Goal: Task Accomplishment & Management: Manage account settings

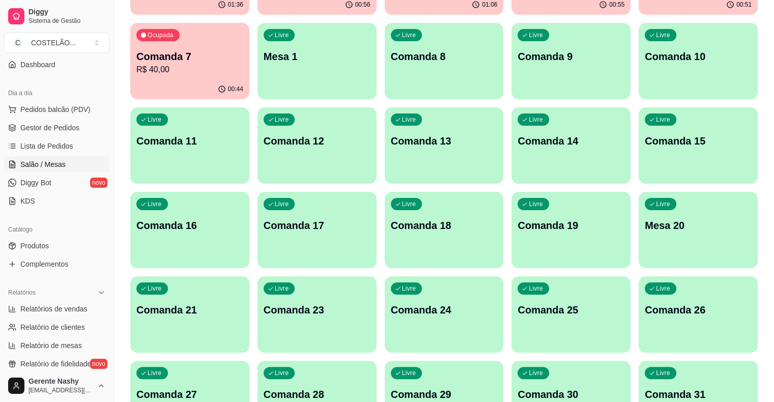
scroll to position [171, 0]
click at [243, 303] on p "Comanda 21" at bounding box center [189, 310] width 107 height 14
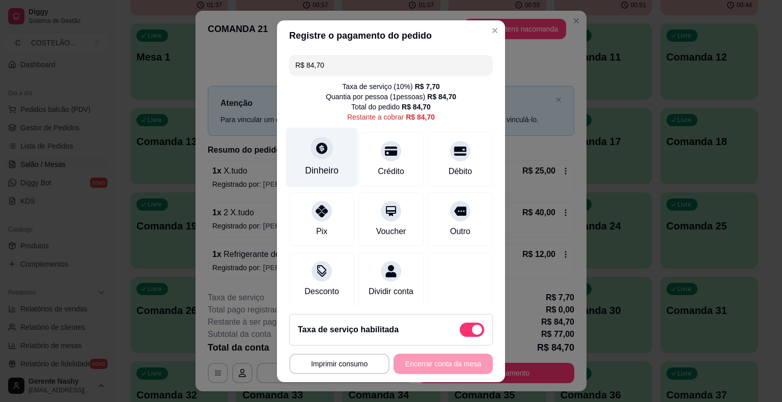
click at [324, 164] on div "Dinheiro" at bounding box center [322, 157] width 72 height 60
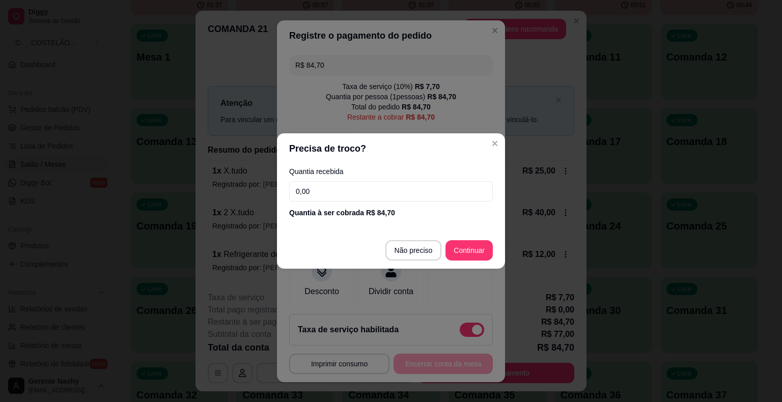
click at [379, 192] on input "0,00" at bounding box center [391, 191] width 204 height 20
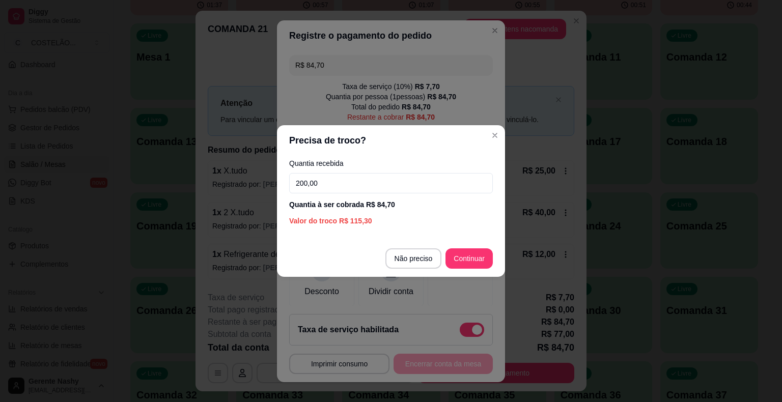
click at [377, 187] on input "200,00" at bounding box center [391, 183] width 204 height 20
type input "204,70"
click at [480, 258] on div "R$ 84,70 Taxa de serviço ( 10 %) R$ 7,70 Quantia por pessoa ( 1 pessoas) R$ 84,…" at bounding box center [391, 178] width 228 height 255
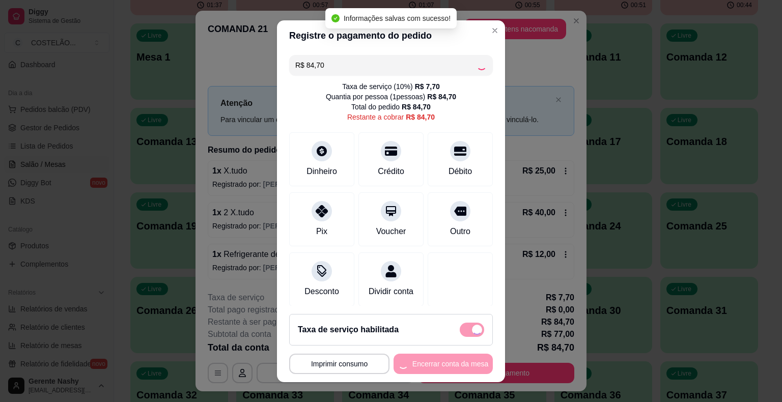
type input "R$ 0,00"
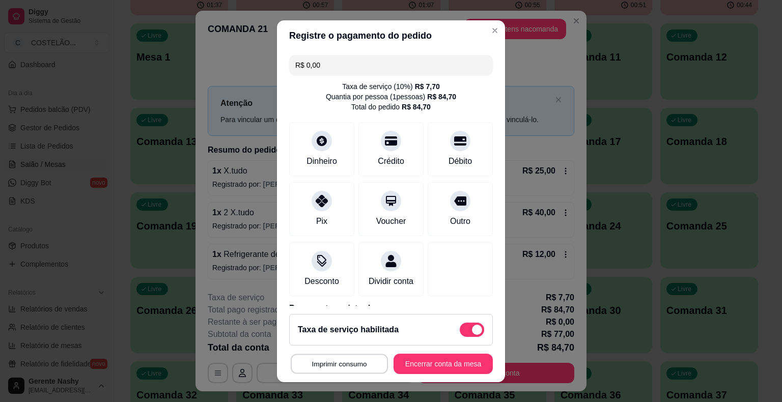
click at [355, 368] on button "Imprimir consumo" at bounding box center [339, 364] width 97 height 20
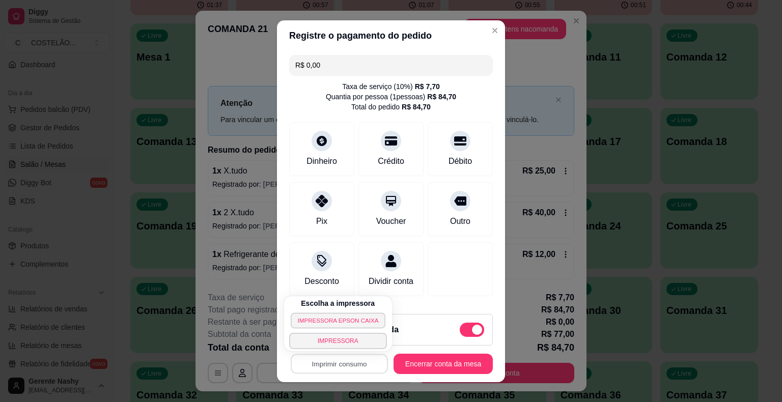
click at [350, 328] on button "IMPRESSORA EPSON CAIXA" at bounding box center [338, 320] width 95 height 16
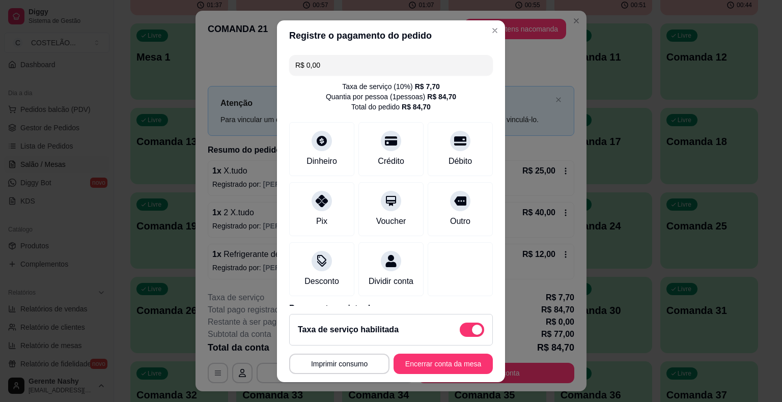
click at [440, 360] on button "Encerrar conta da mesa" at bounding box center [442, 364] width 99 height 20
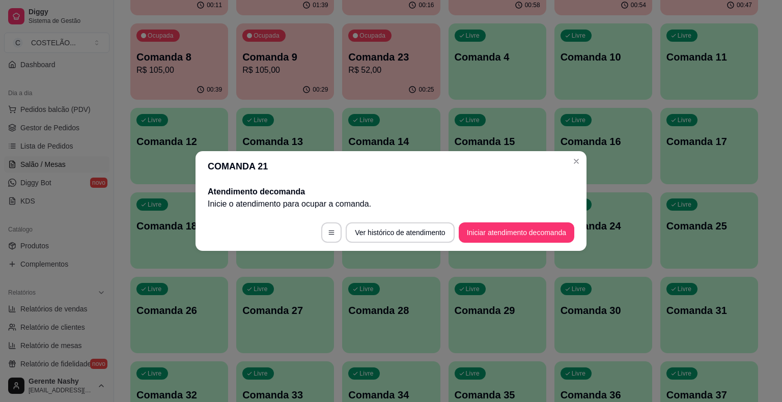
click at [582, 157] on button "Close" at bounding box center [576, 161] width 16 height 16
click at [581, 160] on div "Livre Comanda 16" at bounding box center [603, 140] width 98 height 64
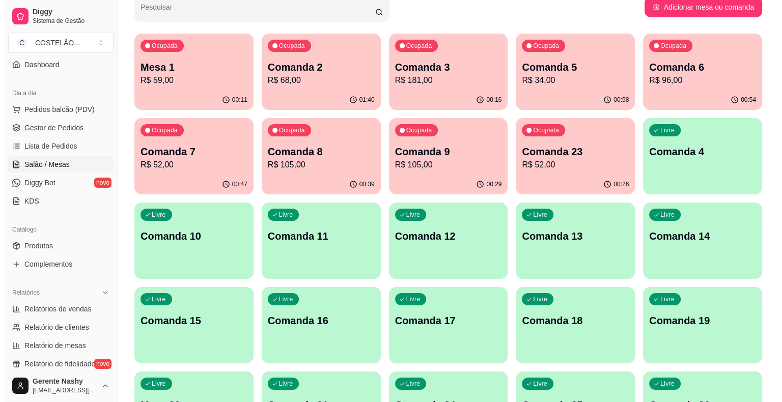
scroll to position [0, 0]
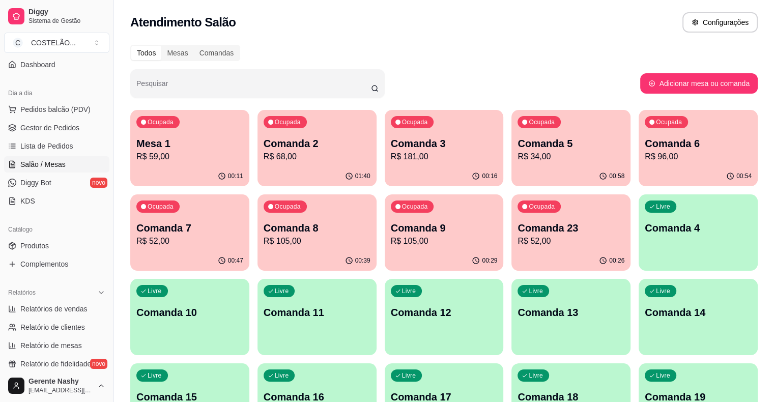
click at [264, 240] on p "R$ 105,00" at bounding box center [317, 241] width 107 height 12
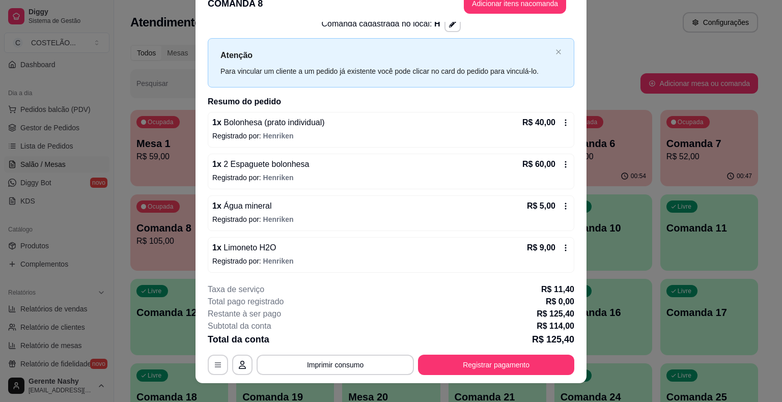
scroll to position [31, 0]
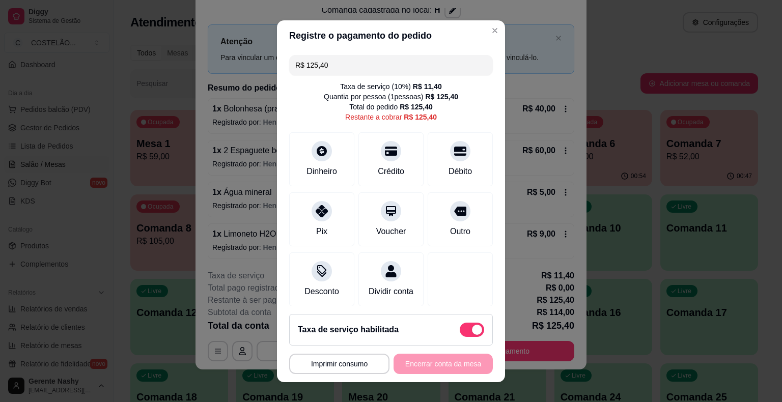
click at [486, 37] on p "Atenção" at bounding box center [385, 41] width 331 height 13
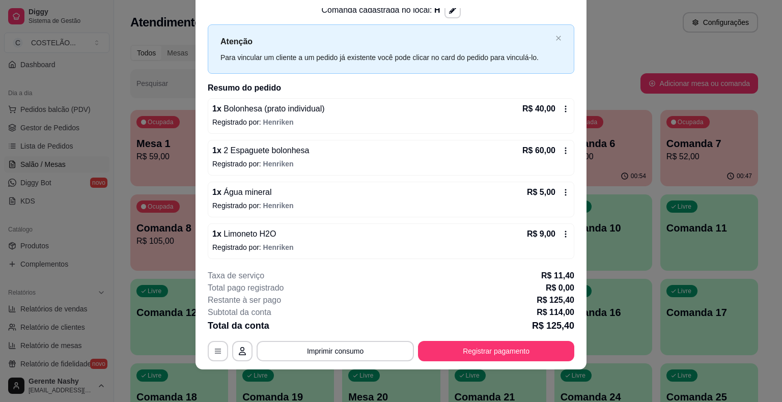
click at [561, 109] on icon at bounding box center [565, 109] width 8 height 8
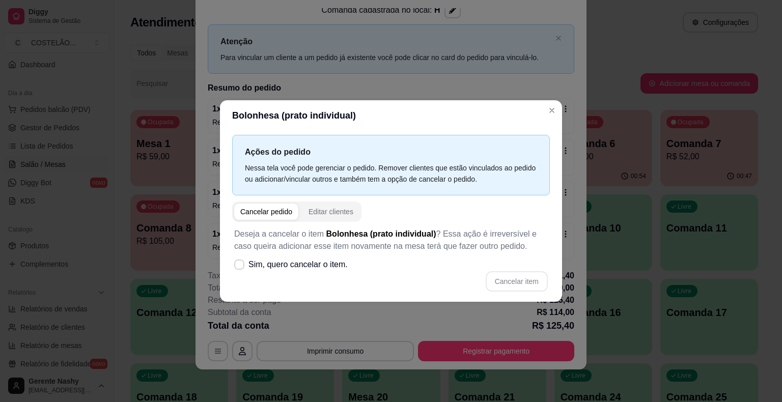
click at [243, 269] on label "Sim, quero cancelar o item." at bounding box center [291, 264] width 122 height 20
click at [240, 269] on input "Sim, quero cancelar o item." at bounding box center [237, 270] width 7 height 7
checkbox input "true"
click at [514, 281] on button "Cancelar item" at bounding box center [516, 281] width 62 height 20
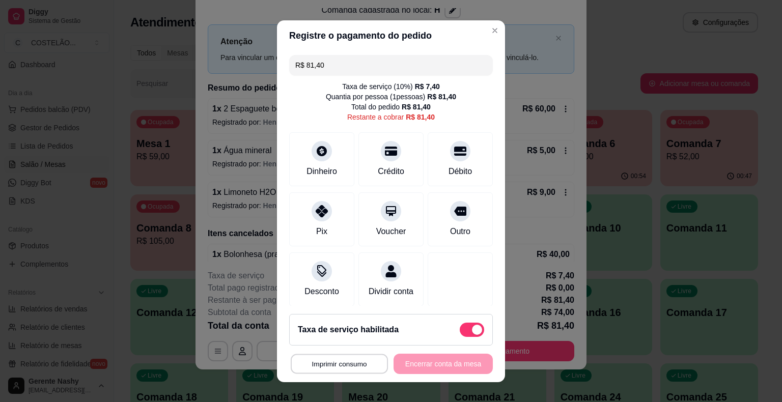
click at [354, 369] on button "Imprimir consumo" at bounding box center [339, 364] width 97 height 20
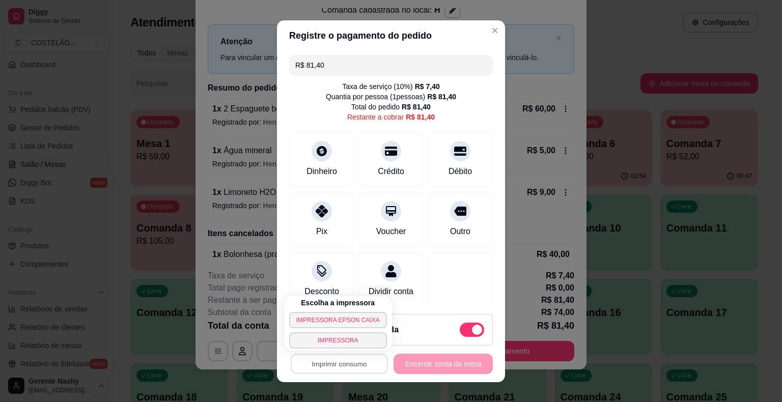
click at [343, 325] on button "IMPRESSORA EPSON CAIXA" at bounding box center [338, 320] width 98 height 16
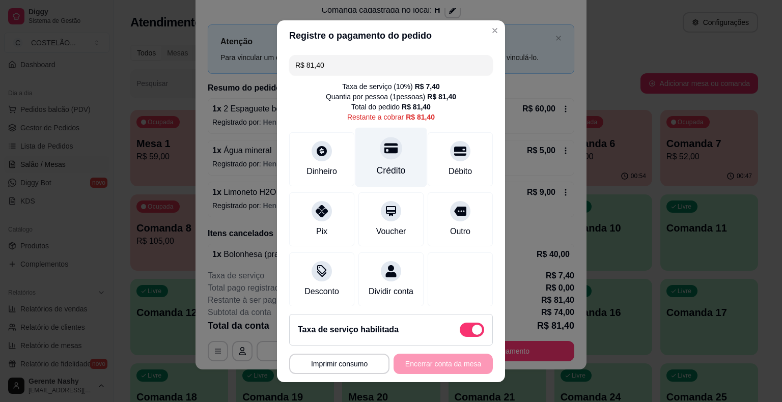
click at [380, 159] on div at bounding box center [391, 148] width 22 height 22
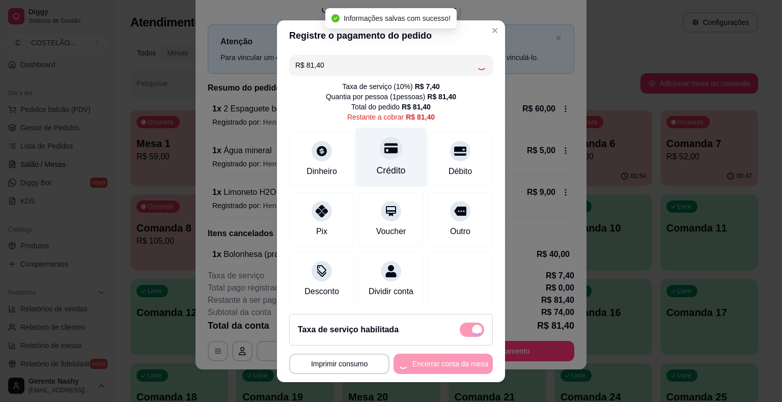
type input "R$ 0,00"
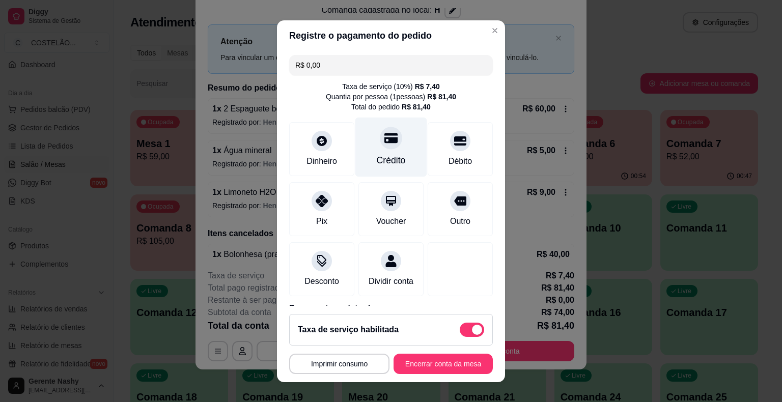
click at [339, 364] on button "Imprimir consumo" at bounding box center [339, 364] width 100 height 20
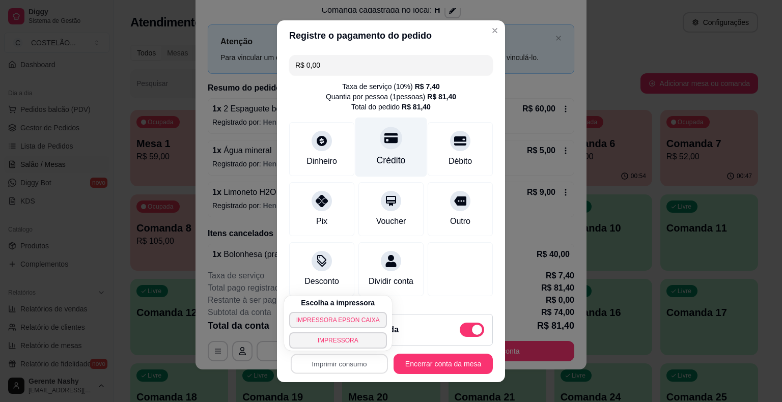
click at [350, 322] on button "IMPRESSORA EPSON CAIXA" at bounding box center [338, 320] width 98 height 16
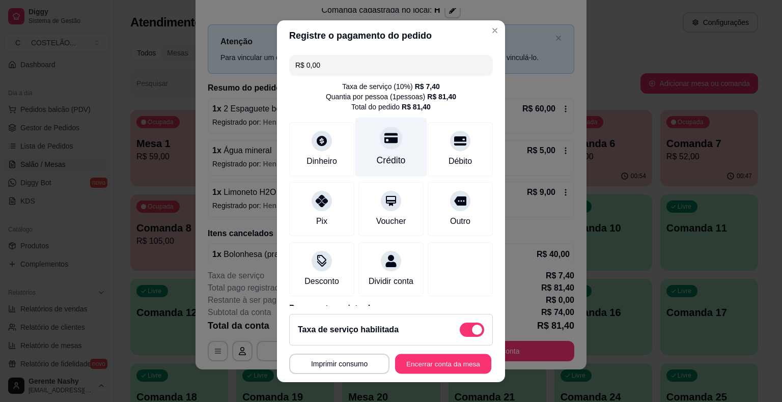
click at [429, 367] on button "Encerrar conta da mesa" at bounding box center [443, 364] width 96 height 20
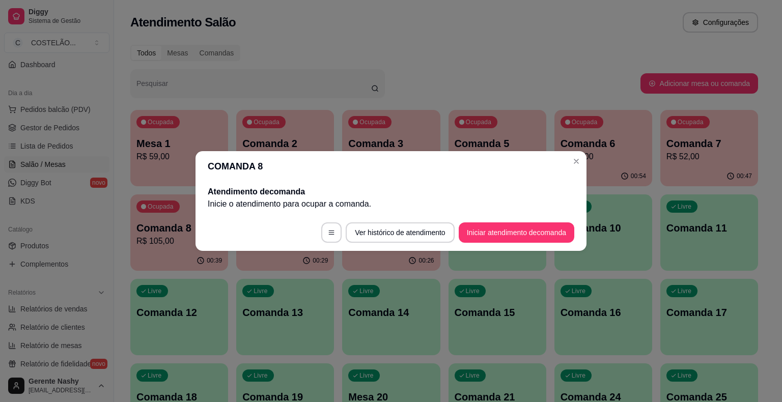
scroll to position [0, 0]
click at [582, 164] on div "Ocupada Comanda 6 R$ 96,00" at bounding box center [603, 138] width 98 height 56
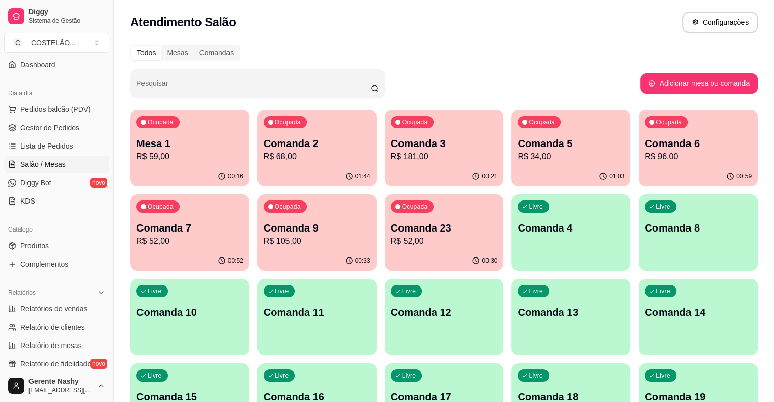
click at [518, 151] on p "R$ 34,00" at bounding box center [570, 157] width 107 height 12
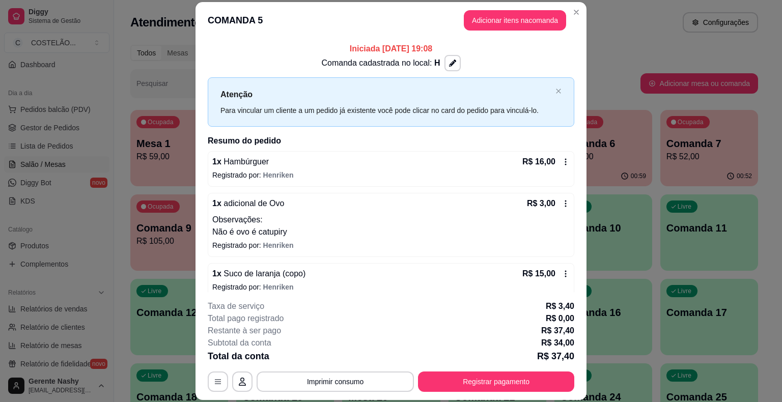
scroll to position [10, 0]
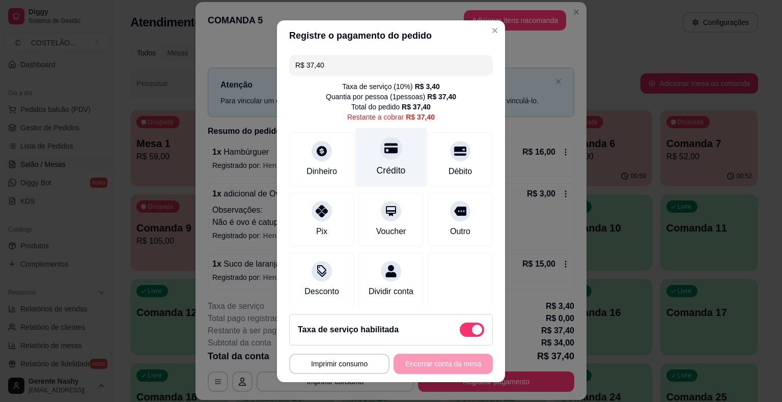
click at [378, 163] on div "Crédito" at bounding box center [391, 157] width 72 height 60
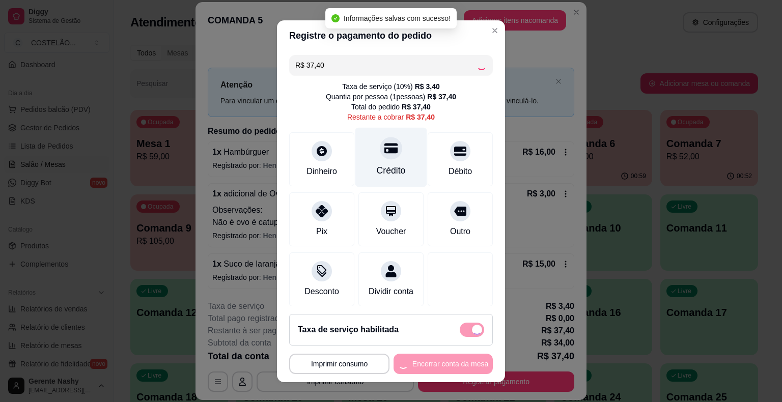
type input "R$ 0,00"
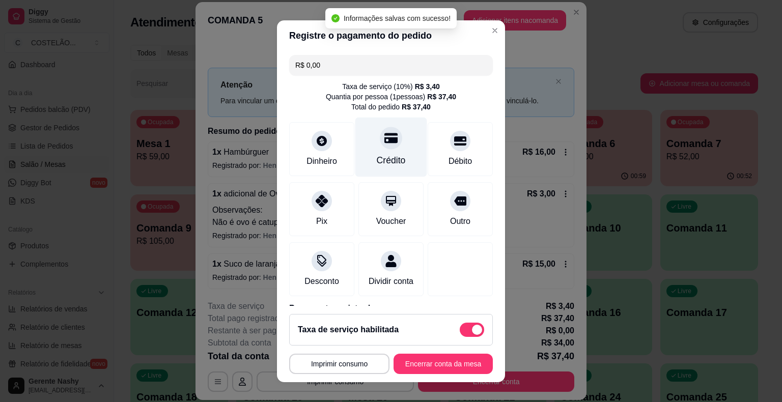
click at [351, 368] on button "Imprimir consumo" at bounding box center [339, 364] width 100 height 20
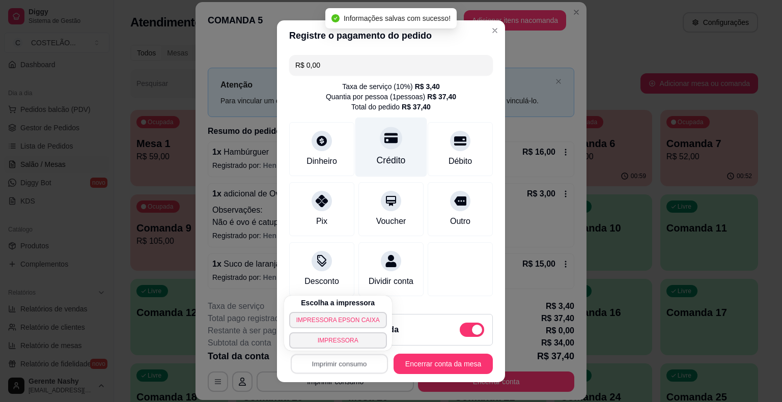
click at [352, 324] on button "IMPRESSORA EPSON CAIXA" at bounding box center [338, 320] width 98 height 16
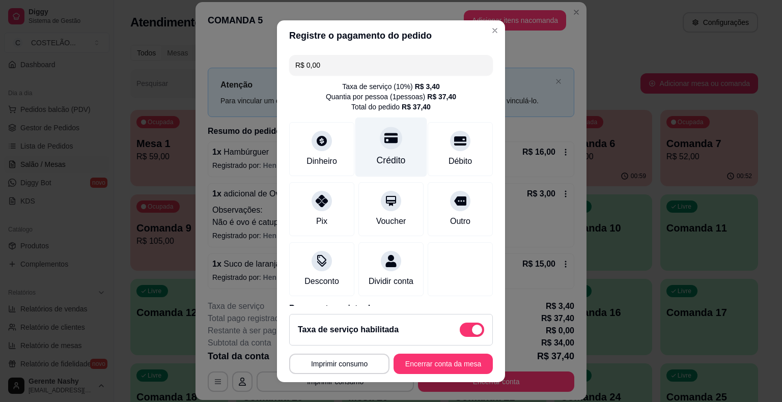
click at [430, 372] on button "Encerrar conta da mesa" at bounding box center [442, 364] width 99 height 20
click at [415, 361] on button "Encerrar conta da mesa" at bounding box center [442, 364] width 99 height 20
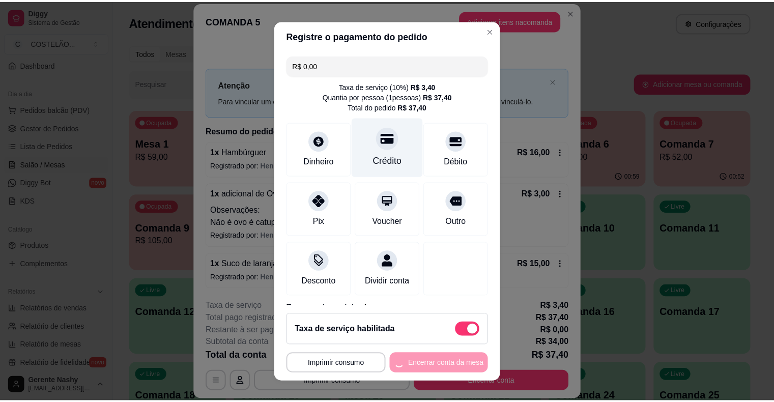
scroll to position [0, 0]
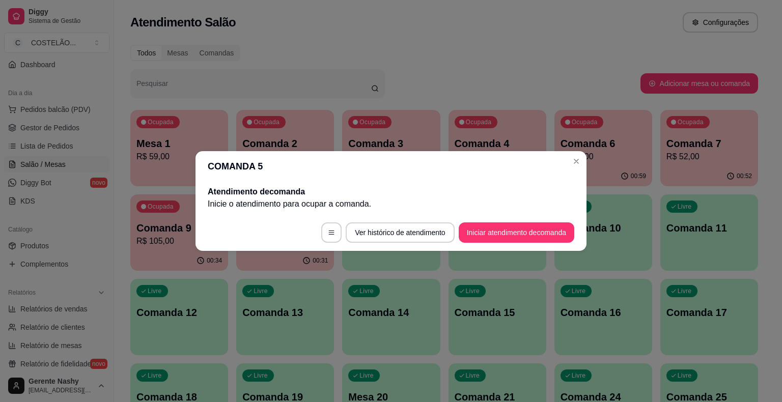
click at [578, 167] on div "00:59" at bounding box center [603, 176] width 98 height 20
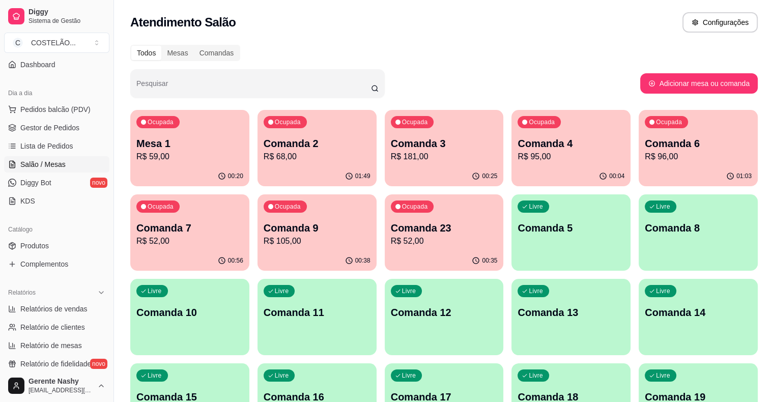
click at [264, 234] on p "Comanda 9" at bounding box center [317, 228] width 107 height 14
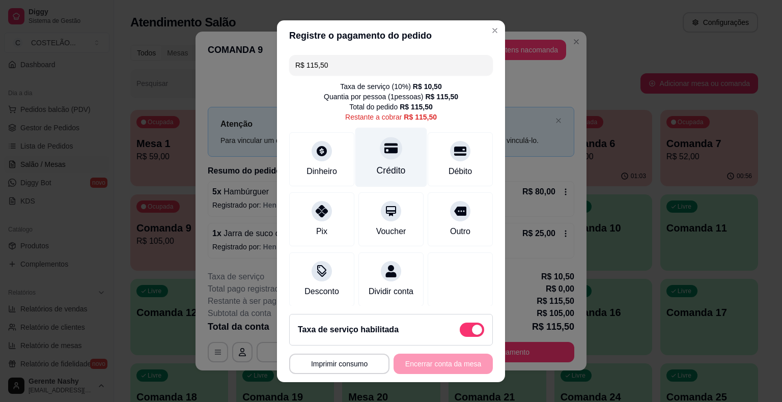
click at [386, 167] on div "Crédito" at bounding box center [391, 170] width 29 height 13
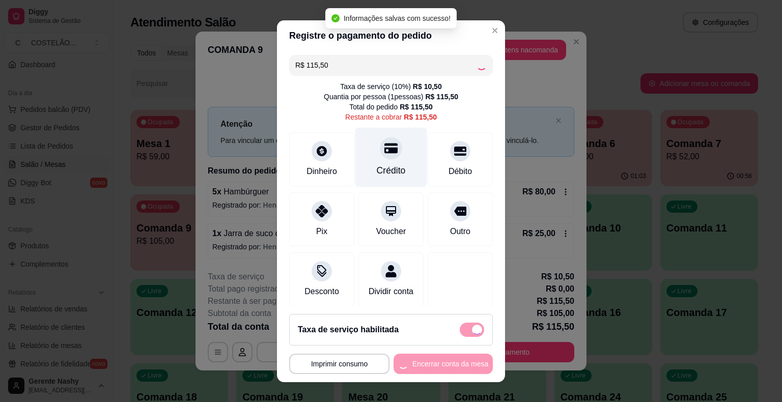
type input "R$ 0,00"
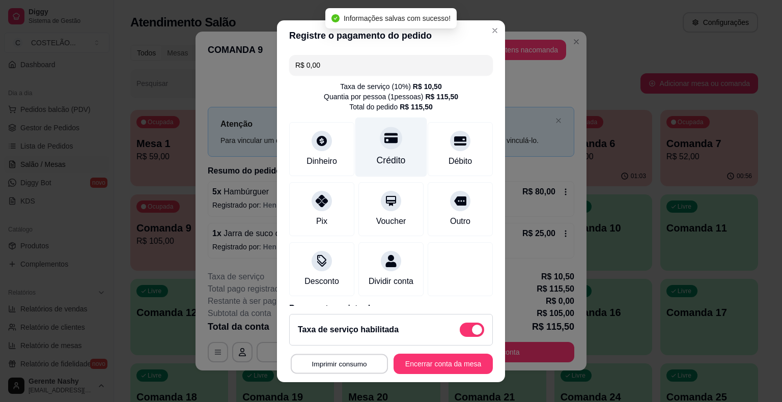
click at [354, 369] on button "Imprimir consumo" at bounding box center [339, 364] width 97 height 20
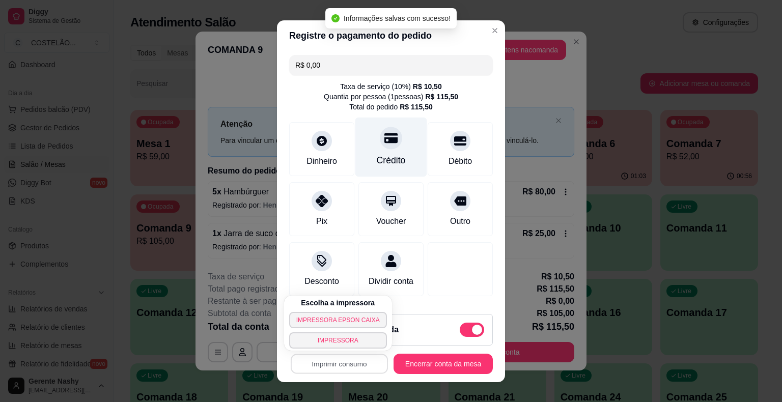
click at [353, 324] on button "IMPRESSORA EPSON CAIXA" at bounding box center [338, 320] width 98 height 16
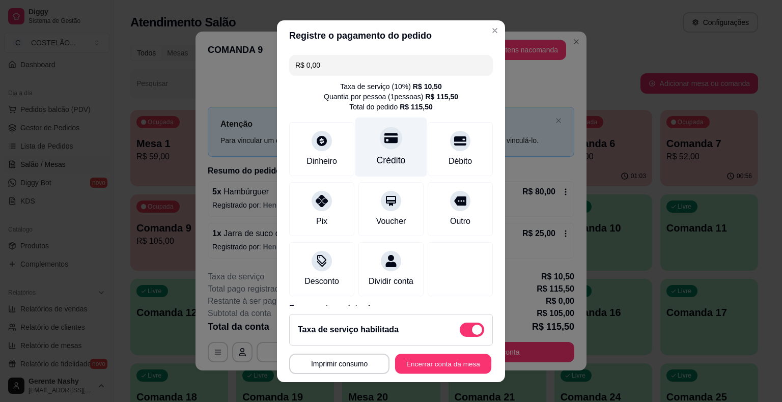
click at [417, 355] on button "Encerrar conta da mesa" at bounding box center [443, 364] width 96 height 20
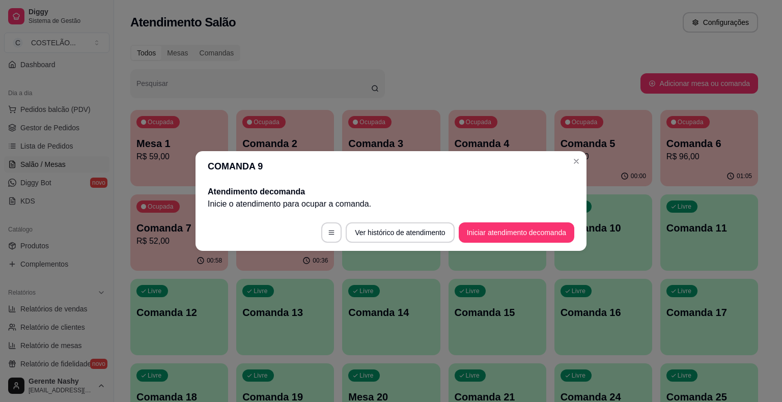
click at [584, 168] on header "COMANDA 9" at bounding box center [390, 166] width 391 height 31
click at [564, 174] on header "COMANDA 9" at bounding box center [390, 166] width 391 height 31
click at [579, 161] on p "R$ 0,00" at bounding box center [602, 157] width 85 height 12
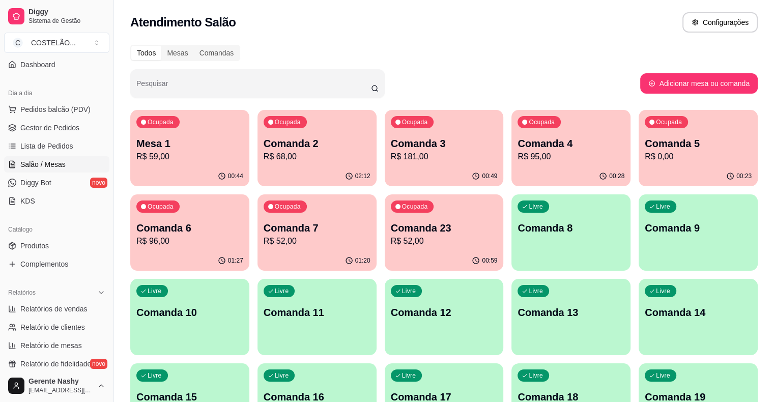
click at [391, 245] on p "R$ 52,00" at bounding box center [444, 241] width 107 height 12
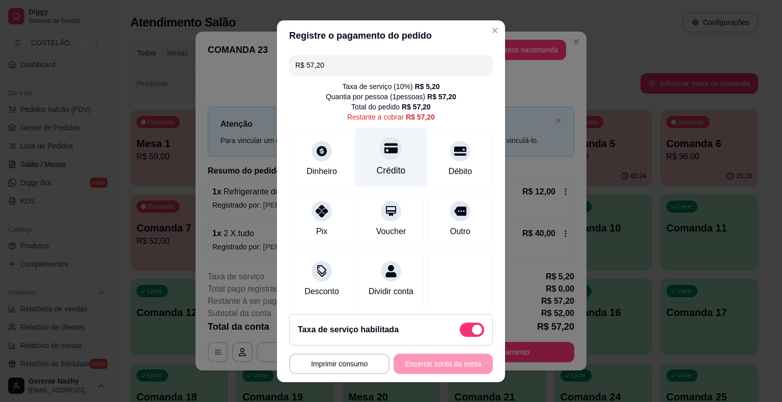
click at [385, 165] on div "Crédito" at bounding box center [391, 170] width 29 height 13
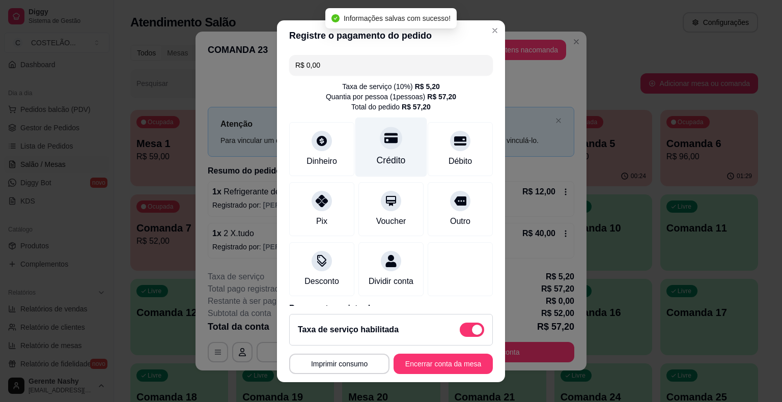
scroll to position [58, 0]
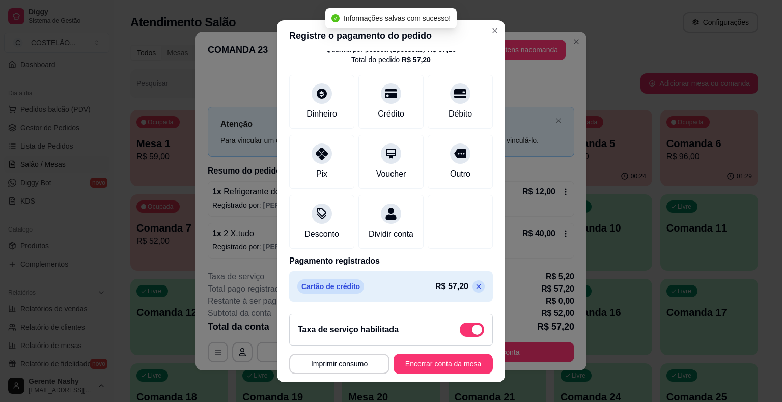
click at [476, 287] on icon at bounding box center [478, 286] width 5 height 5
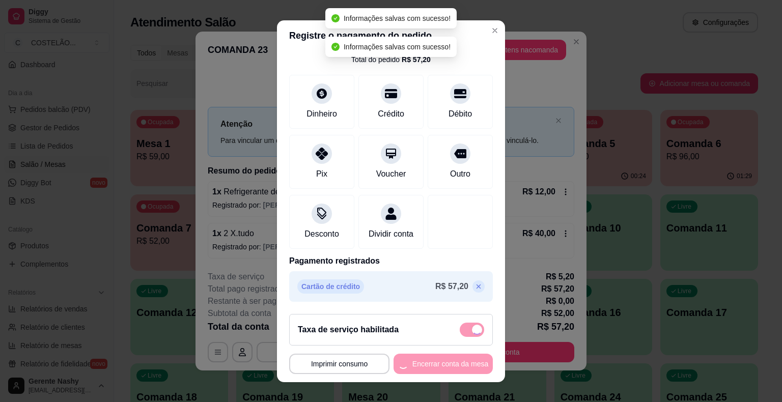
scroll to position [16, 0]
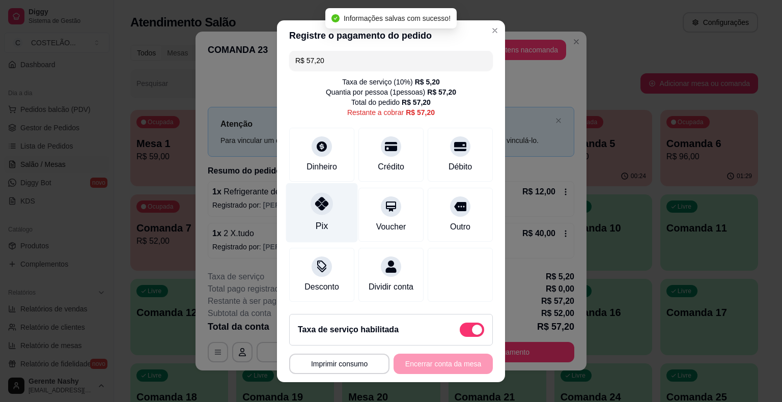
click at [320, 219] on div "Pix" at bounding box center [321, 225] width 12 height 13
type input "R$ 0,00"
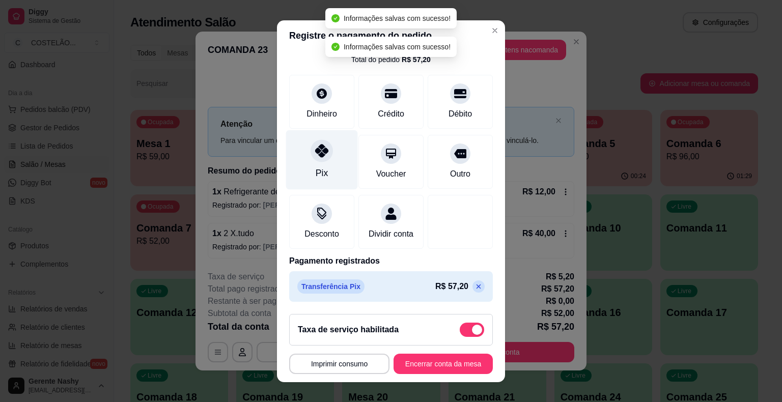
click at [350, 364] on button "Imprimir consumo" at bounding box center [339, 364] width 100 height 20
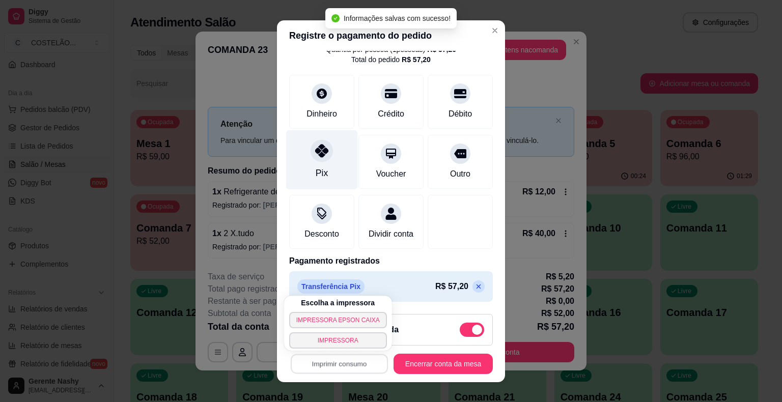
click at [348, 323] on button "IMPRESSORA EPSON CAIXA" at bounding box center [338, 320] width 98 height 16
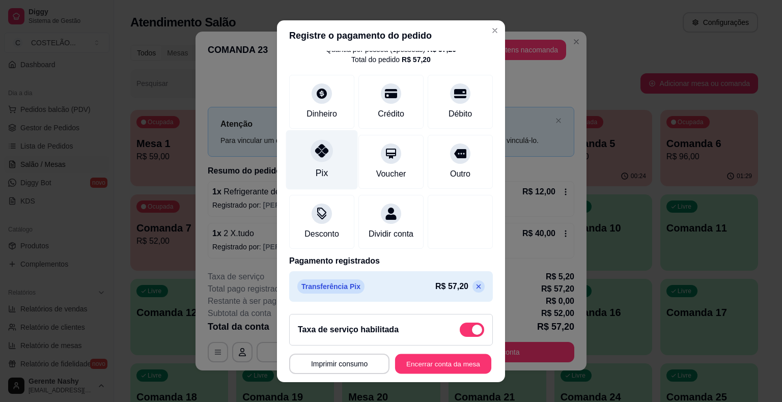
click at [427, 368] on button "Encerrar conta da mesa" at bounding box center [443, 364] width 96 height 20
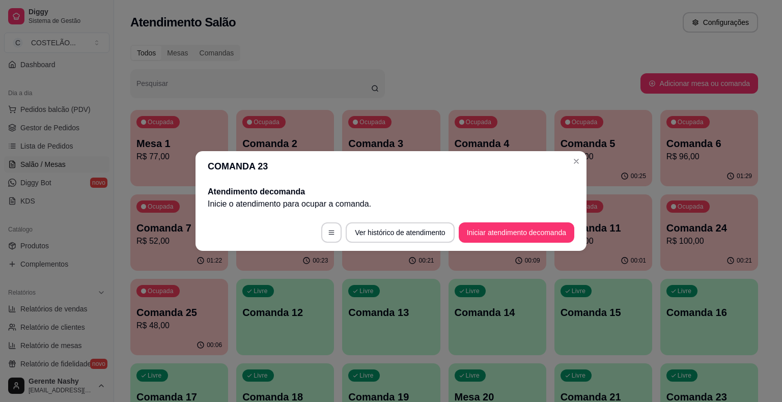
click at [572, 161] on p "R$ 90,00" at bounding box center [602, 157] width 85 height 12
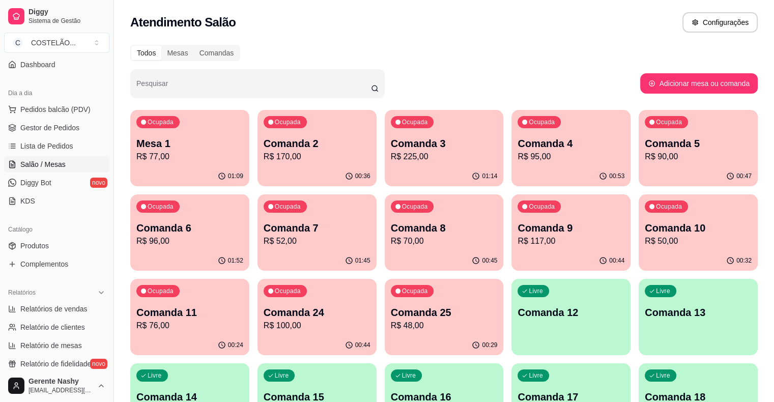
click at [407, 143] on p "Comanda 3" at bounding box center [444, 143] width 107 height 14
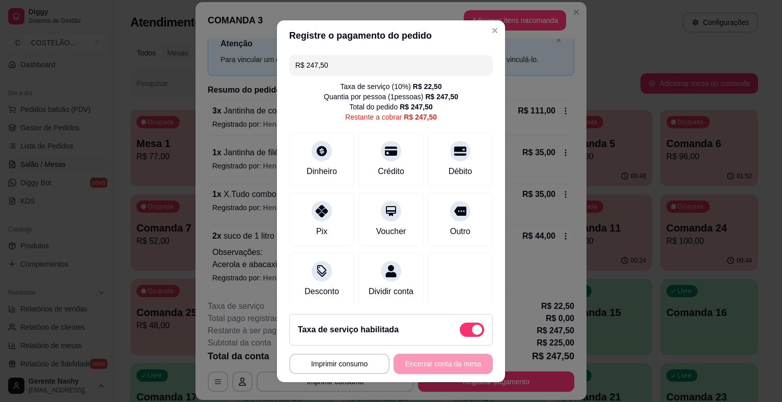
scroll to position [15, 0]
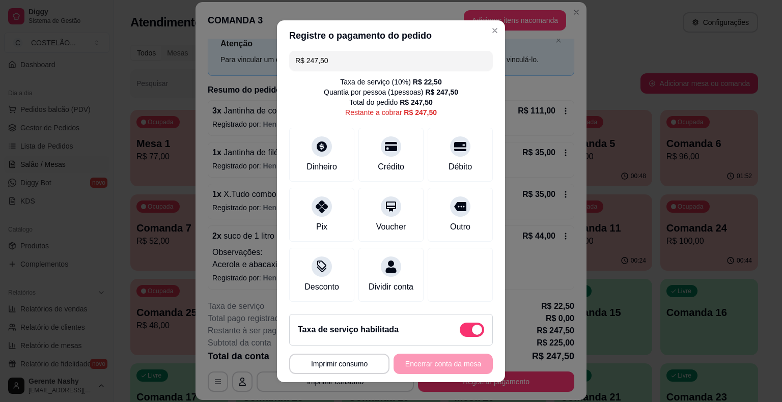
click at [648, 170] on div "**********" at bounding box center [391, 201] width 782 height 402
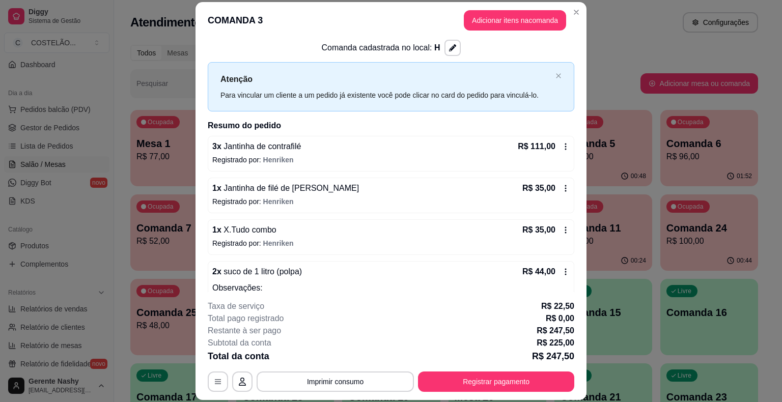
scroll to position [16, 0]
click at [478, 383] on button "Registrar pagamento" at bounding box center [496, 382] width 152 height 20
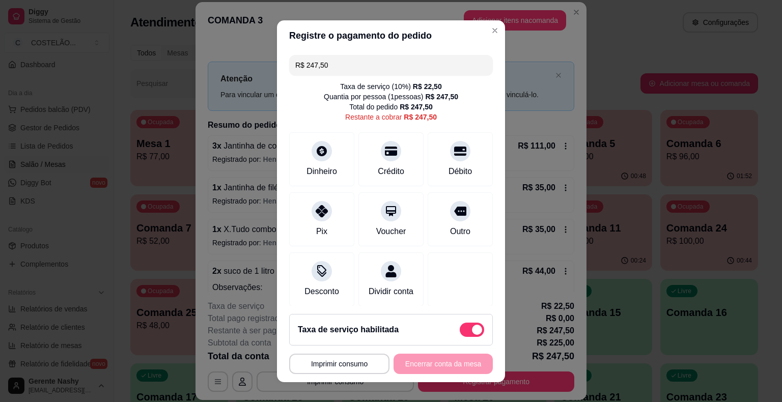
click at [405, 66] on input "R$ 247,50" at bounding box center [390, 65] width 191 height 20
click at [312, 166] on div "Dinheiro" at bounding box center [322, 170] width 34 height 13
click at [449, 157] on div at bounding box center [460, 148] width 22 height 22
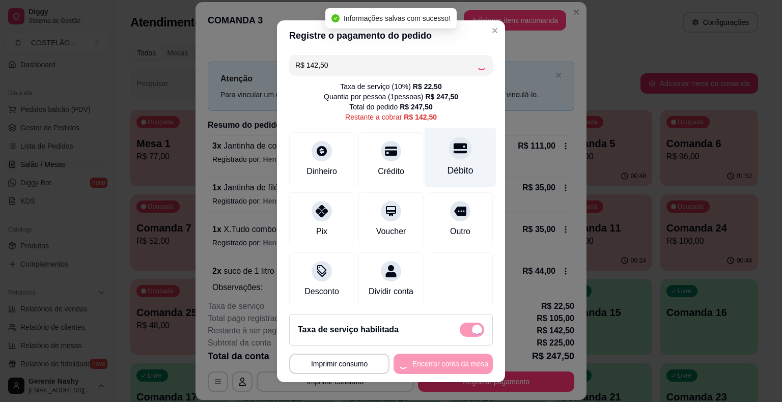
type input "R$ 0,00"
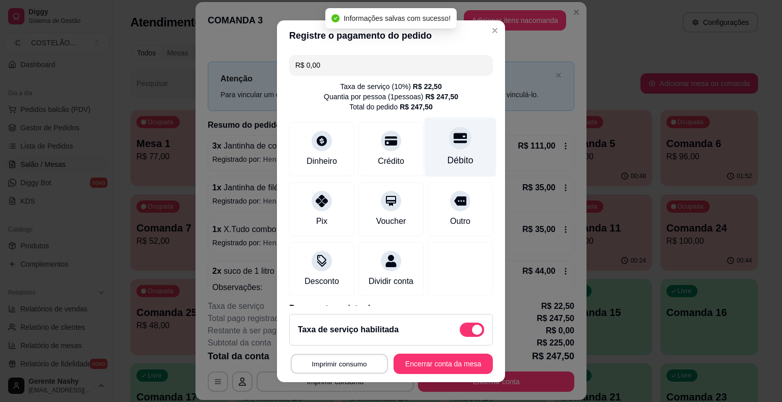
click at [344, 368] on button "Imprimir consumo" at bounding box center [339, 364] width 97 height 20
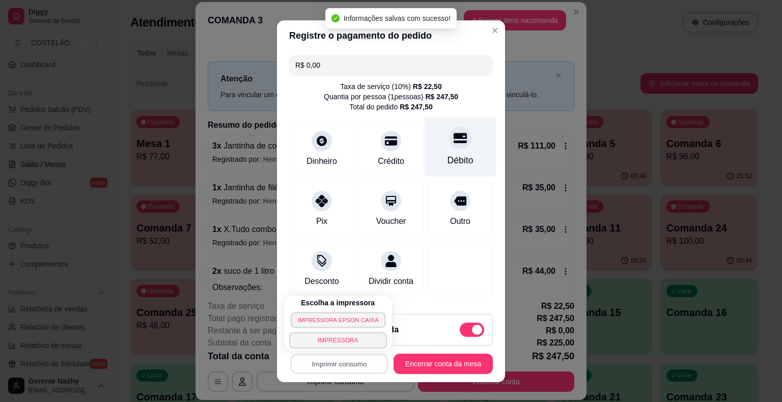
click at [358, 321] on button "IMPRESSORA EPSON CAIXA" at bounding box center [338, 320] width 95 height 16
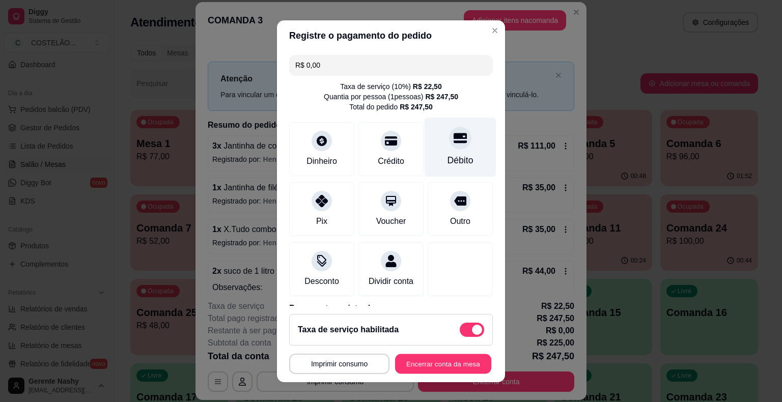
click at [427, 368] on button "Encerrar conta da mesa" at bounding box center [443, 364] width 96 height 20
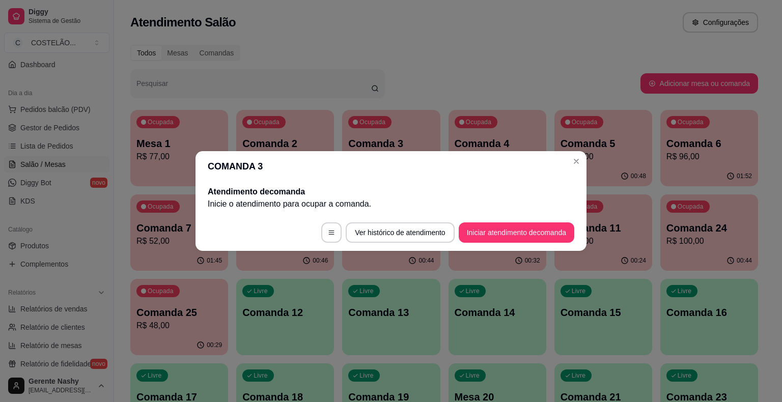
scroll to position [0, 0]
click at [578, 163] on div "Ocupada Comanda 6 R$ 96,00" at bounding box center [603, 138] width 98 height 56
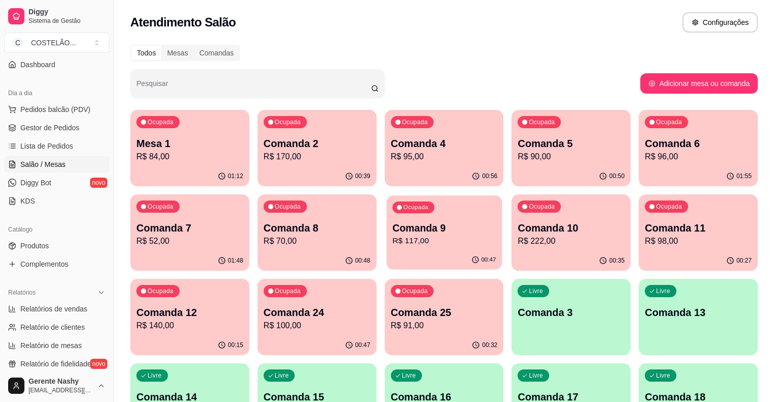
click at [392, 227] on p "Comanda 9" at bounding box center [444, 228] width 104 height 14
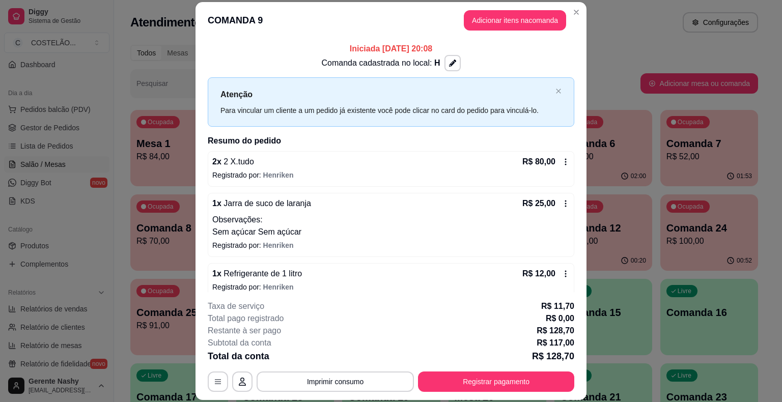
scroll to position [10, 0]
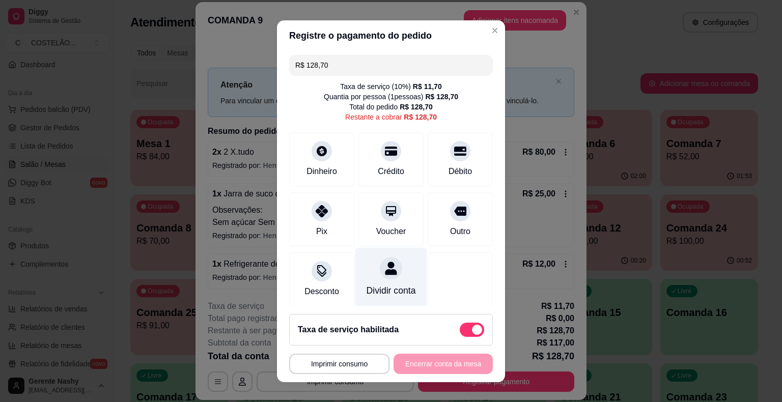
click at [372, 290] on div "Dividir conta" at bounding box center [390, 290] width 49 height 13
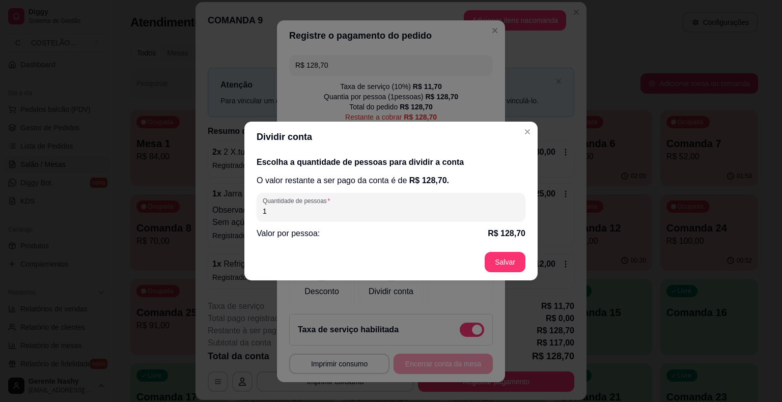
click at [398, 216] on input "1" at bounding box center [391, 211] width 256 height 10
type input "2"
click at [503, 270] on button "Salvar" at bounding box center [505, 262] width 40 height 20
click at [500, 263] on footer "Salvar" at bounding box center [390, 262] width 293 height 37
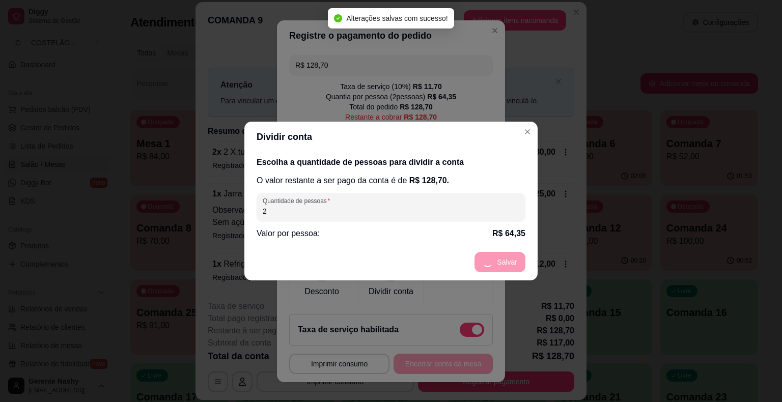
click at [531, 134] on div "**********" at bounding box center [391, 201] width 782 height 402
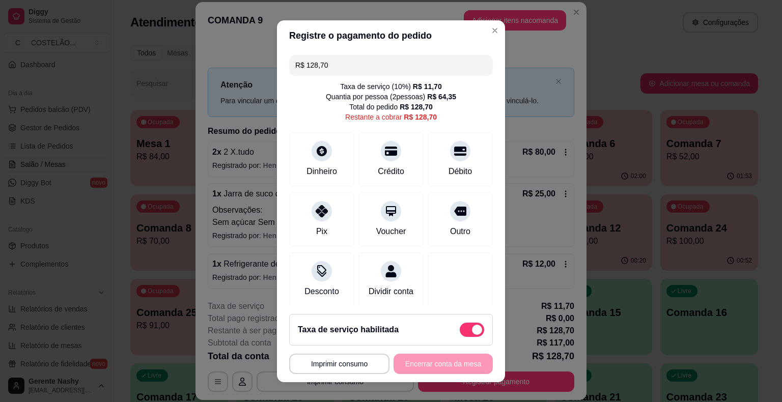
click at [429, 67] on input "R$ 128,70" at bounding box center [390, 65] width 191 height 20
click at [447, 172] on div "Débito" at bounding box center [460, 170] width 26 height 13
click at [384, 160] on div "Crédito" at bounding box center [391, 157] width 72 height 60
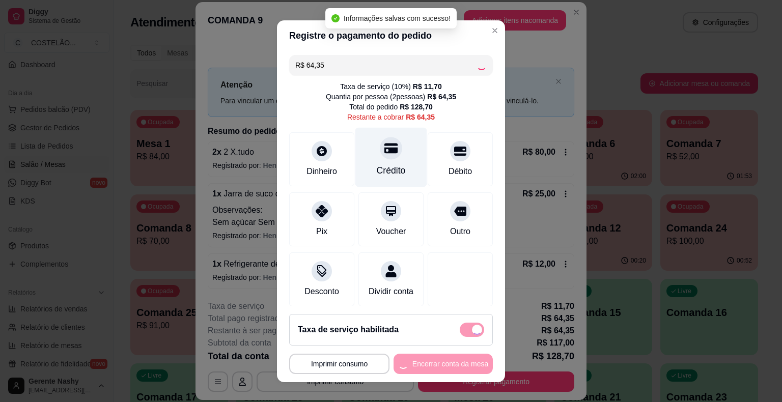
type input "R$ 0,00"
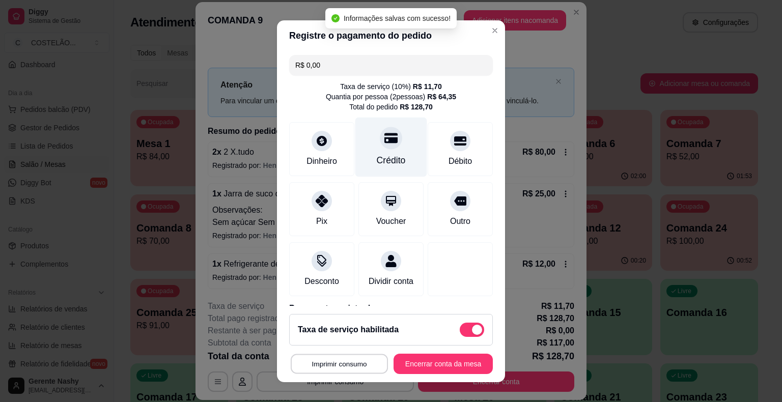
click at [343, 361] on button "Imprimir consumo" at bounding box center [339, 364] width 97 height 20
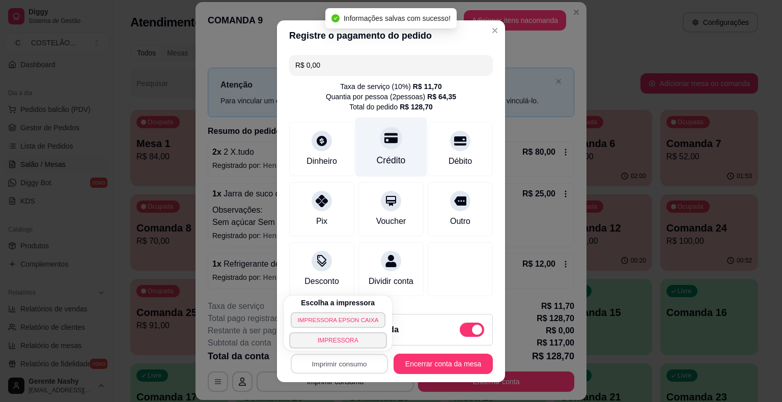
click at [347, 323] on button "IMPRESSORA EPSON CAIXA" at bounding box center [338, 320] width 95 height 16
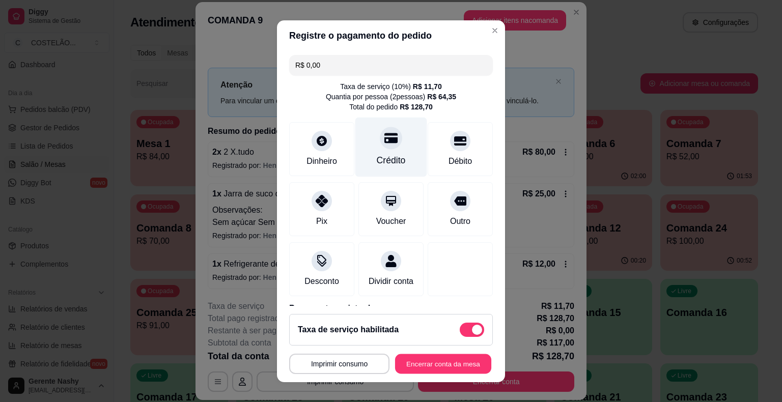
click at [446, 356] on button "Encerrar conta da mesa" at bounding box center [443, 364] width 96 height 20
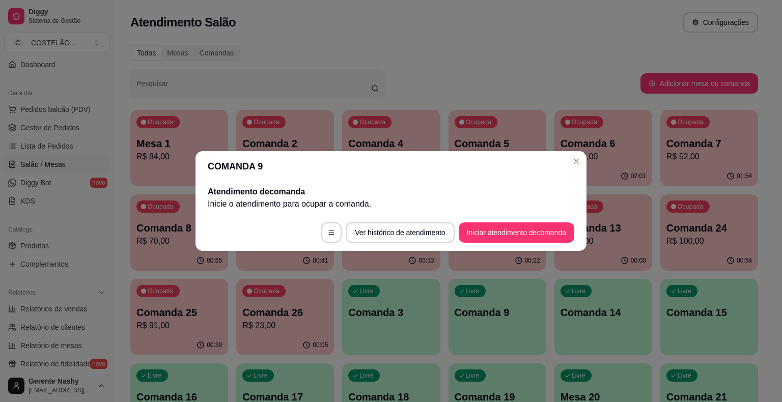
click at [579, 167] on div "02:01" at bounding box center [603, 176] width 98 height 20
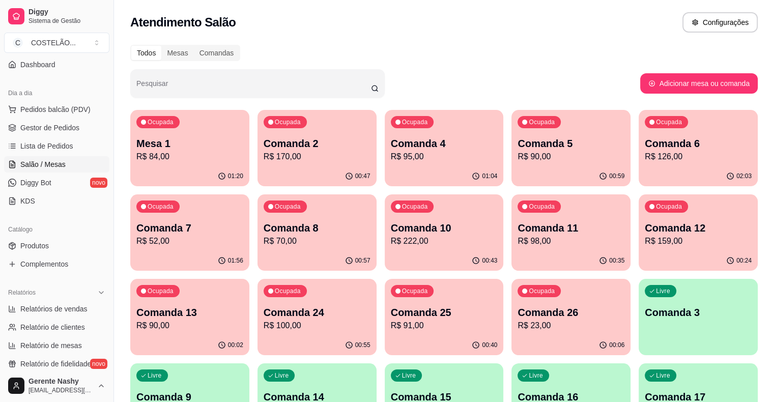
click at [208, 154] on p "R$ 84,00" at bounding box center [189, 157] width 107 height 12
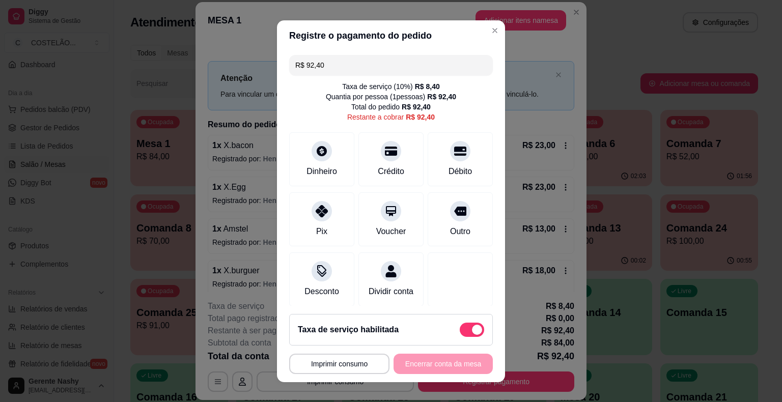
click at [387, 65] on input "R$ 92,40" at bounding box center [390, 65] width 191 height 20
click at [311, 220] on div "Pix" at bounding box center [322, 217] width 72 height 60
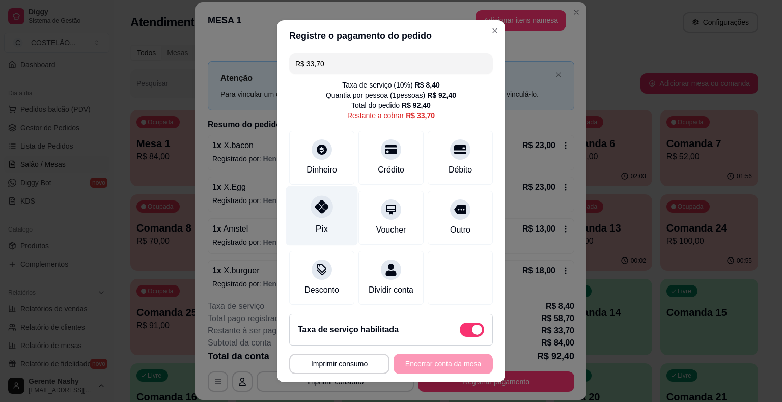
click at [426, 246] on div "R$ 33,70 Taxa de serviço ( 10 %) R$ 8,40 Quantia por pessoa ( 1 pessoas) R$ 92,…" at bounding box center [391, 178] width 228 height 255
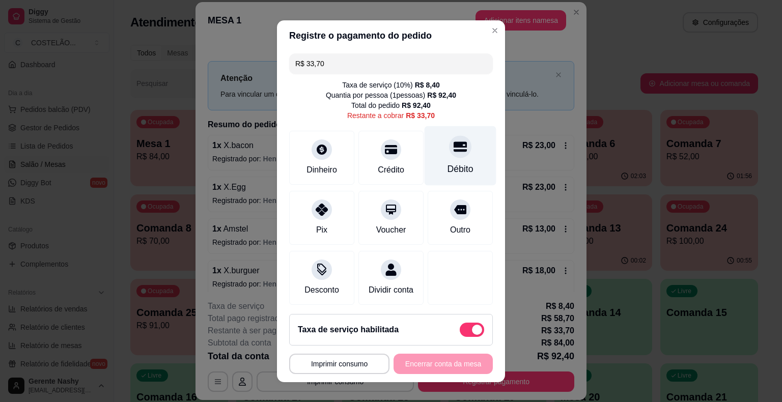
click at [451, 152] on div at bounding box center [460, 146] width 22 height 22
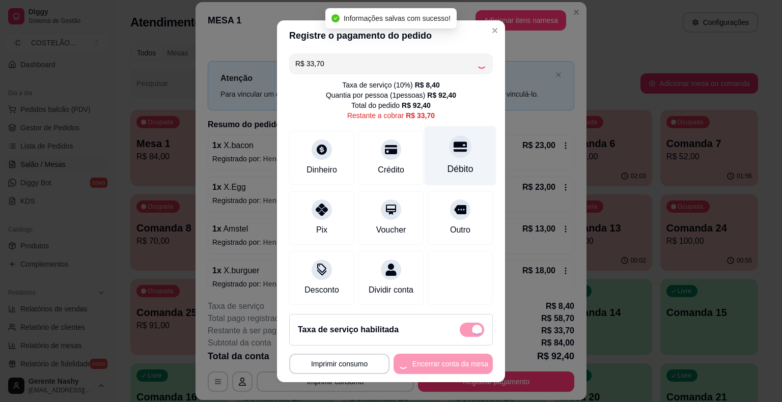
type input "R$ 0,00"
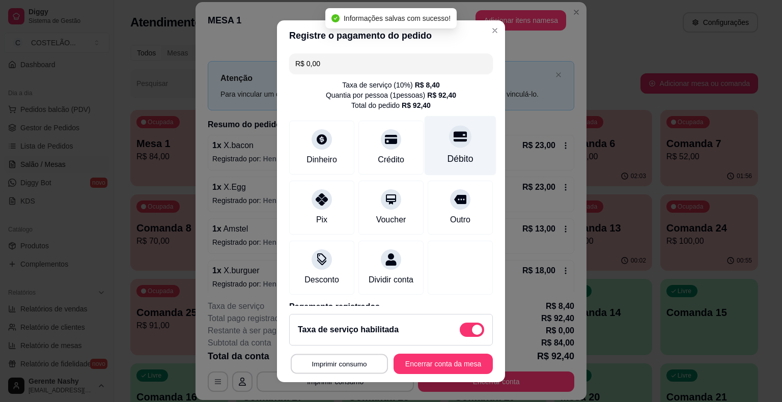
click at [351, 364] on button "Imprimir consumo" at bounding box center [339, 364] width 97 height 20
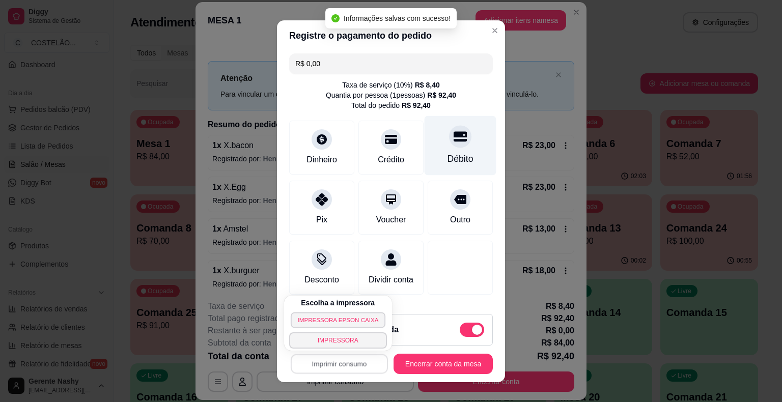
click at [339, 319] on button "IMPRESSORA EPSON CAIXA" at bounding box center [338, 320] width 95 height 16
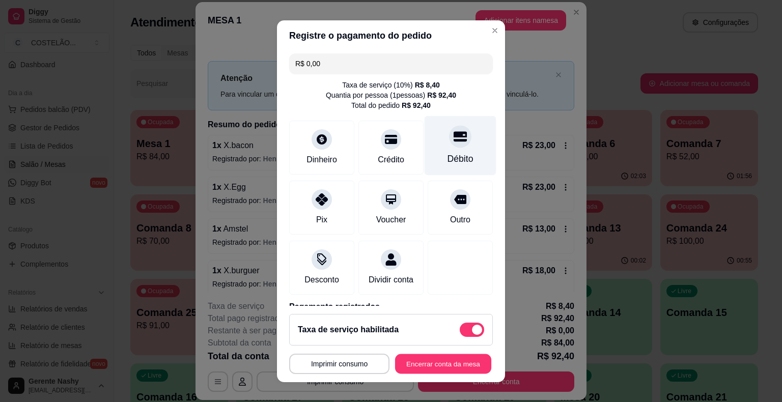
click at [427, 363] on button "Encerrar conta da mesa" at bounding box center [443, 364] width 96 height 20
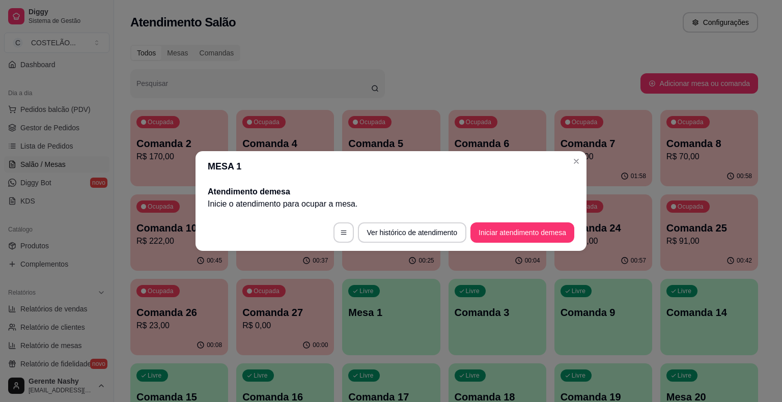
click at [573, 167] on button "Close" at bounding box center [576, 161] width 16 height 16
click at [582, 161] on p "R$ 52,00" at bounding box center [602, 157] width 85 height 12
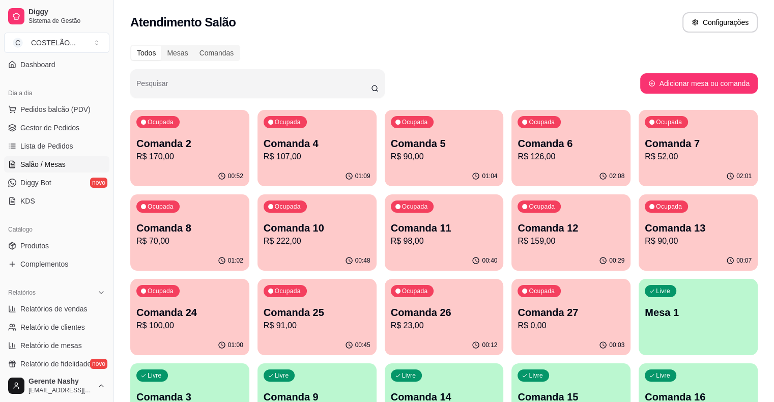
click at [517, 228] on p "Comanda 12" at bounding box center [570, 228] width 107 height 14
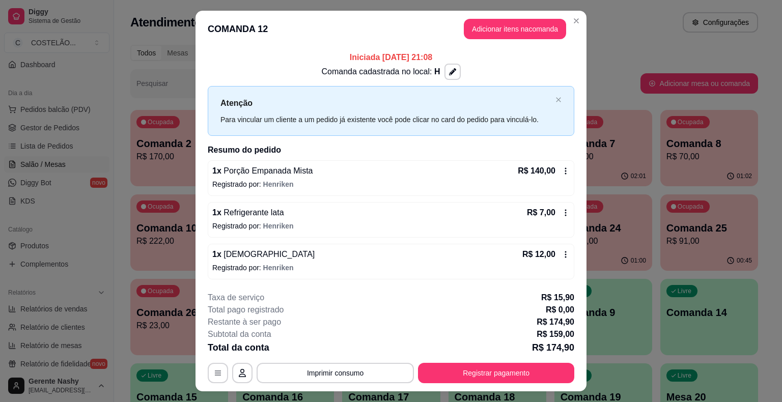
scroll to position [21, 0]
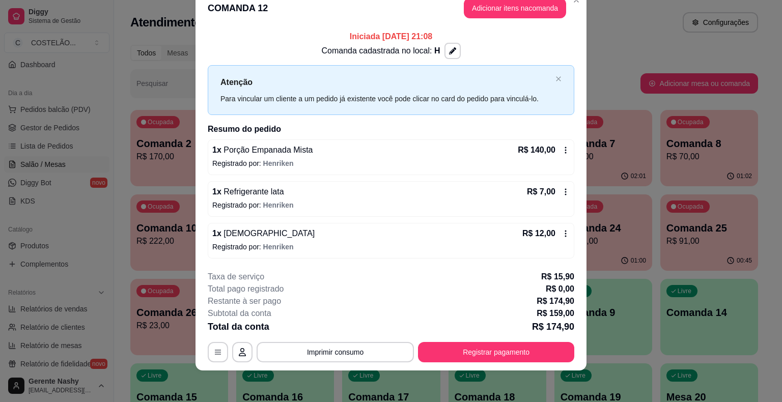
click at [561, 150] on icon at bounding box center [565, 150] width 8 height 8
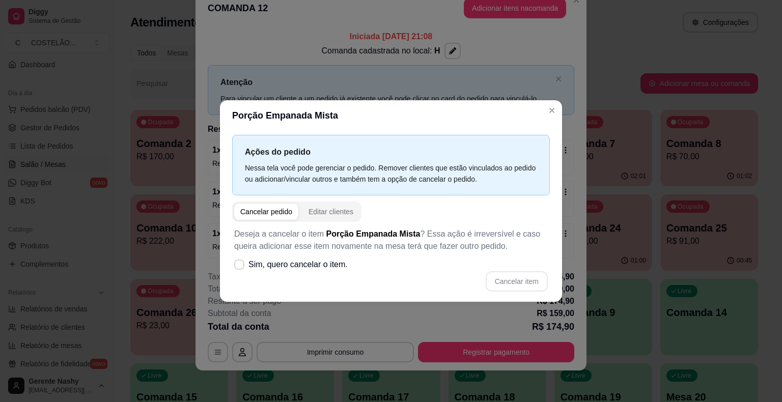
click at [247, 261] on label "Sim, quero cancelar o item." at bounding box center [291, 264] width 122 height 20
click at [240, 267] on input "Sim, quero cancelar o item." at bounding box center [237, 270] width 7 height 7
checkbox input "true"
click at [515, 281] on button "Cancelar item" at bounding box center [516, 282] width 61 height 20
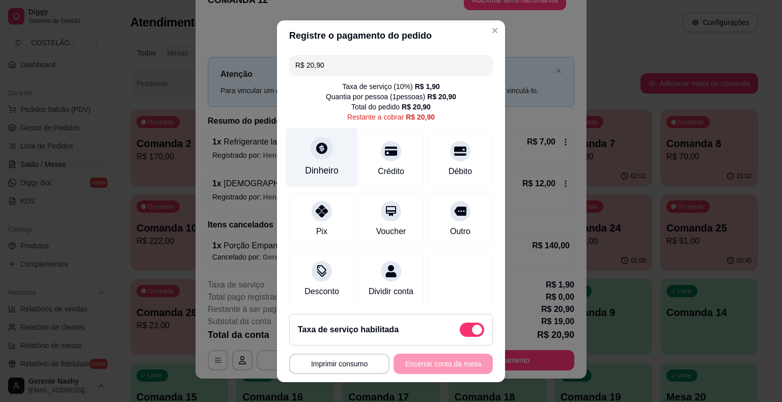
click at [320, 152] on icon at bounding box center [321, 147] width 13 height 13
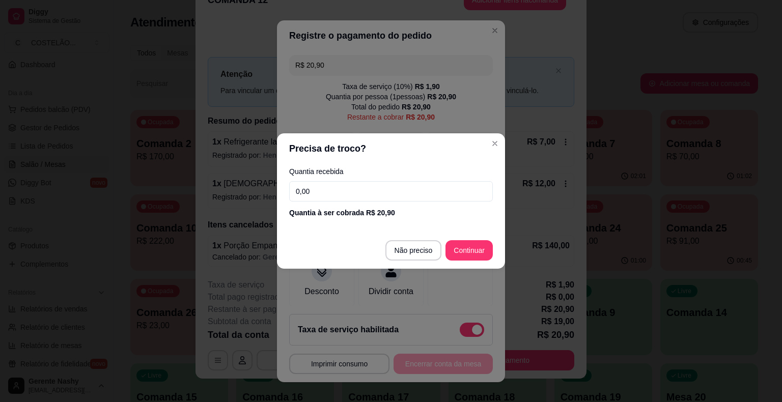
click at [340, 190] on input "0,00" at bounding box center [391, 191] width 204 height 20
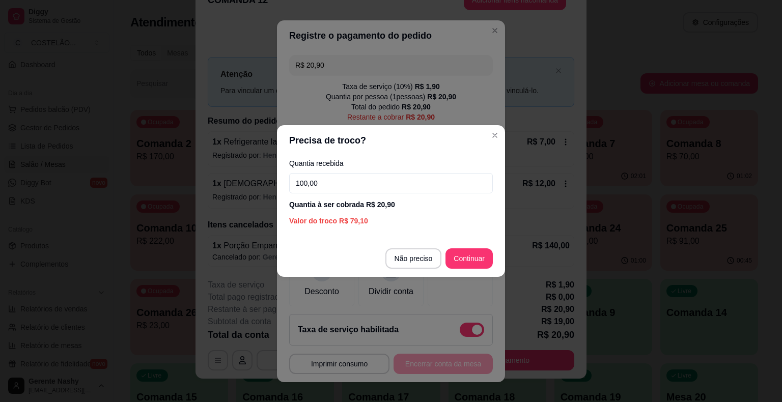
type input "100,00"
click at [412, 263] on div "Desconto Dividir conta" at bounding box center [391, 279] width 204 height 54
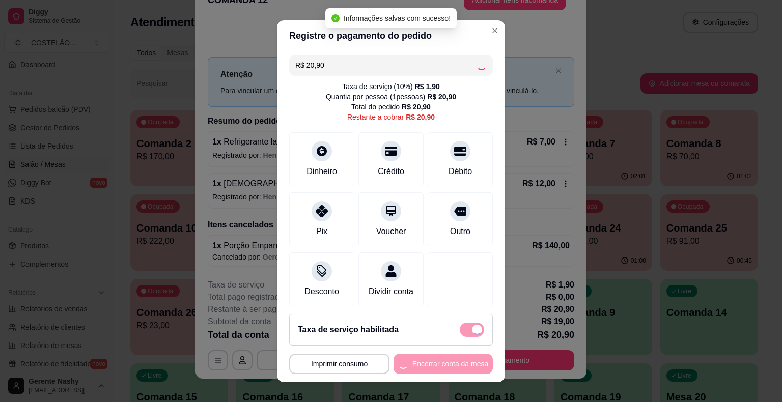
type input "R$ 0,00"
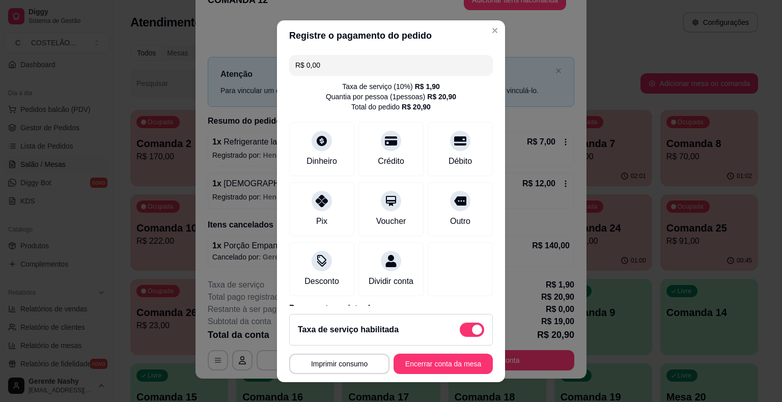
click at [418, 367] on button "Encerrar conta da mesa" at bounding box center [442, 364] width 99 height 20
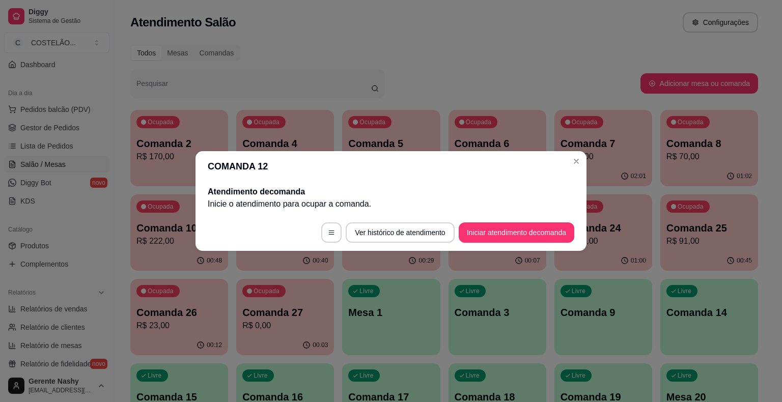
scroll to position [0, 0]
click at [574, 165] on div "Ocupada Comanda 7 R$ 52,00" at bounding box center [603, 138] width 98 height 56
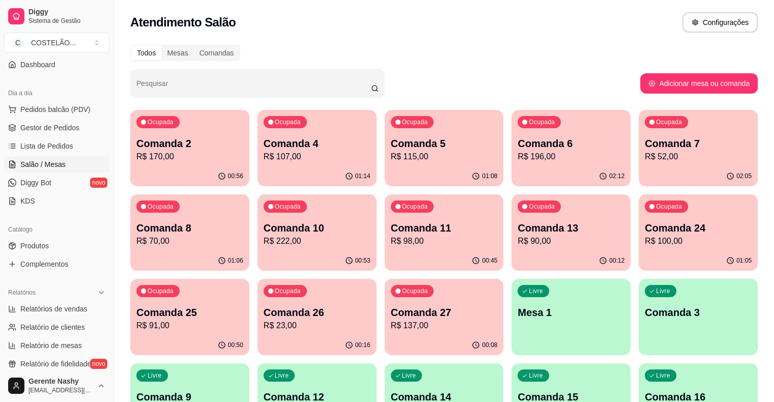
click at [408, 160] on p "R$ 115,00" at bounding box center [444, 157] width 107 height 12
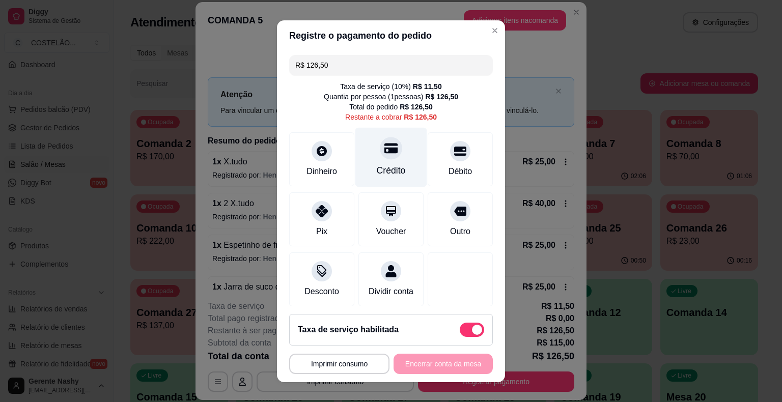
click at [380, 157] on div at bounding box center [391, 148] width 22 height 22
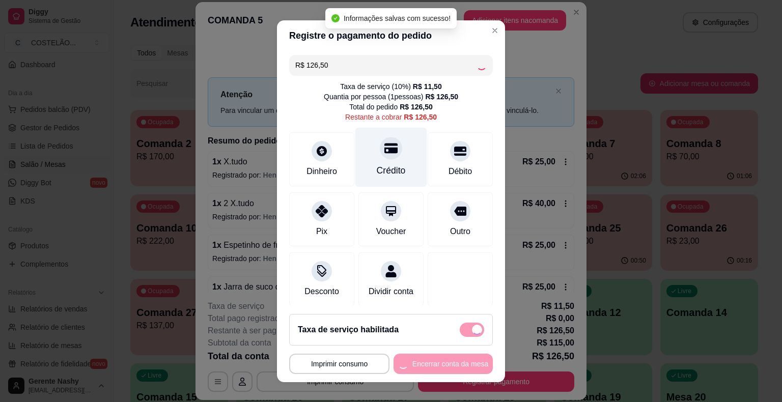
type input "R$ 0,00"
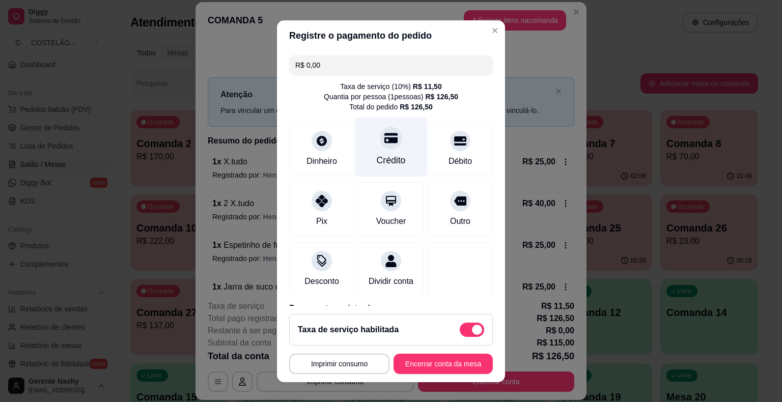
click at [432, 368] on button "Encerrar conta da mesa" at bounding box center [442, 364] width 99 height 20
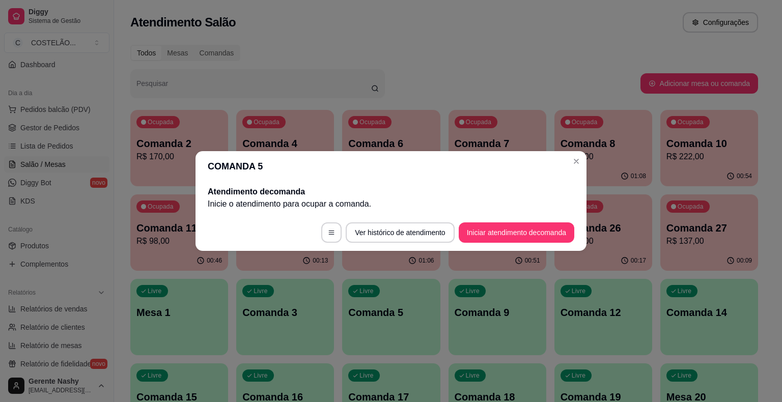
click at [576, 168] on button "Close" at bounding box center [576, 161] width 16 height 16
click at [579, 160] on p "R$ 70,00" at bounding box center [602, 157] width 85 height 12
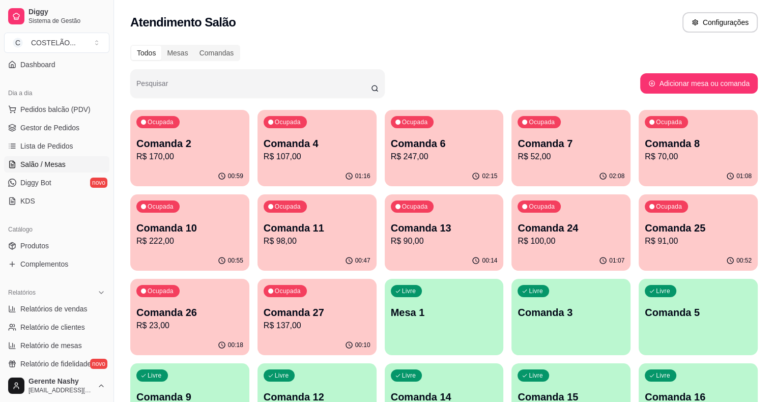
click at [411, 160] on p "R$ 247,00" at bounding box center [444, 157] width 107 height 12
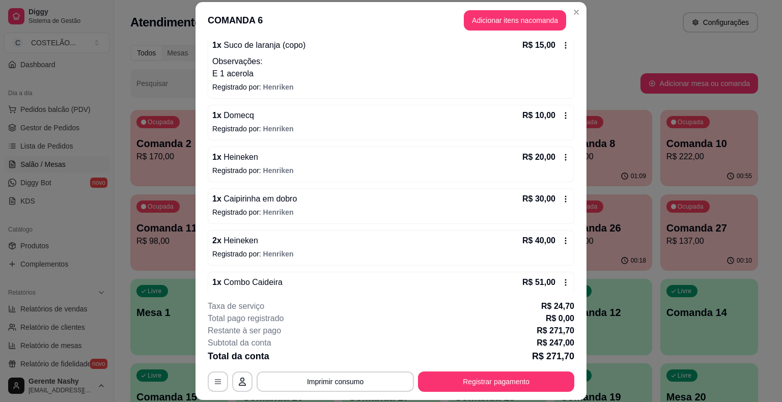
scroll to position [208, 0]
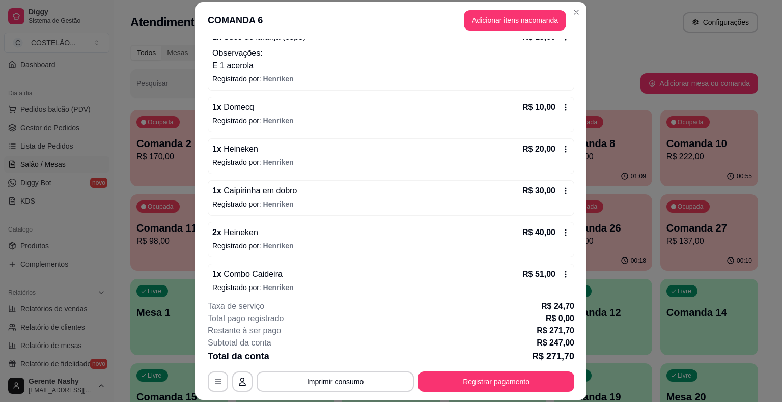
click at [561, 228] on icon at bounding box center [565, 232] width 8 height 8
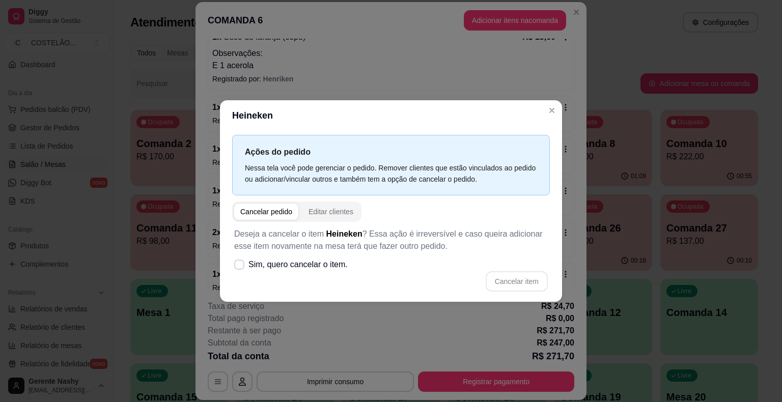
click at [238, 270] on label "Sim, quero cancelar o item." at bounding box center [291, 264] width 122 height 20
click at [238, 270] on input "Sim, quero cancelar o item." at bounding box center [237, 270] width 7 height 7
checkbox input "true"
click at [534, 283] on button "Cancelar item" at bounding box center [516, 282] width 61 height 20
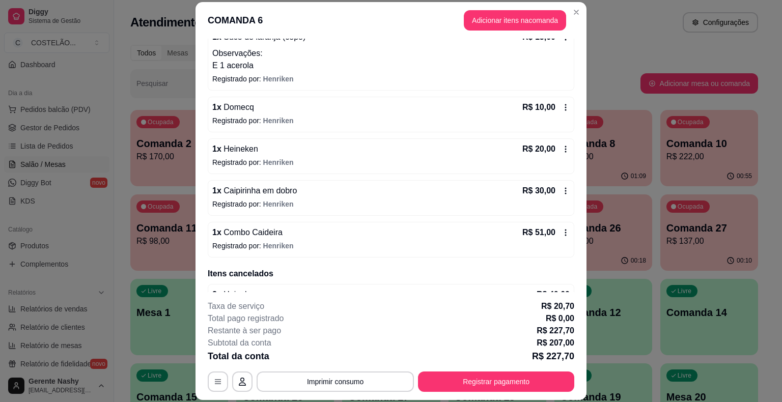
click at [575, 17] on div "Atendimento Salão Configurações" at bounding box center [443, 22] width 627 height 20
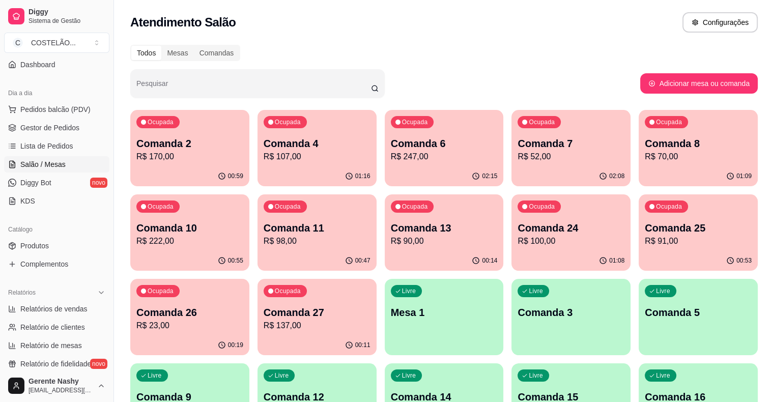
click at [391, 234] on p "Comanda 13" at bounding box center [444, 228] width 107 height 14
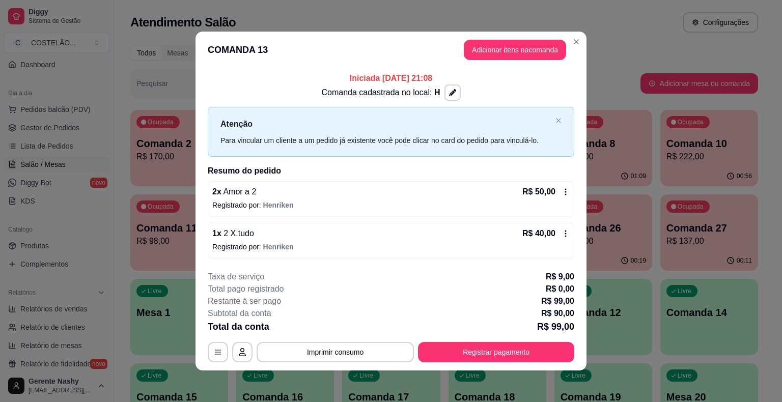
scroll to position [0, 0]
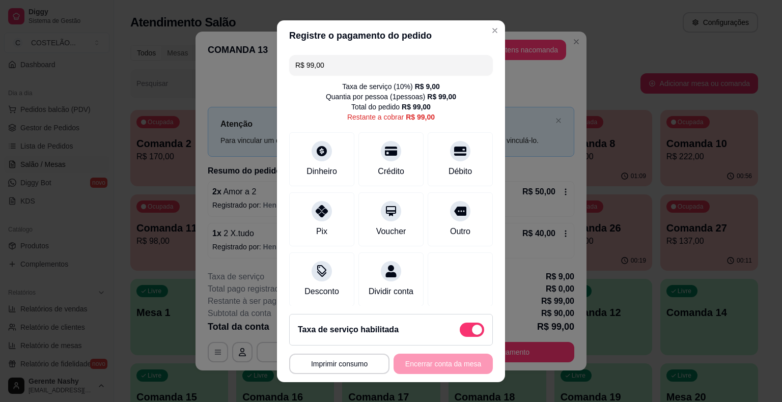
click at [481, 33] on header "COMANDA 13 Adicionar itens na comanda" at bounding box center [390, 50] width 391 height 37
click at [629, 62] on div "**********" at bounding box center [391, 201] width 782 height 402
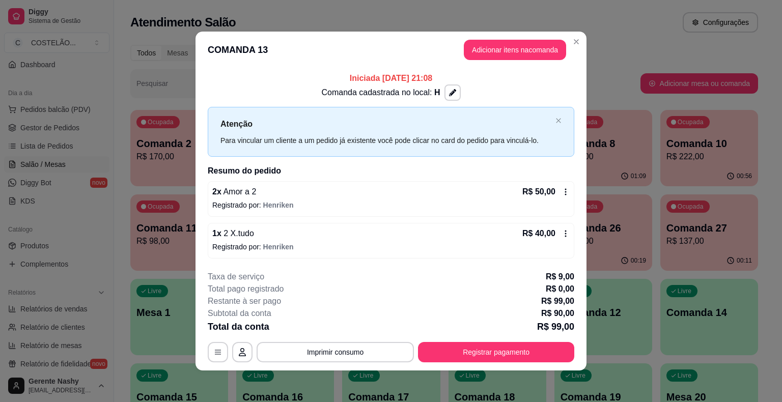
click at [565, 194] on icon at bounding box center [566, 191] width 2 height 7
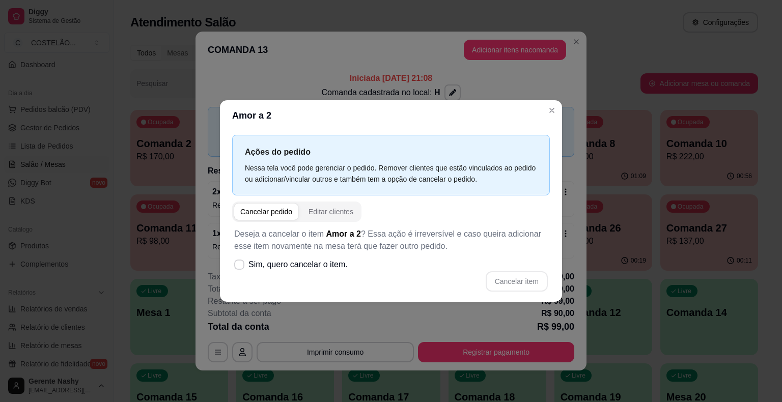
click at [242, 267] on icon at bounding box center [239, 265] width 8 height 6
click at [240, 267] on input "Sim, quero cancelar o item." at bounding box center [237, 270] width 7 height 7
checkbox input "true"
click at [513, 279] on button "Cancelar item" at bounding box center [516, 281] width 62 height 20
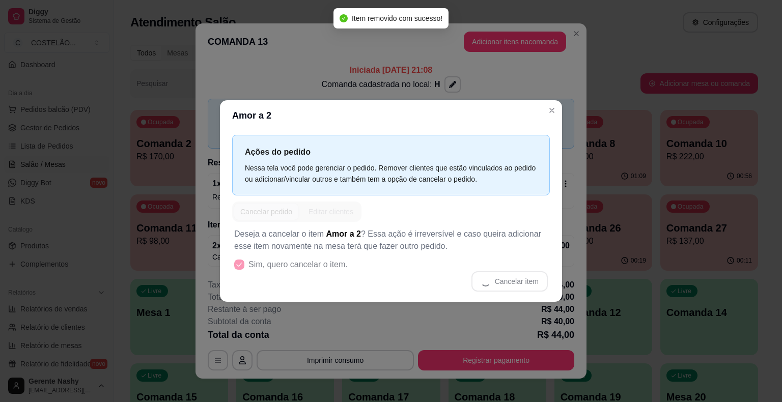
click at [549, 108] on div "Atenção Para vincular um cliente a um pedido já existente você pode clicar no c…" at bounding box center [391, 123] width 366 height 49
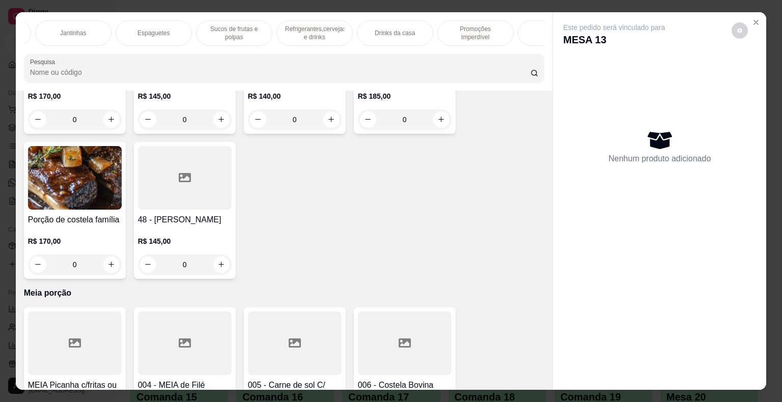
scroll to position [0, 793]
click at [477, 25] on p "Promoções imperdível" at bounding box center [474, 33] width 59 height 16
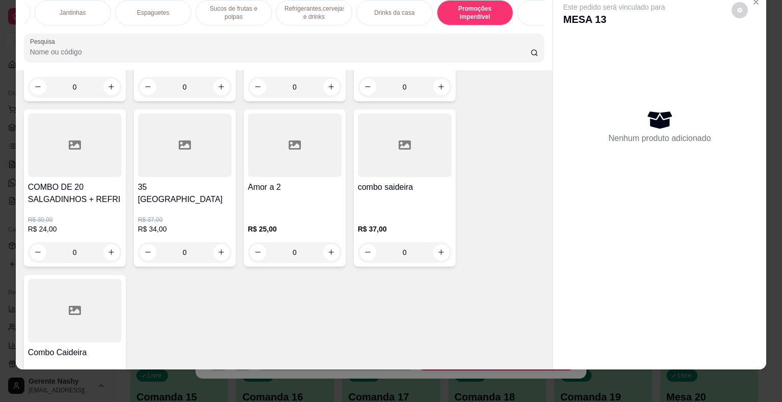
scroll to position [8031, 0]
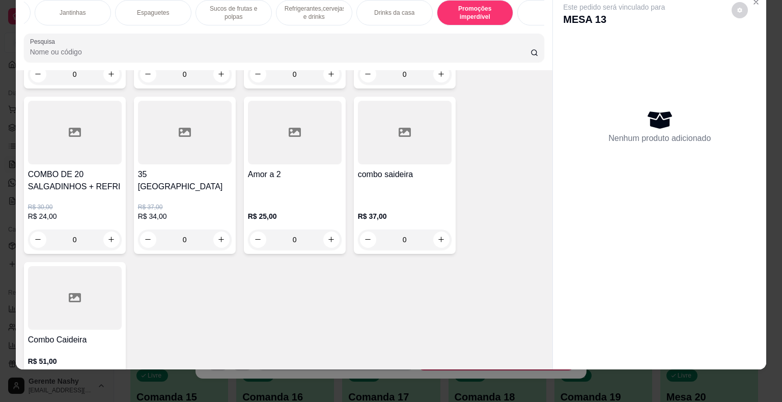
click at [329, 236] on icon "increase-product-quantity" at bounding box center [331, 240] width 8 height 8
type input "1"
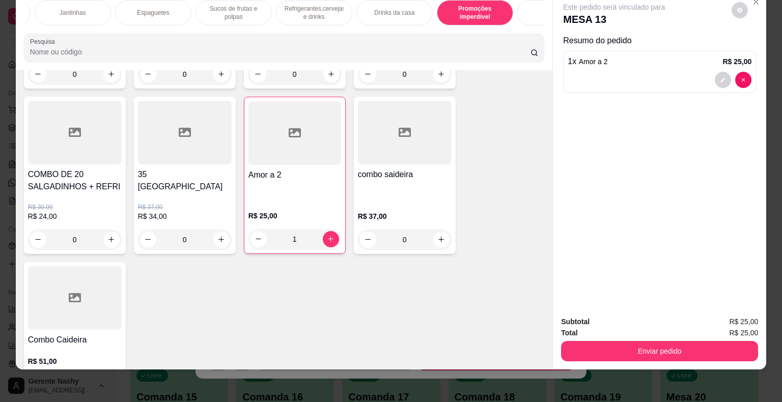
click at [639, 341] on button "Enviar pedido" at bounding box center [659, 351] width 197 height 20
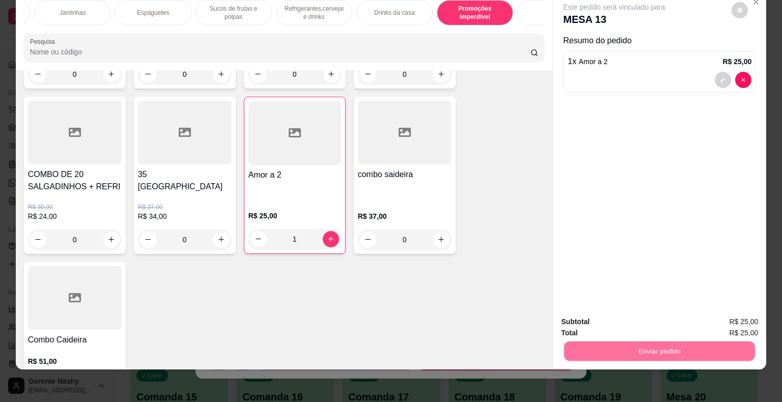
click at [637, 316] on button "Não registrar e enviar pedido" at bounding box center [625, 318] width 106 height 19
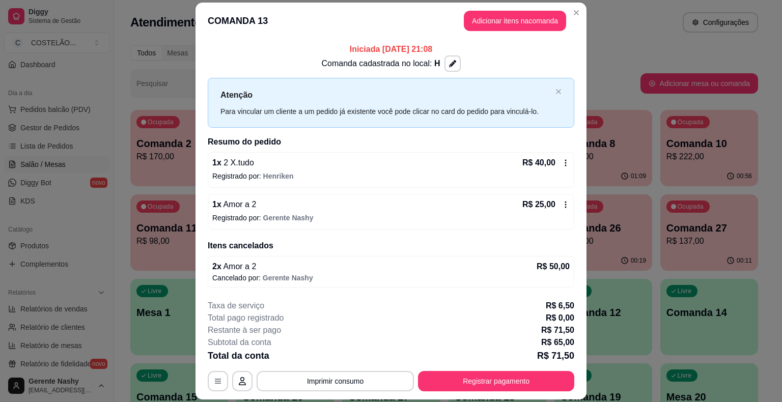
scroll to position [29, 0]
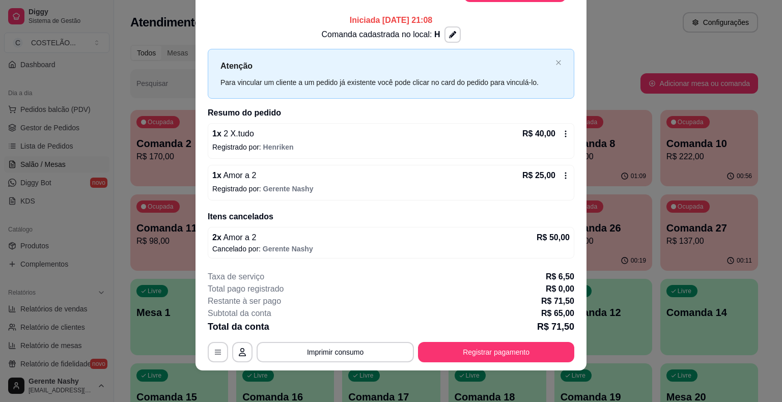
click at [379, 356] on button "Imprimir consumo" at bounding box center [334, 352] width 157 height 20
click at [485, 356] on button "Registrar pagamento" at bounding box center [496, 352] width 156 height 20
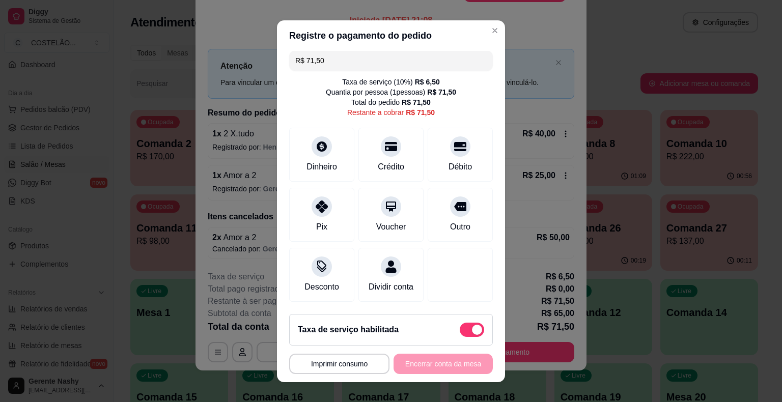
scroll to position [0, 0]
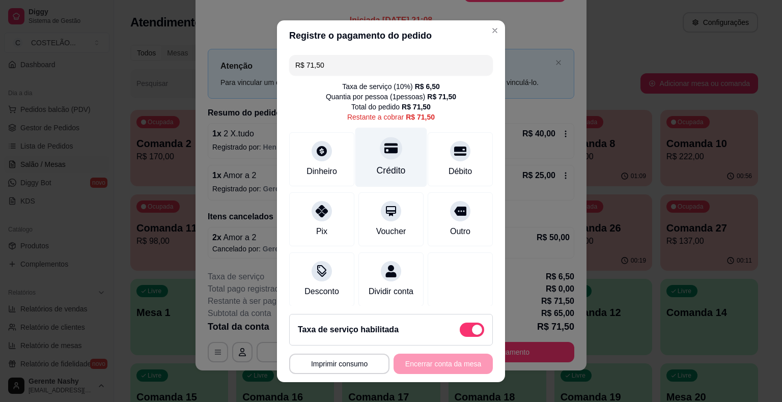
click at [379, 168] on div "Crédito" at bounding box center [391, 170] width 29 height 13
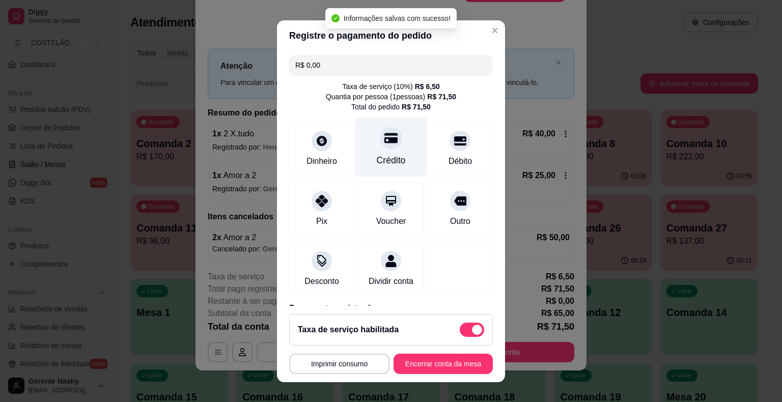
type input "R$ 0,00"
click at [345, 365] on button "Imprimir consumo" at bounding box center [339, 364] width 100 height 20
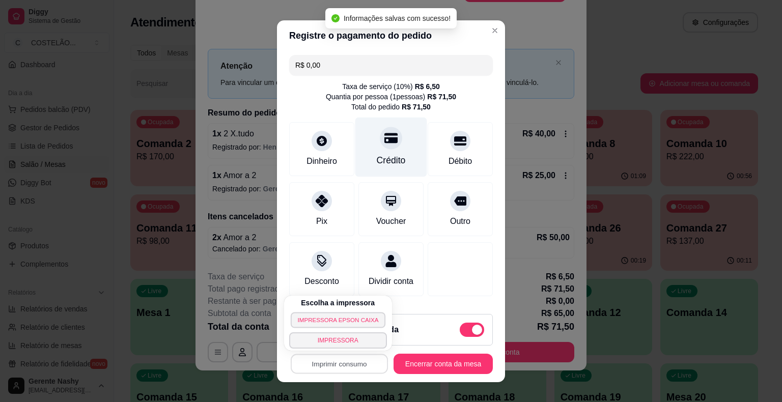
click at [342, 319] on button "IMPRESSORA EPSON CAIXA" at bounding box center [338, 320] width 95 height 16
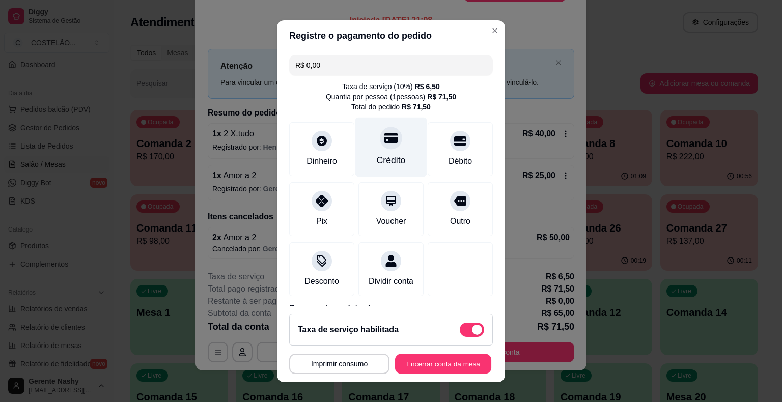
click at [429, 355] on button "Encerrar conta da mesa" at bounding box center [443, 364] width 96 height 20
click at [429, 365] on button "Encerrar conta da mesa" at bounding box center [442, 364] width 99 height 20
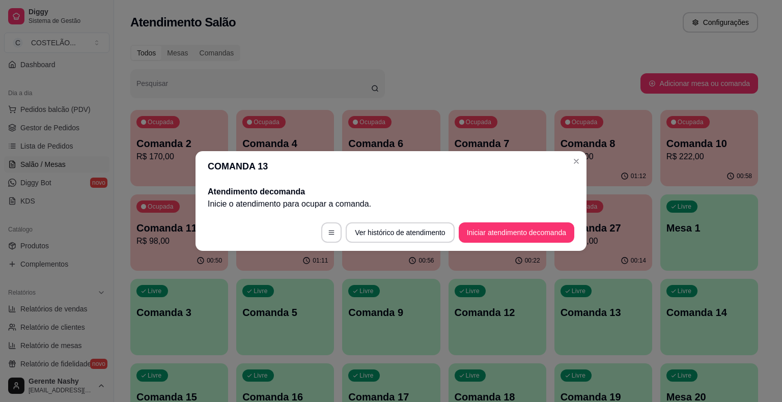
click at [573, 166] on div "Ocupada Comanda 8 R$ 70,00" at bounding box center [603, 138] width 98 height 56
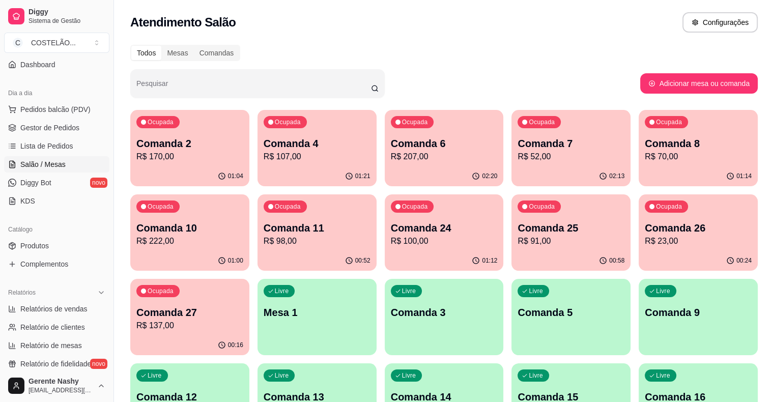
click at [302, 161] on p "R$ 107,00" at bounding box center [317, 157] width 107 height 12
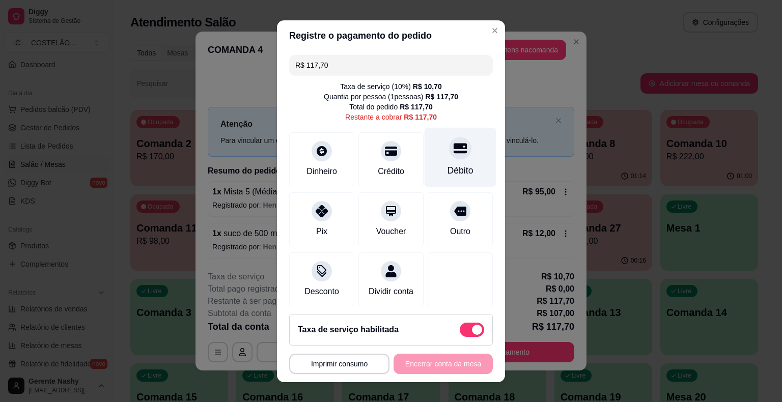
click at [445, 162] on div "Débito" at bounding box center [460, 157] width 72 height 60
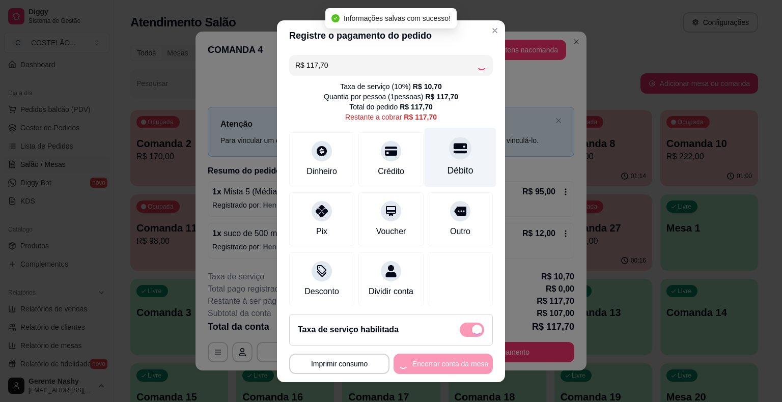
type input "R$ 0,00"
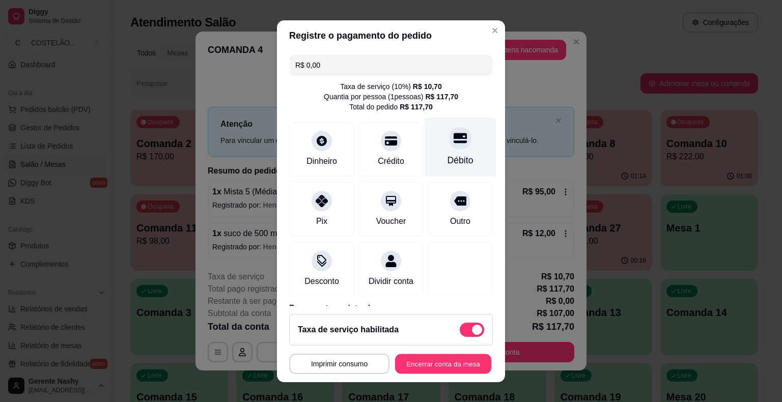
click at [413, 369] on button "Encerrar conta da mesa" at bounding box center [443, 364] width 96 height 20
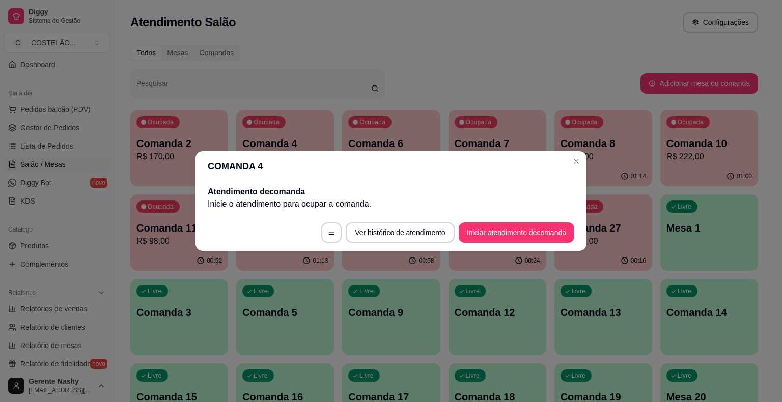
click at [570, 163] on div "Ocupada Comanda 8 R$ 70,00" at bounding box center [603, 138] width 98 height 56
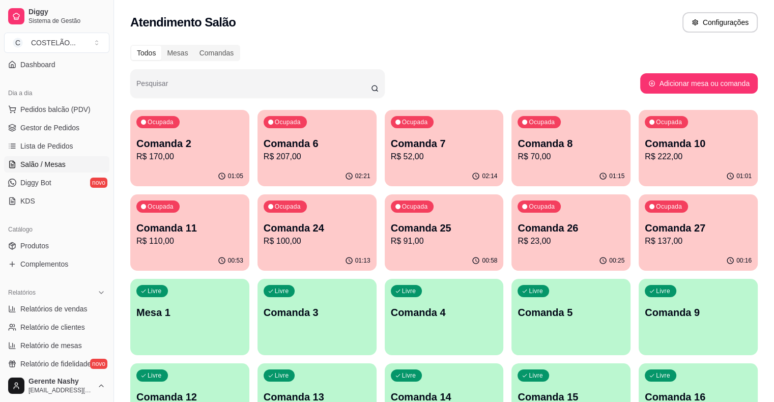
click at [411, 159] on p "R$ 52,00" at bounding box center [444, 157] width 107 height 12
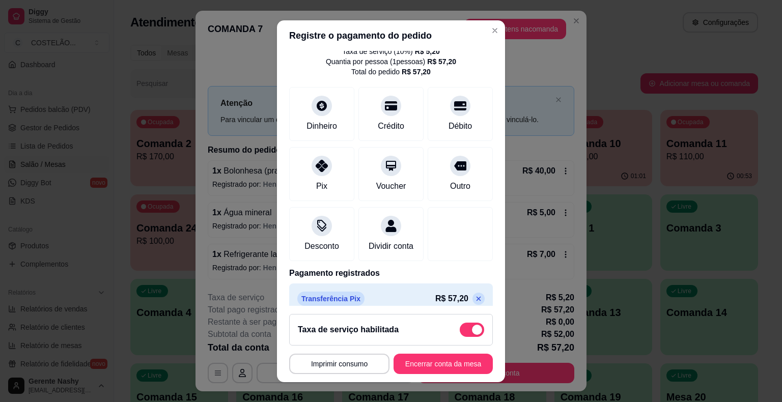
scroll to position [58, 0]
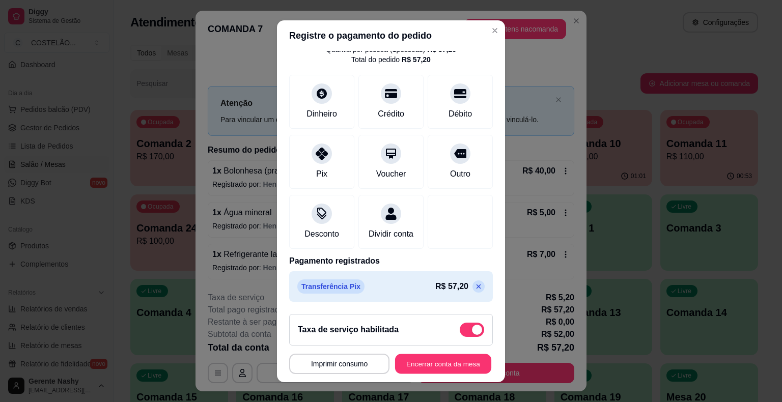
click at [426, 362] on button "Encerrar conta da mesa" at bounding box center [443, 364] width 96 height 20
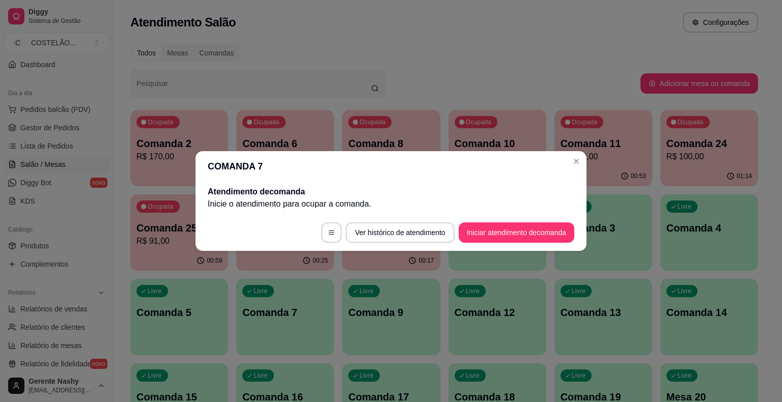
click at [576, 165] on div "Ocupada Comanda 11 R$ 110,00" at bounding box center [603, 138] width 98 height 56
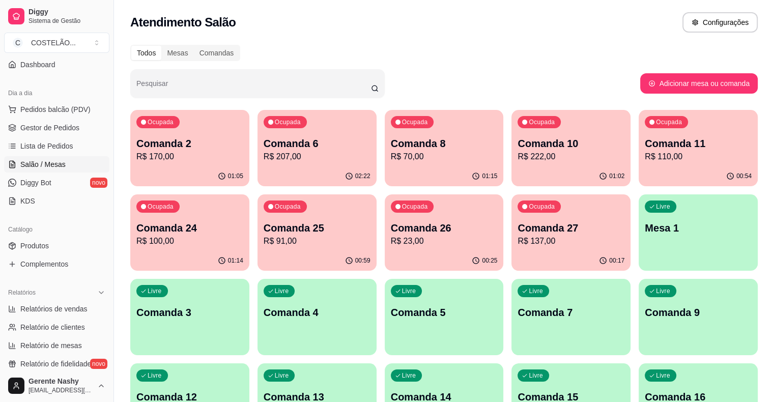
click at [201, 153] on p "R$ 170,00" at bounding box center [189, 157] width 107 height 12
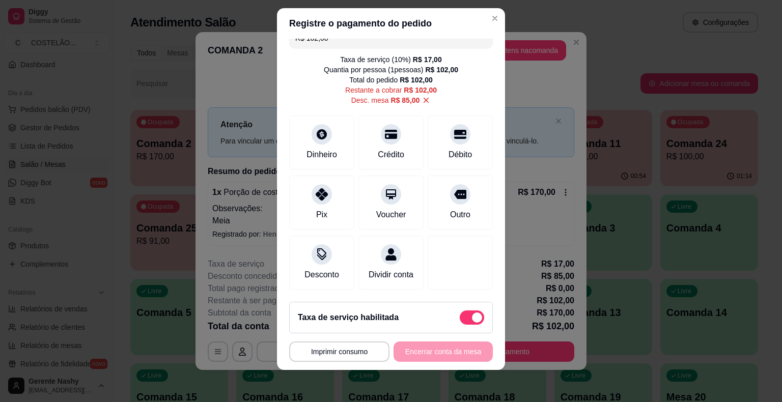
scroll to position [0, 0]
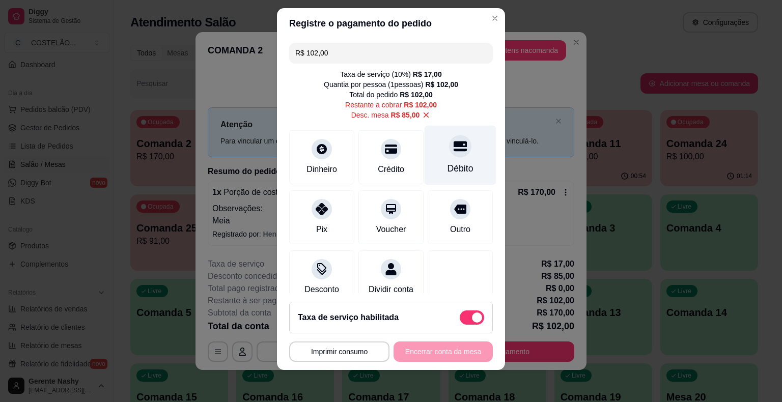
click at [448, 160] on div "Débito" at bounding box center [460, 155] width 72 height 60
type input "R$ 0,00"
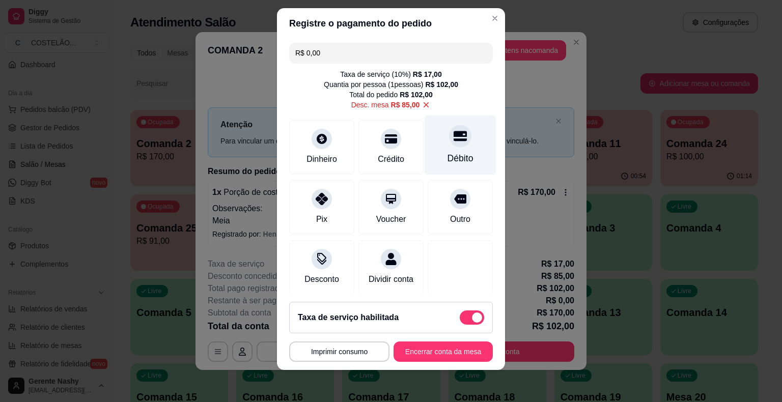
click at [358, 352] on button "Imprimir consumo" at bounding box center [339, 351] width 100 height 20
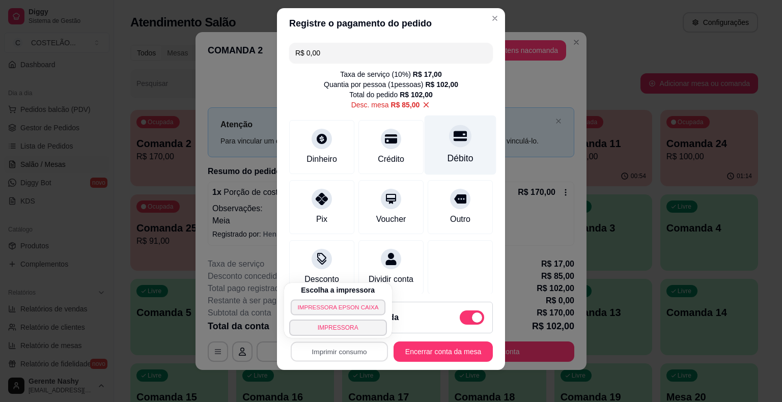
click at [352, 307] on button "IMPRESSORA EPSON CAIXA" at bounding box center [338, 307] width 95 height 16
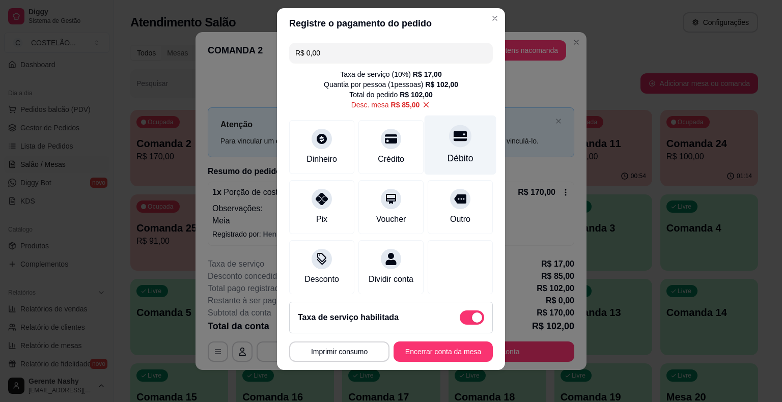
click at [422, 350] on button "Encerrar conta da mesa" at bounding box center [442, 351] width 99 height 20
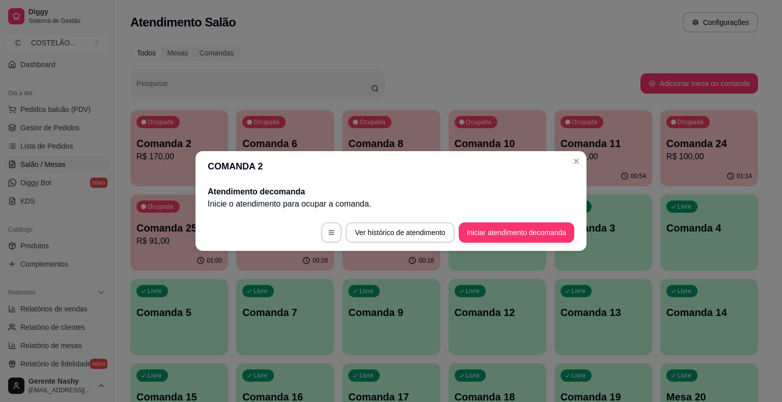
click at [573, 163] on div "Ocupada Comanda 11 R$ 110,00" at bounding box center [603, 138] width 98 height 56
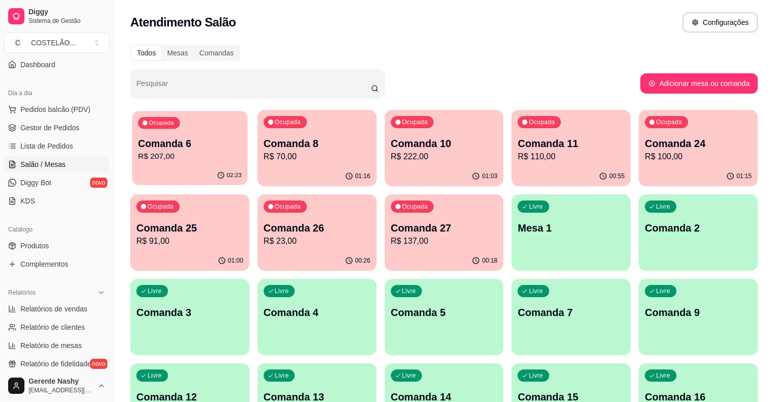
click at [188, 152] on p "R$ 207,00" at bounding box center [190, 157] width 104 height 12
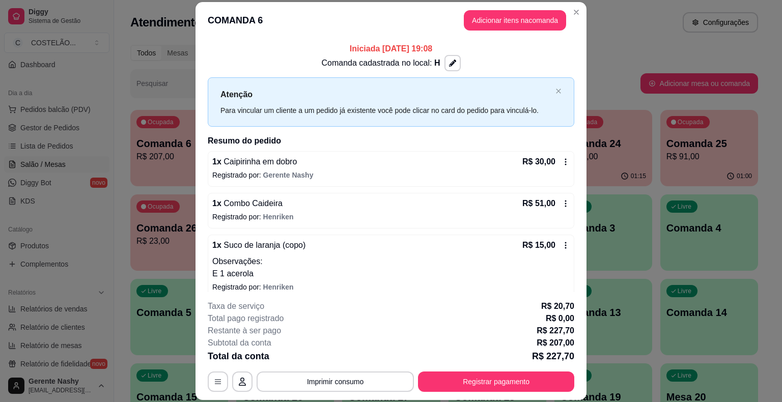
click at [617, 59] on div "Todos Mesas Comandas" at bounding box center [443, 53] width 627 height 16
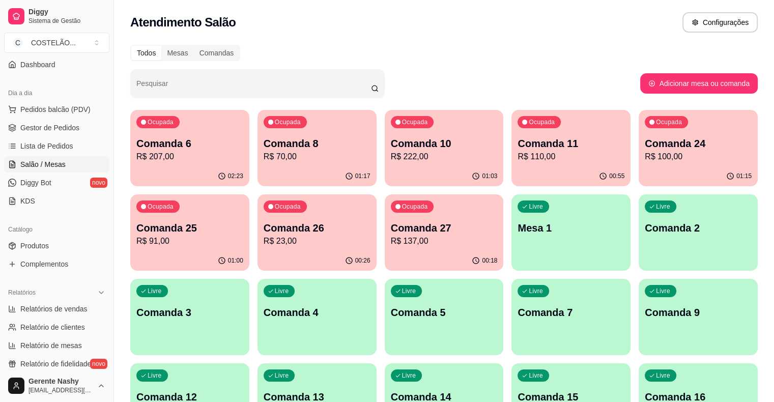
click at [304, 163] on div "Ocupada Comanda 8 R$ 70,00" at bounding box center [316, 138] width 119 height 56
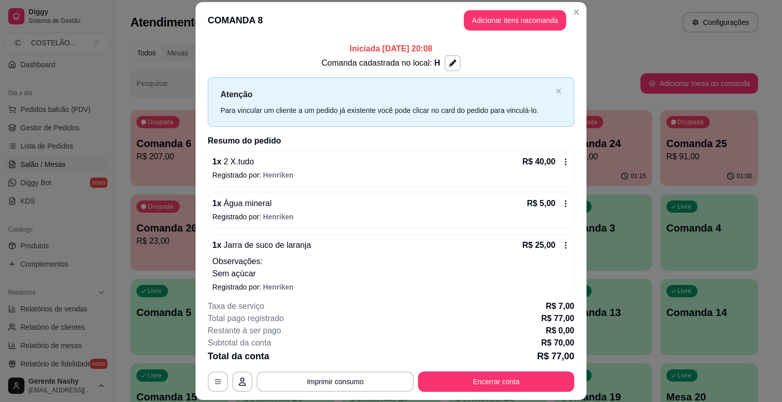
scroll to position [10, 0]
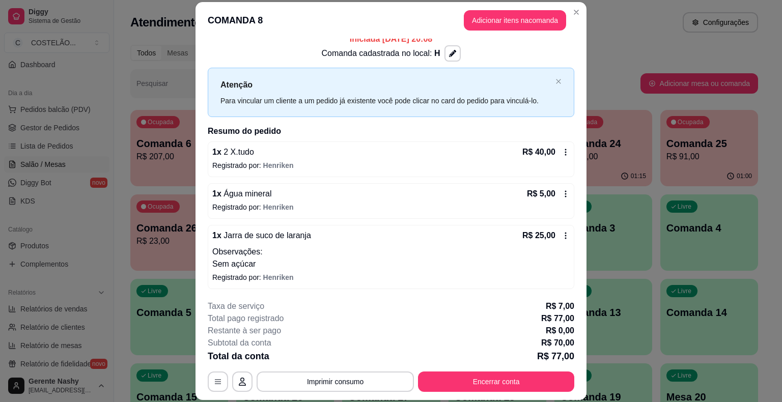
click at [639, 18] on div "Atendimento Salão Configurações" at bounding box center [443, 22] width 627 height 20
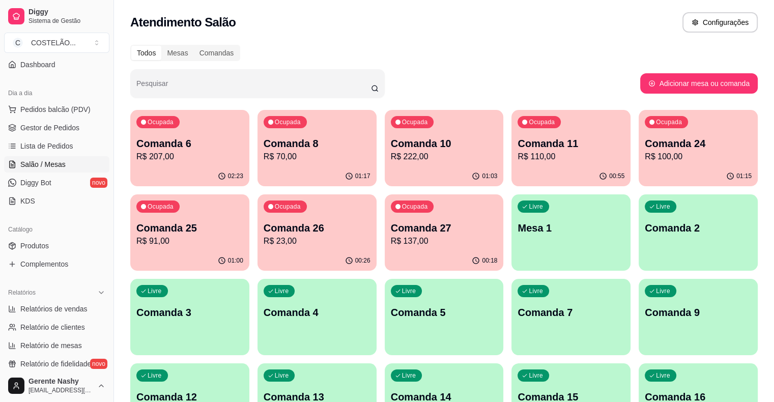
click at [183, 149] on p "Comanda 6" at bounding box center [189, 143] width 107 height 14
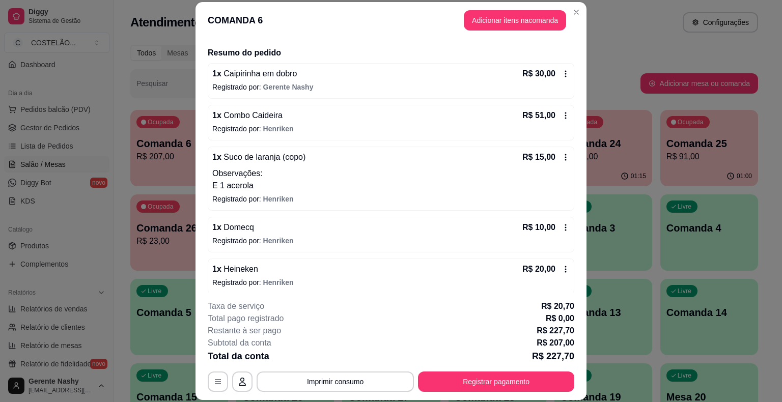
scroll to position [234, 0]
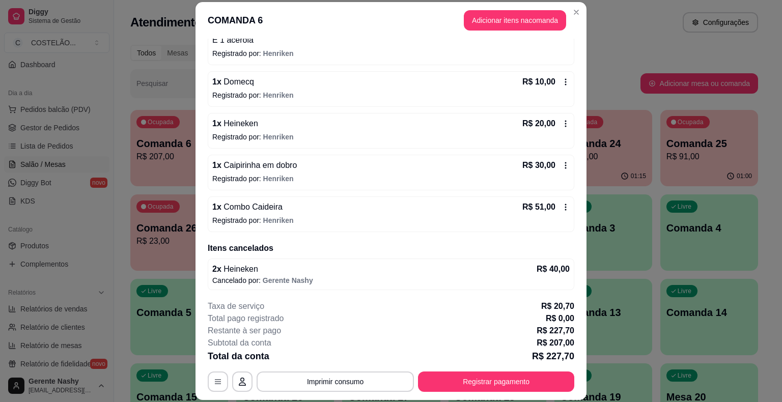
click at [628, 48] on div "Todos Mesas Comandas" at bounding box center [443, 53] width 627 height 16
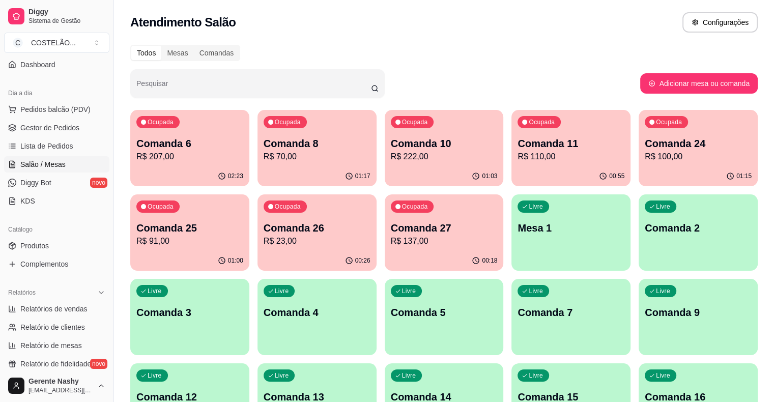
click at [482, 172] on p "01:03" at bounding box center [489, 176] width 15 height 8
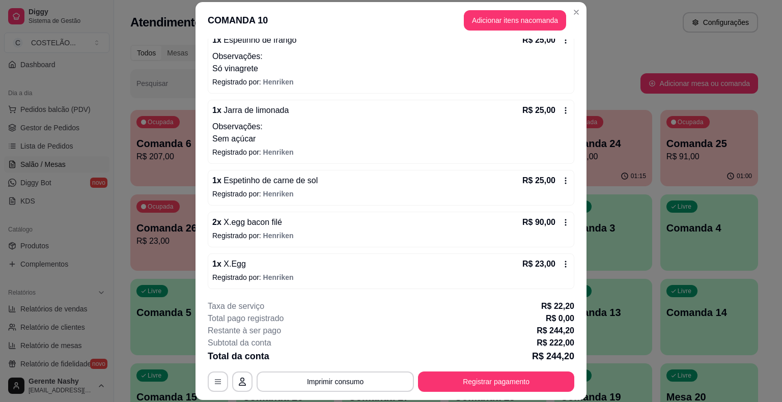
scroll to position [204, 0]
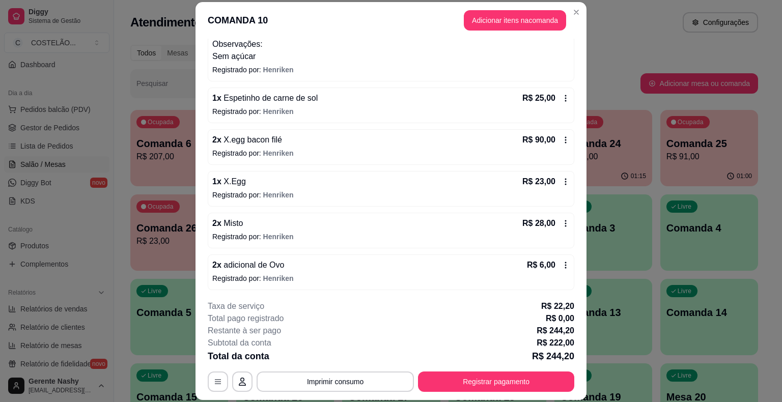
click at [623, 53] on div "Todos Mesas Comandas" at bounding box center [443, 53] width 627 height 16
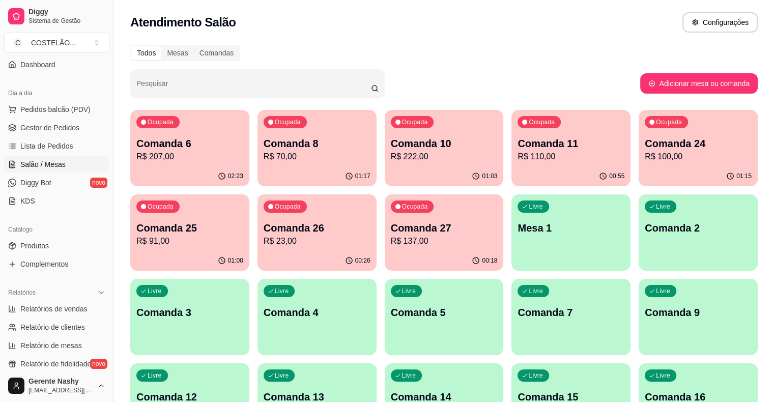
click at [645, 155] on p "R$ 100,00" at bounding box center [698, 157] width 107 height 12
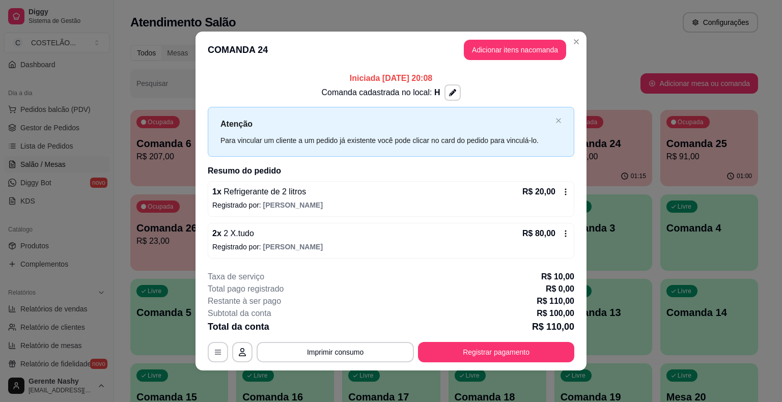
scroll to position [0, 0]
click at [633, 74] on div "Pesquisar" at bounding box center [385, 83] width 510 height 28
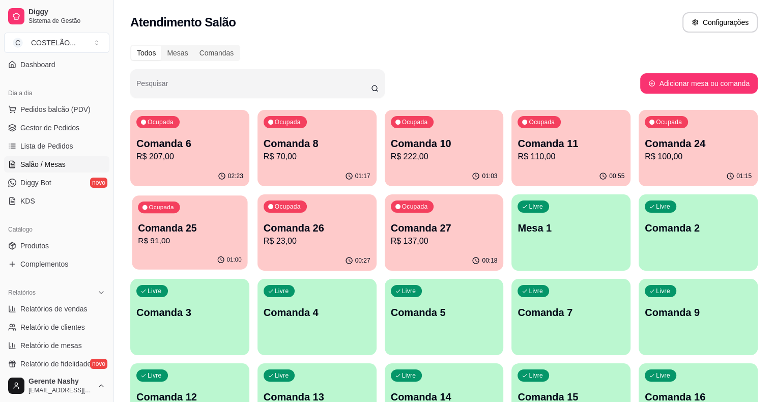
click at [242, 235] on p "R$ 91,00" at bounding box center [190, 241] width 104 height 12
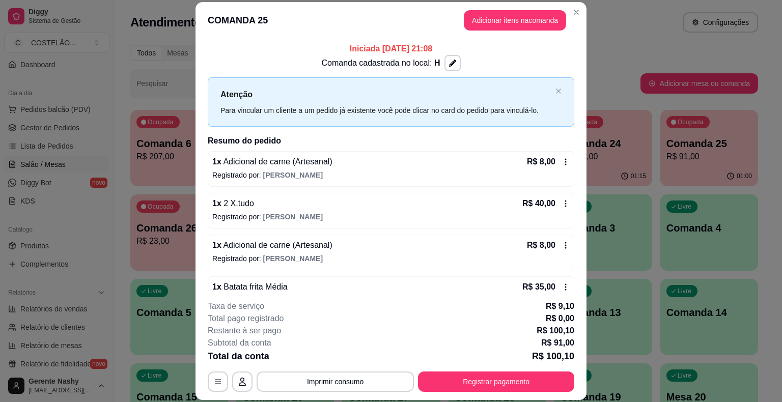
scroll to position [22, 0]
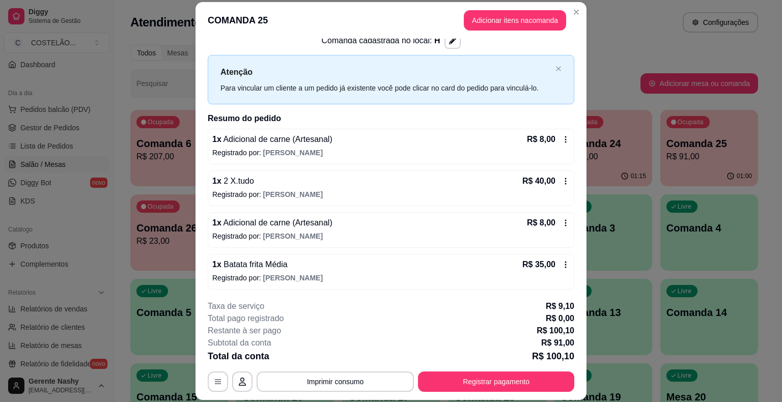
click at [617, 34] on div "Atendimento Salão Configurações" at bounding box center [444, 19] width 660 height 39
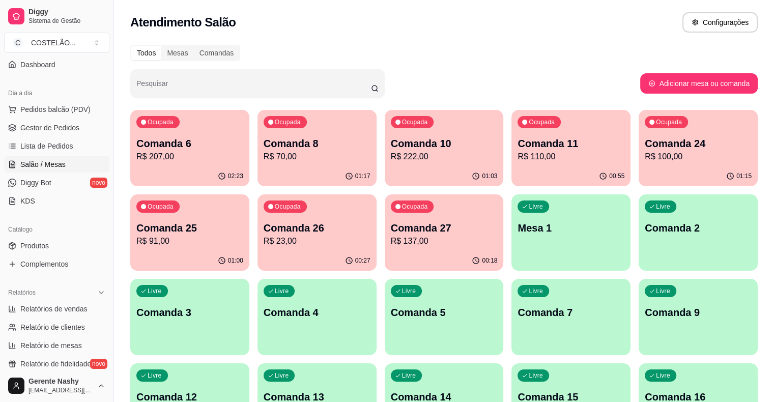
click at [264, 241] on p "R$ 23,00" at bounding box center [317, 241] width 107 height 12
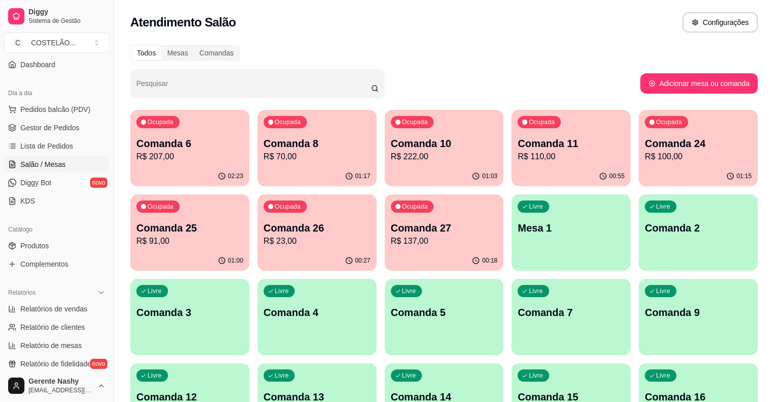
click at [385, 218] on div "Ocupada Comanda 27 R$ 137,00" at bounding box center [444, 222] width 119 height 56
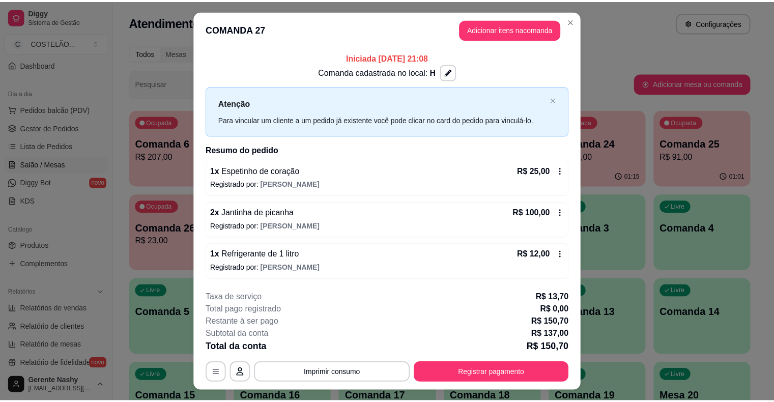
scroll to position [21, 0]
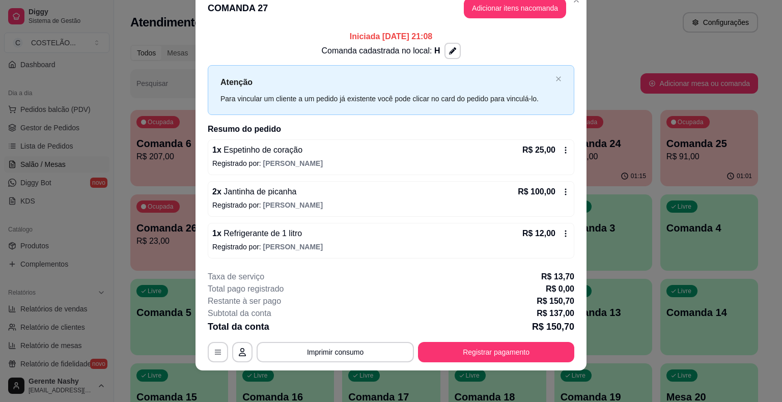
click at [628, 57] on div "Todos Mesas Comandas" at bounding box center [443, 53] width 627 height 16
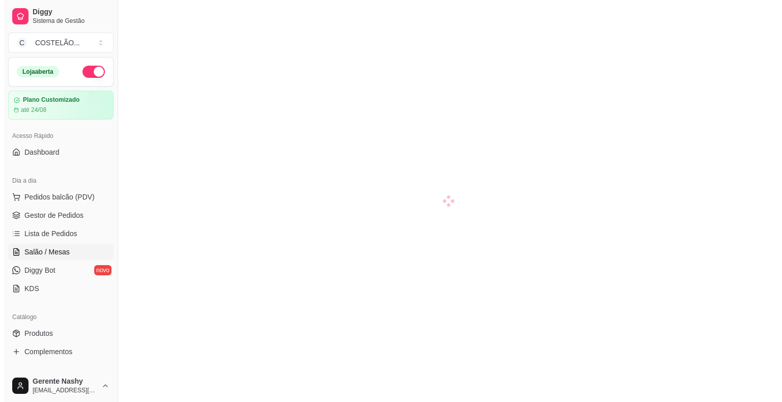
scroll to position [95, 0]
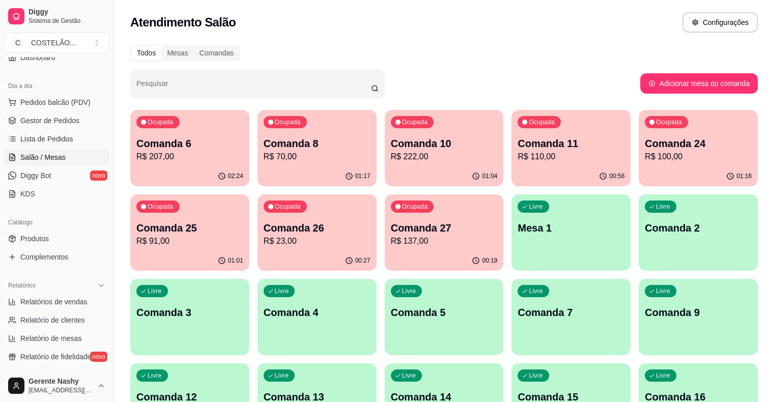
click at [197, 140] on p "Comanda 6" at bounding box center [189, 143] width 107 height 14
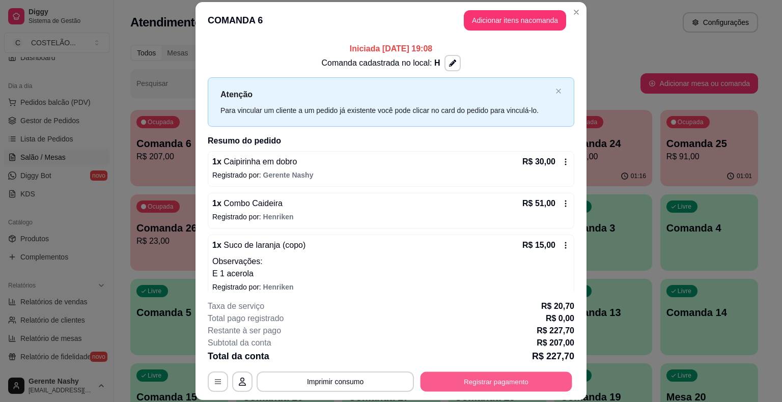
click at [492, 380] on button "Registrar pagamento" at bounding box center [496, 382] width 152 height 20
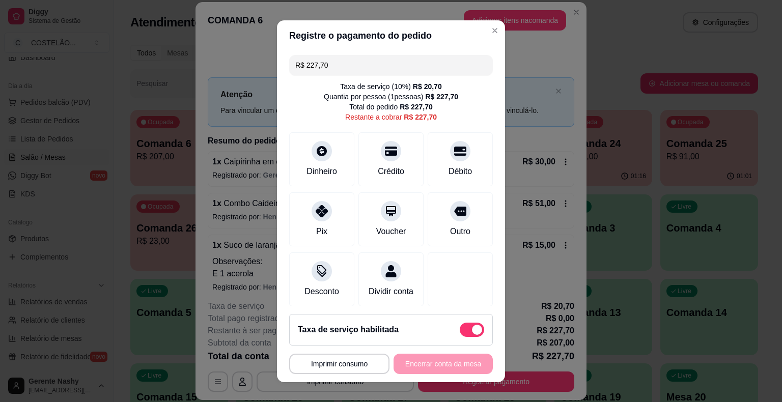
click at [445, 67] on input "R$ 227,70" at bounding box center [390, 65] width 191 height 20
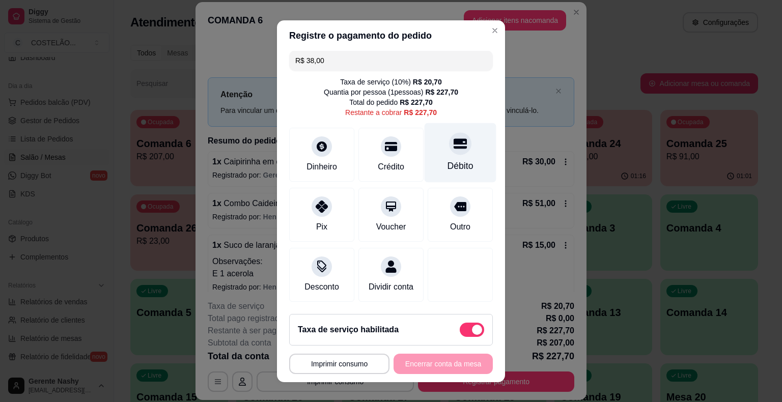
click at [449, 143] on div at bounding box center [460, 143] width 22 height 22
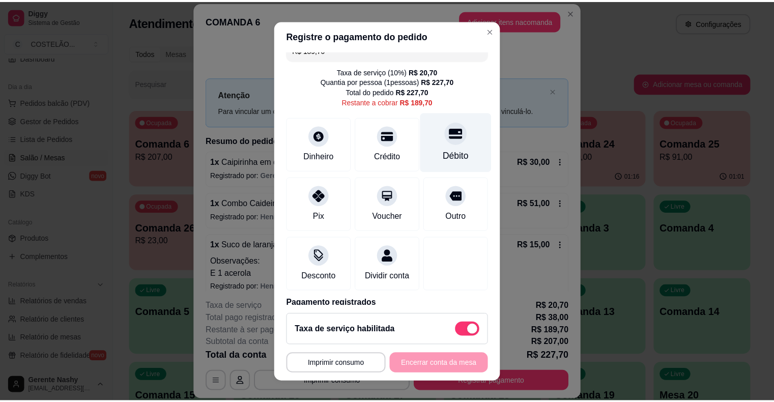
scroll to position [0, 0]
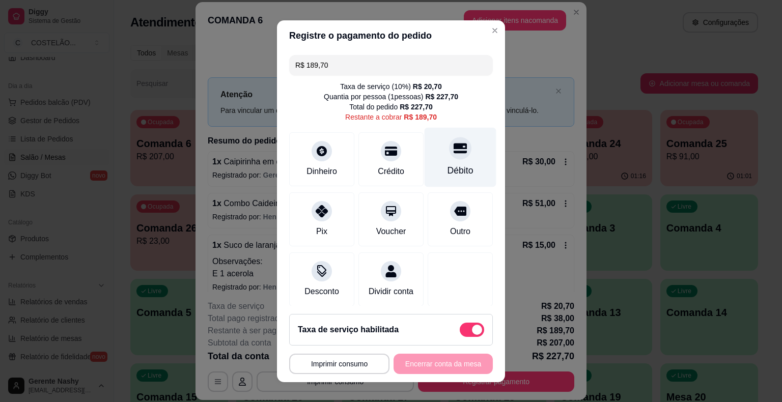
click at [442, 163] on div "Débito" at bounding box center [460, 157] width 72 height 60
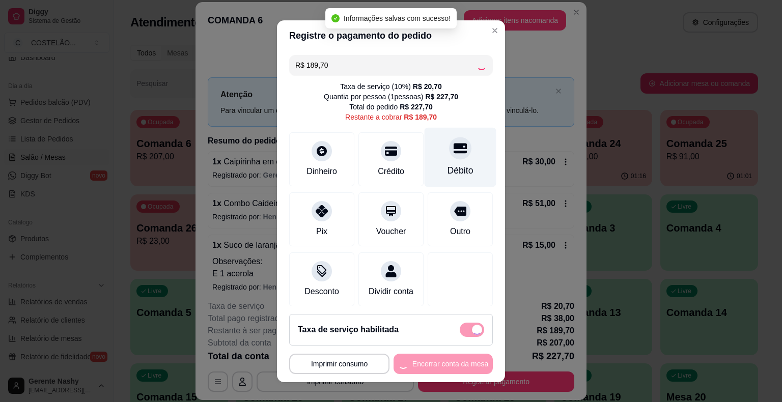
type input "R$ 0,00"
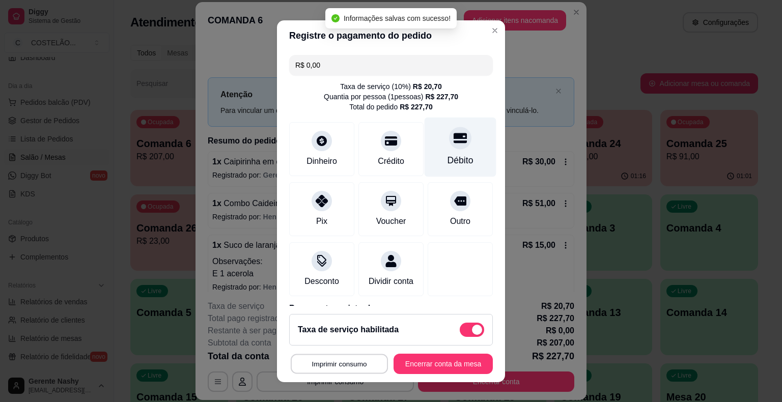
click at [348, 364] on button "Imprimir consumo" at bounding box center [339, 364] width 97 height 20
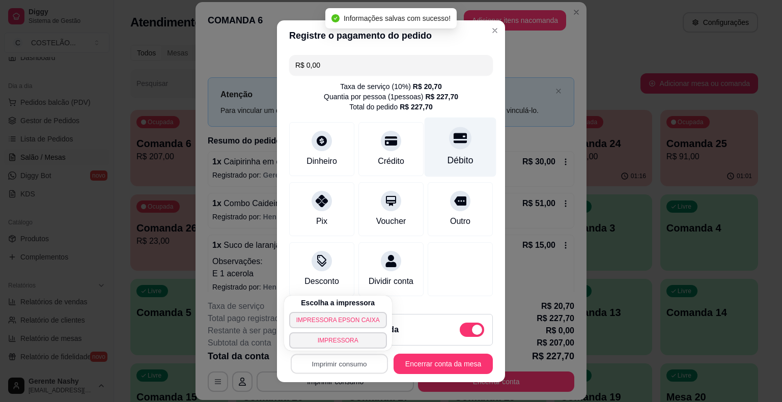
click at [339, 321] on button "IMPRESSORA EPSON CAIXA" at bounding box center [338, 320] width 98 height 16
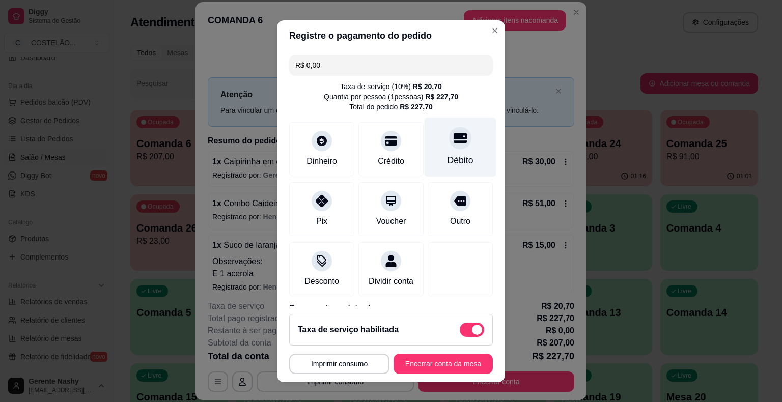
click at [409, 359] on button "Encerrar conta da mesa" at bounding box center [442, 364] width 99 height 20
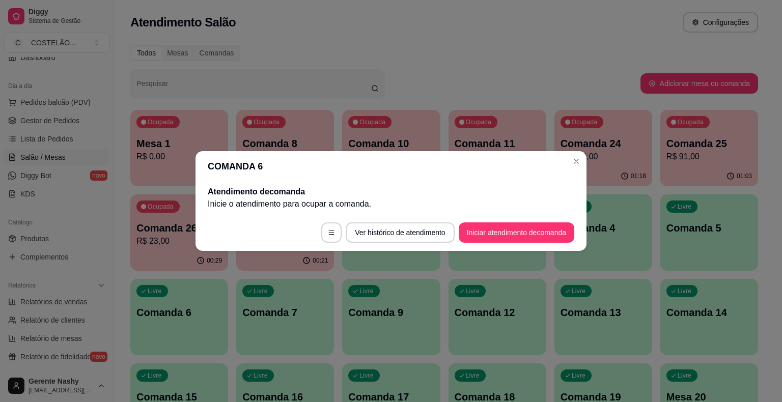
click at [576, 161] on p "R$ 100,00" at bounding box center [602, 157] width 85 height 12
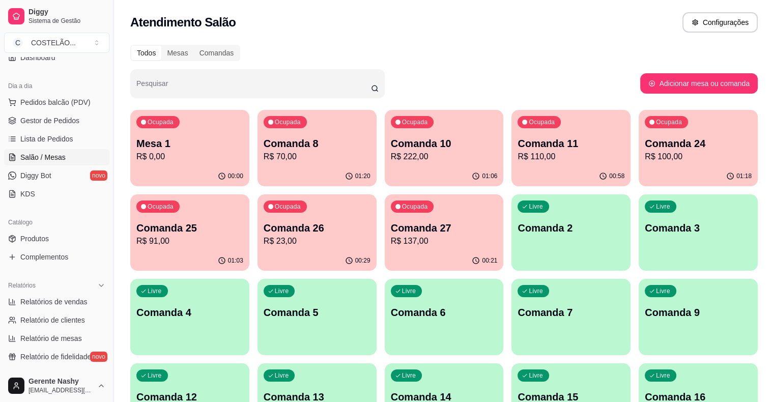
click at [645, 150] on p "Comanda 24" at bounding box center [698, 143] width 107 height 14
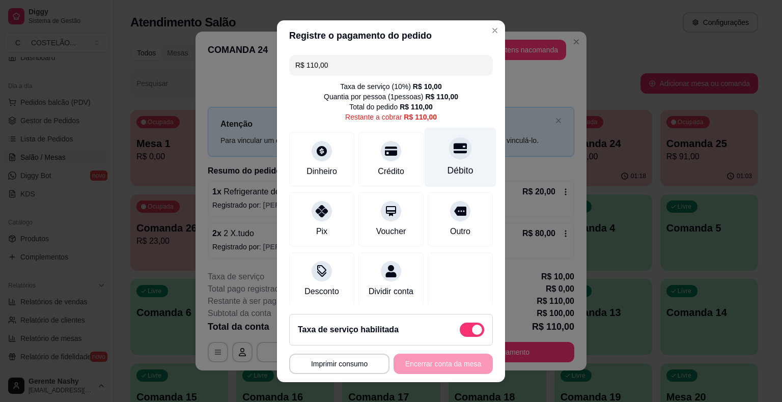
click at [450, 163] on div "Débito" at bounding box center [460, 157] width 72 height 60
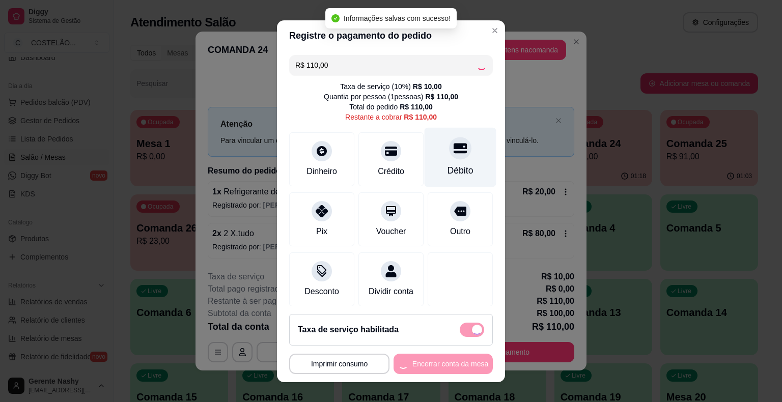
type input "R$ 0,00"
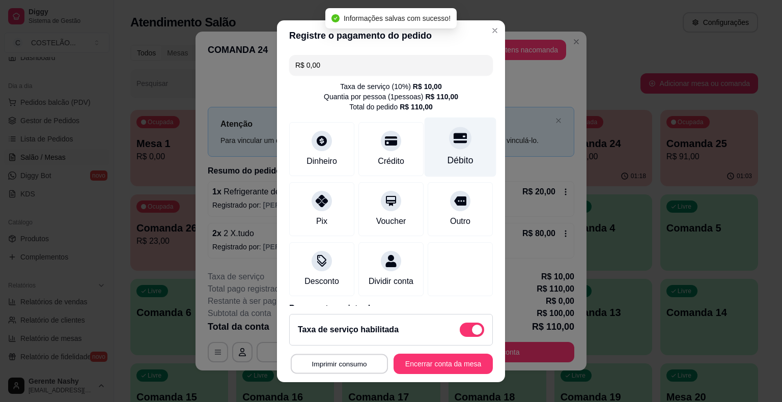
click at [348, 370] on button "Imprimir consumo" at bounding box center [339, 364] width 97 height 20
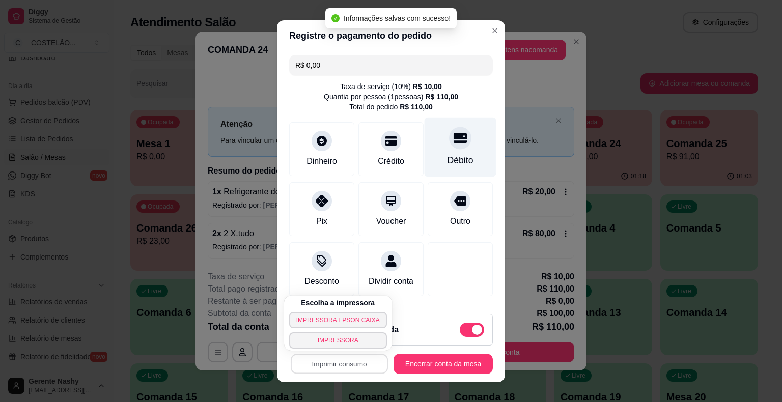
click at [351, 324] on button "IMPRESSORA EPSON CAIXA" at bounding box center [338, 320] width 98 height 16
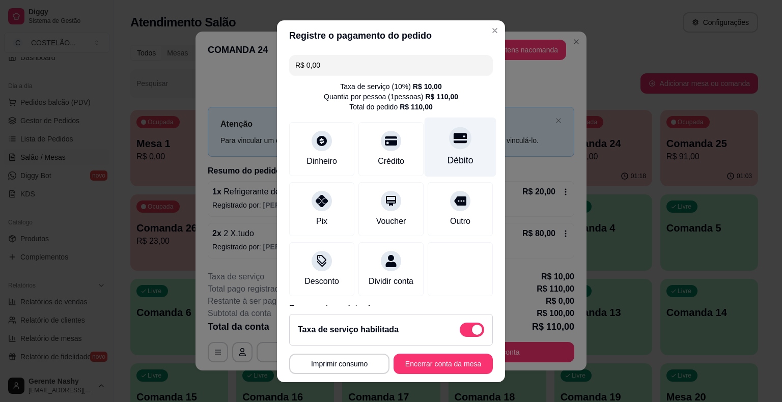
click at [425, 370] on button "Encerrar conta da mesa" at bounding box center [442, 364] width 99 height 20
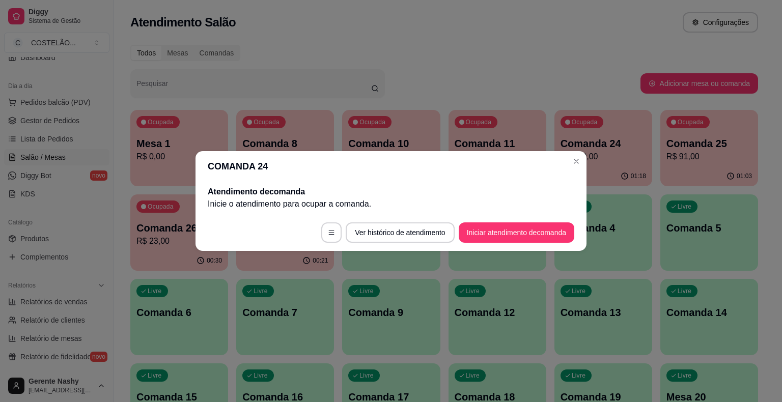
click at [579, 163] on div "Ocupada Comanda 24 R$ 100,00" at bounding box center [603, 138] width 98 height 56
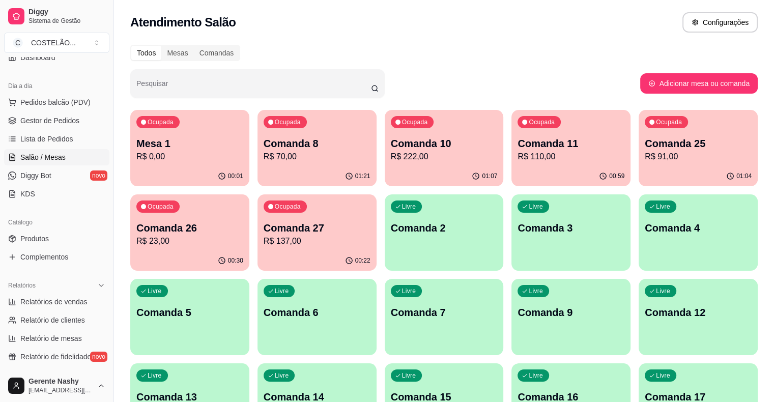
click at [177, 157] on p "R$ 0,00" at bounding box center [189, 157] width 107 height 12
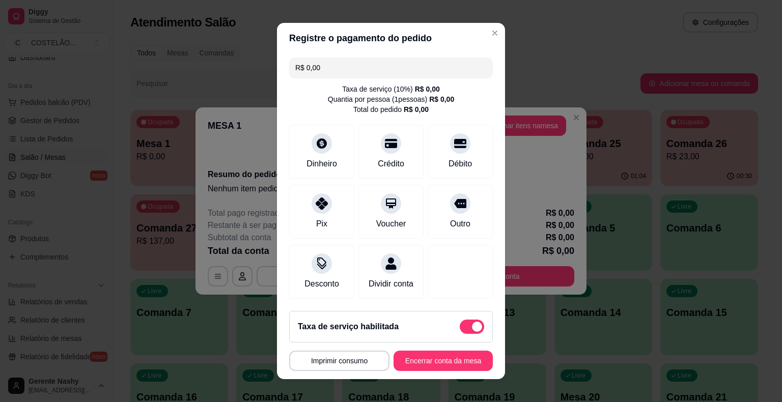
click at [429, 358] on button "Encerrar conta da mesa" at bounding box center [442, 361] width 99 height 20
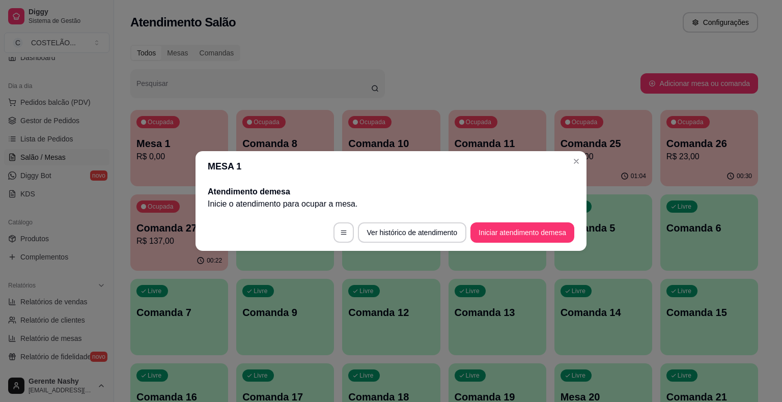
click at [576, 164] on div "Ocupada Comanda 25 R$ 91,00" at bounding box center [603, 138] width 98 height 56
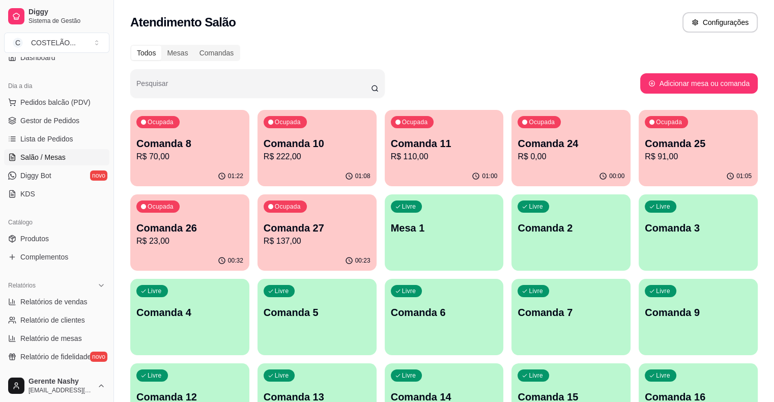
click at [385, 242] on div "Livre Mesa 1" at bounding box center [444, 226] width 119 height 64
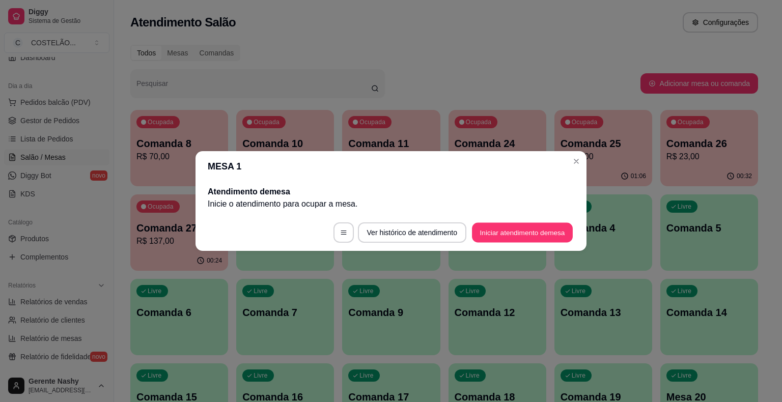
click at [526, 236] on button "Iniciar atendimento de mesa" at bounding box center [522, 233] width 101 height 20
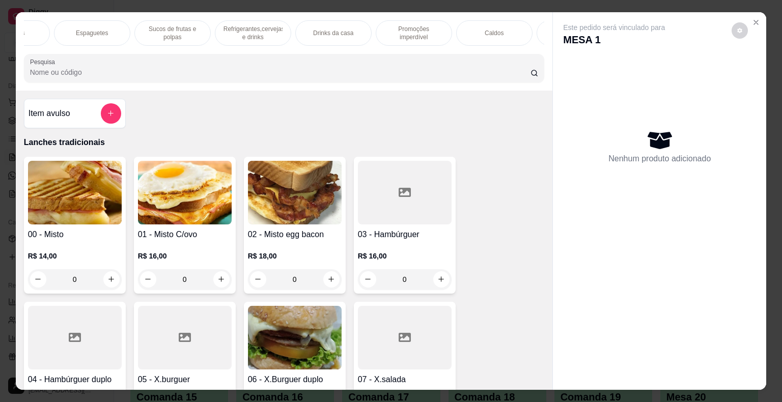
scroll to position [0, 865]
click at [408, 25] on p "Promoções imperdível" at bounding box center [402, 33] width 59 height 16
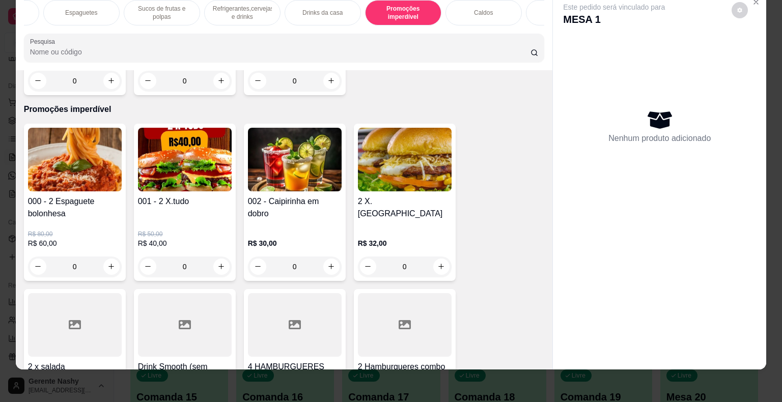
click at [222, 258] on button "increase-product-quantity" at bounding box center [221, 266] width 16 height 16
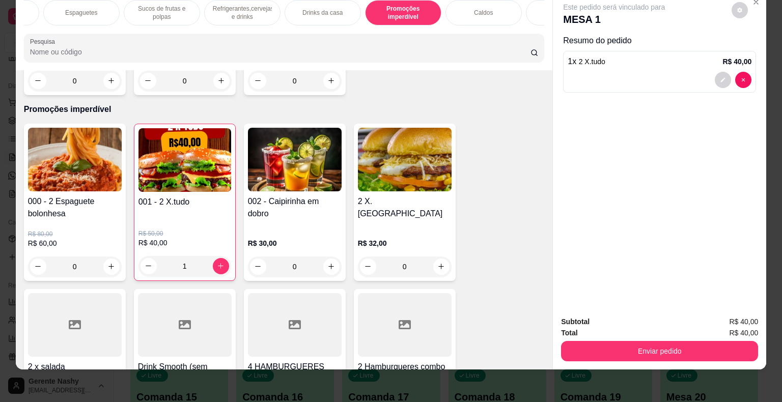
click at [215, 258] on button "increase-product-quantity" at bounding box center [221, 266] width 16 height 16
click at [218, 264] on icon "increase-product-quantity" at bounding box center [220, 266] width 5 height 5
type input "3"
click at [109, 264] on icon "increase-product-quantity" at bounding box center [111, 266] width 5 height 5
type input "1"
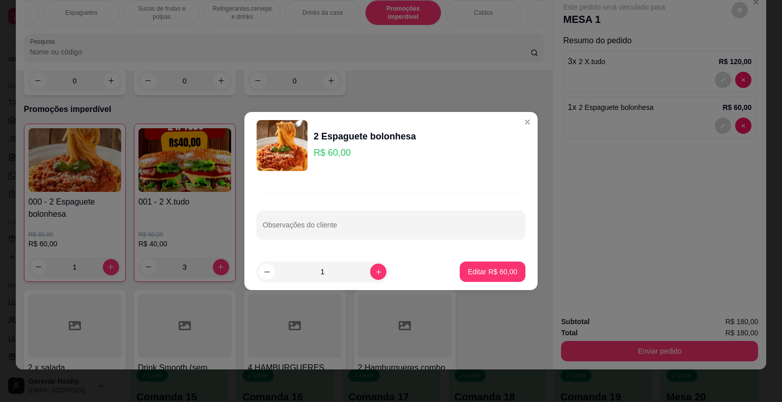
click at [379, 226] on input "Observações do cliente" at bounding box center [391, 229] width 256 height 10
type input "1 PRA LEVAR"
click at [481, 271] on p "Editar R$ 60,00" at bounding box center [492, 272] width 49 height 10
type input "0"
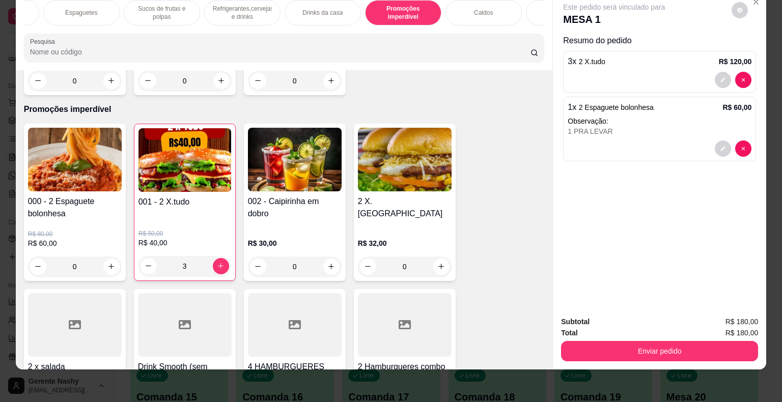
click at [637, 344] on button "Enviar pedido" at bounding box center [659, 351] width 197 height 20
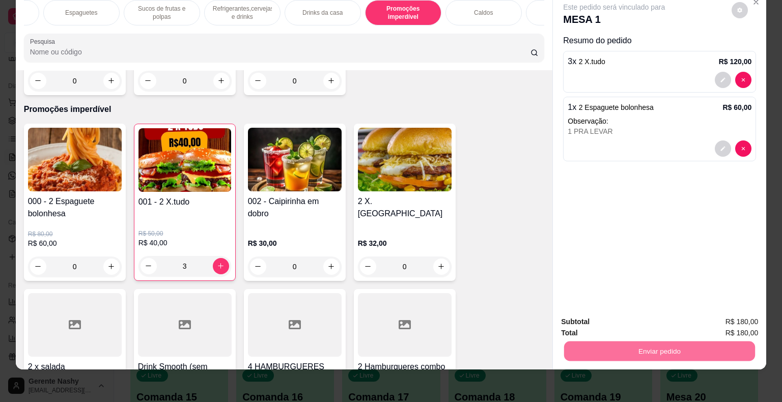
click at [629, 315] on button "Não registrar e enviar pedido" at bounding box center [625, 318] width 106 height 19
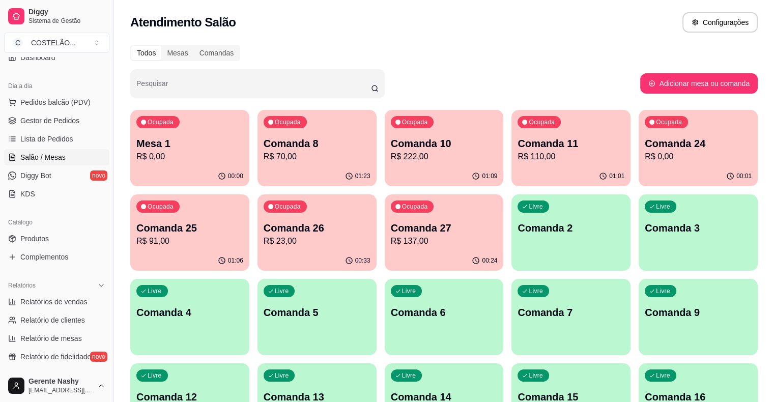
click at [179, 150] on p "Mesa 1" at bounding box center [189, 143] width 107 height 14
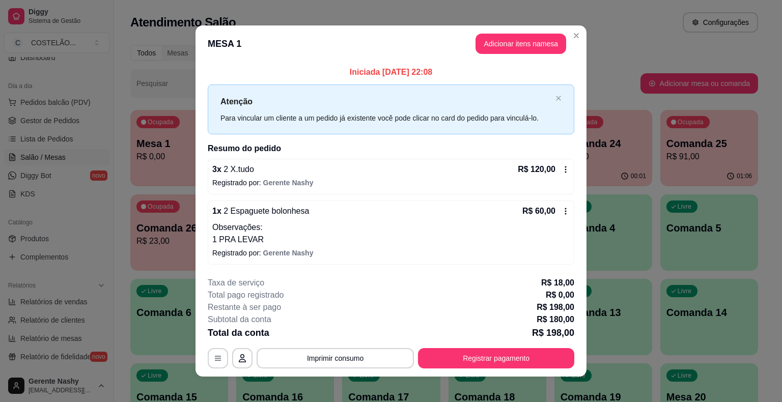
click at [617, 38] on div "Atendimento Salão Configurações" at bounding box center [444, 19] width 660 height 39
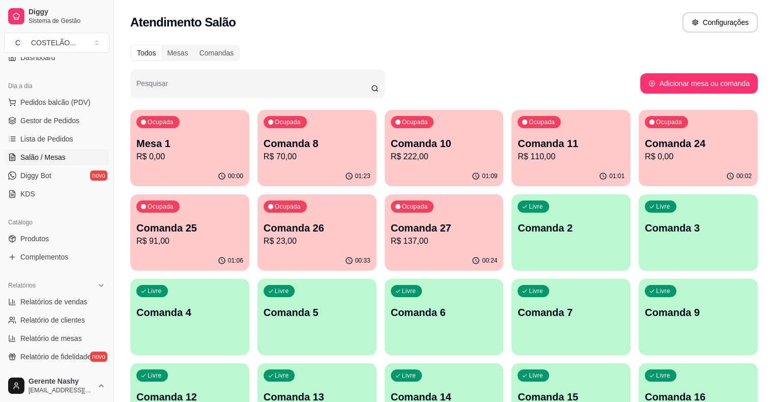
click at [291, 161] on p "R$ 70,00" at bounding box center [317, 157] width 107 height 12
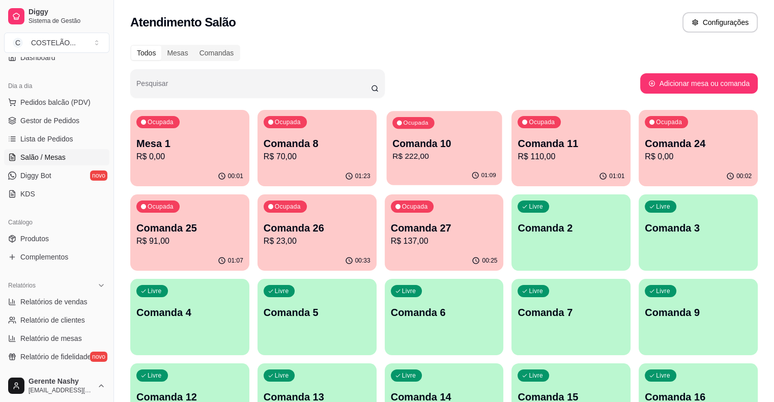
click at [392, 152] on p "R$ 222,00" at bounding box center [444, 157] width 104 height 12
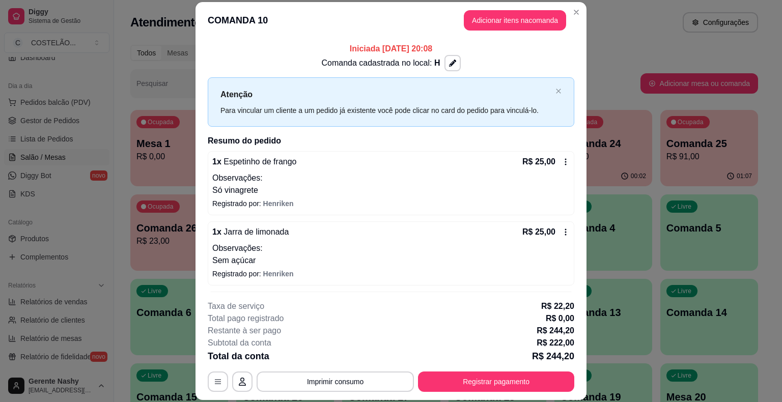
click at [606, 27] on div "Atendimento Salão Configurações" at bounding box center [443, 22] width 627 height 20
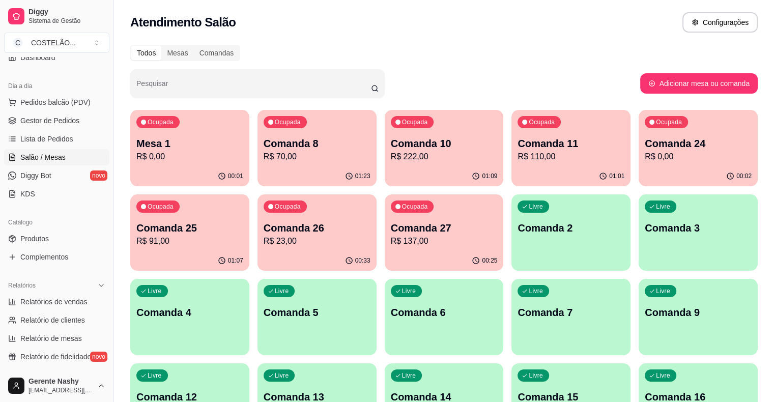
click at [517, 155] on p "R$ 110,00" at bounding box center [570, 157] width 107 height 12
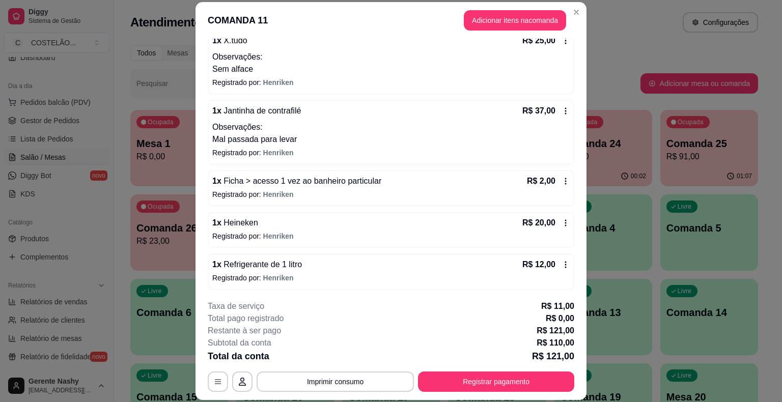
scroll to position [31, 0]
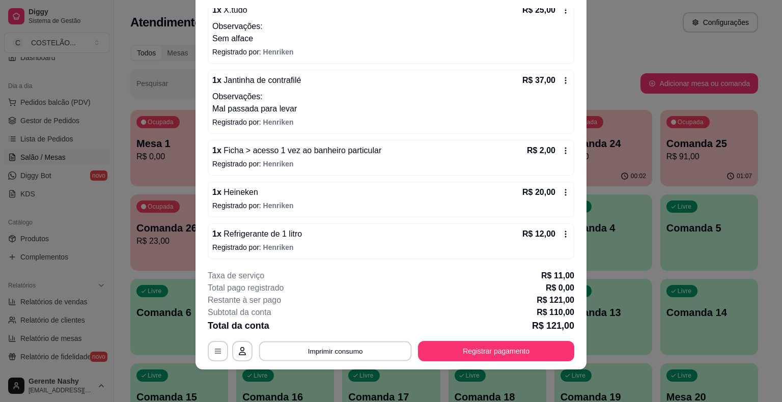
click at [354, 357] on button "Imprimir consumo" at bounding box center [335, 351] width 153 height 20
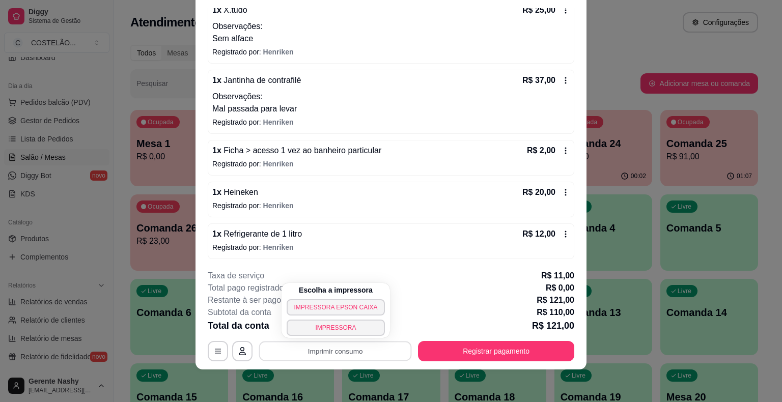
click at [341, 308] on button "IMPRESSORA EPSON CAIXA" at bounding box center [335, 307] width 98 height 16
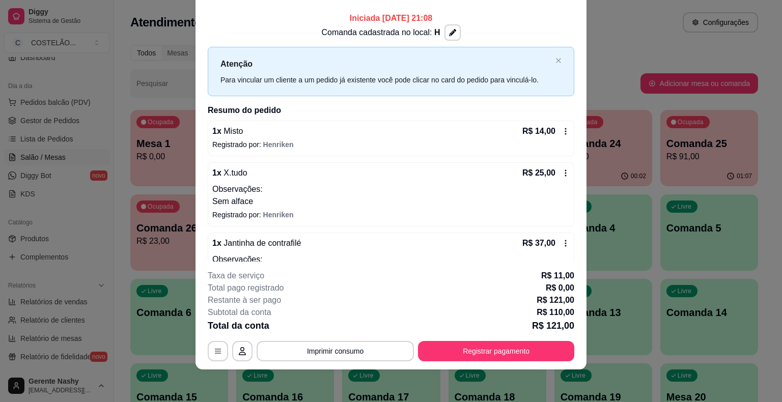
scroll to position [0, 0]
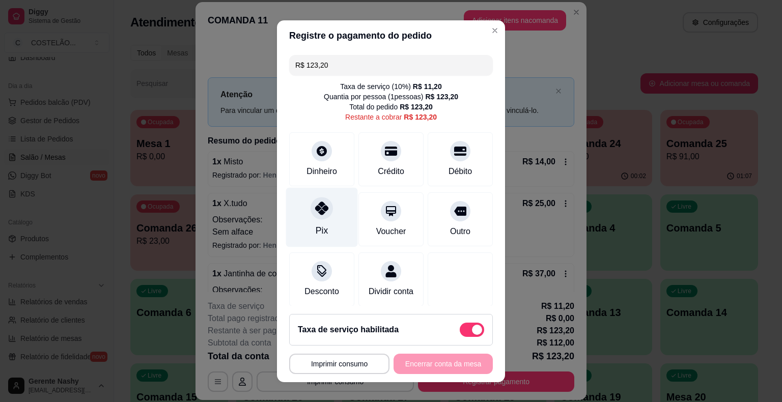
click at [319, 218] on div at bounding box center [321, 208] width 22 height 22
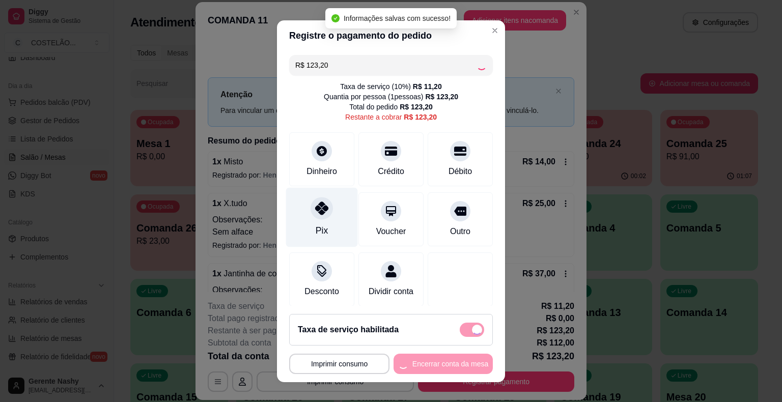
type input "R$ 0,00"
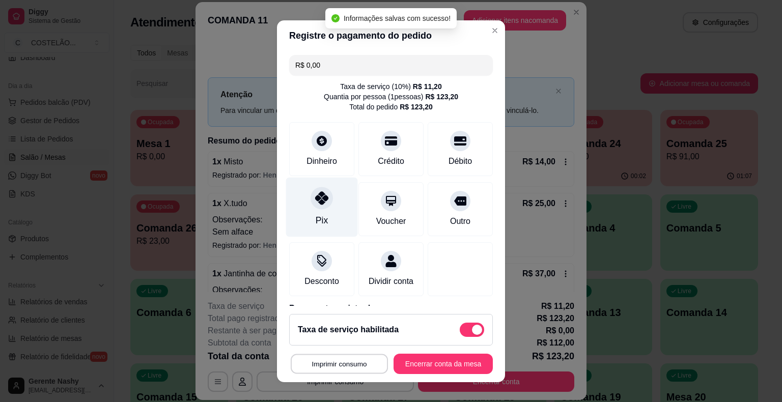
click at [343, 367] on button "Imprimir consumo" at bounding box center [339, 364] width 97 height 20
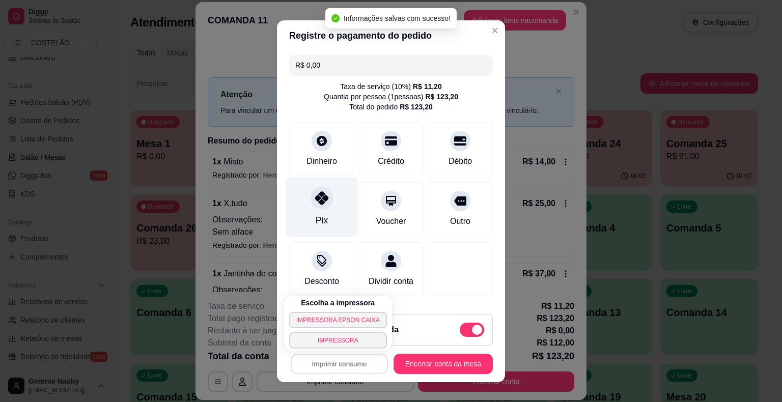
click at [352, 328] on button "IMPRESSORA EPSON CAIXA" at bounding box center [338, 320] width 98 height 16
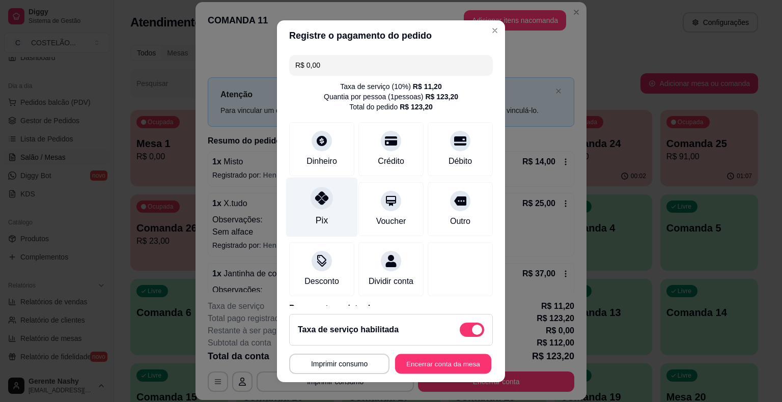
click at [435, 365] on button "Encerrar conta da mesa" at bounding box center [443, 364] width 96 height 20
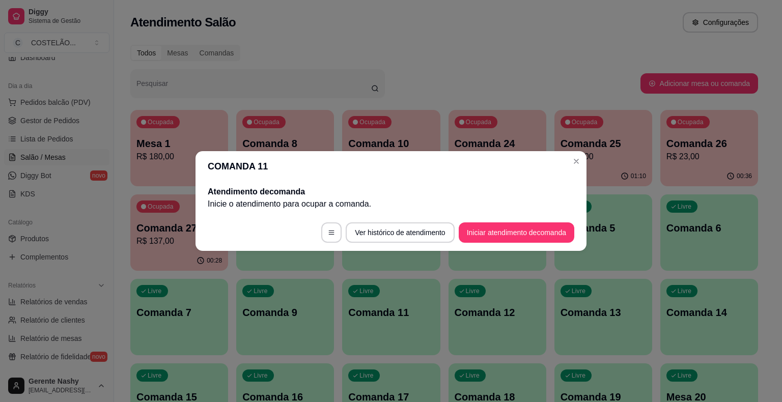
click at [578, 166] on div "Ocupada Comanda 25 R$ 91,00" at bounding box center [603, 138] width 98 height 56
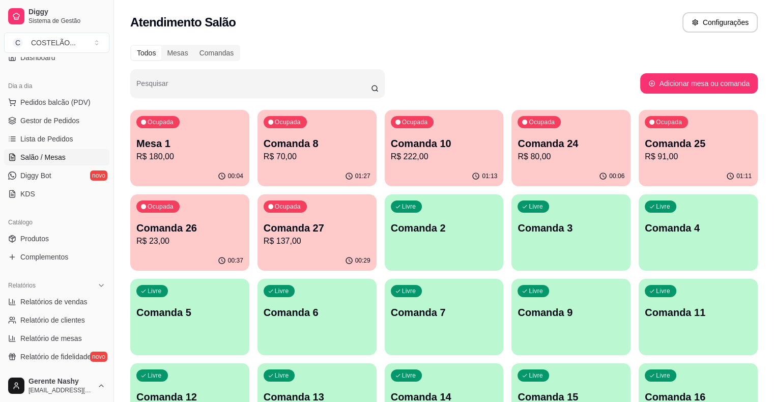
click at [243, 221] on p "Comanda 26" at bounding box center [189, 228] width 107 height 14
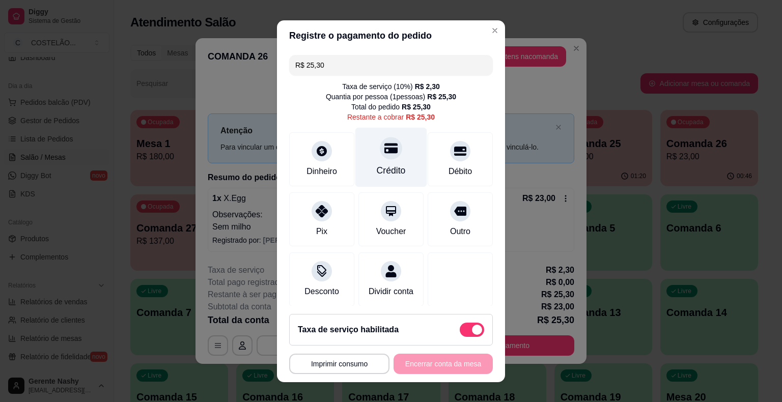
click at [380, 159] on div at bounding box center [391, 148] width 22 height 22
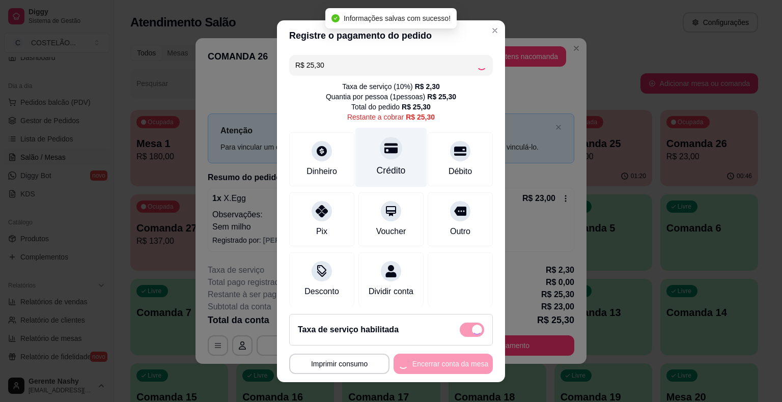
type input "R$ 0,00"
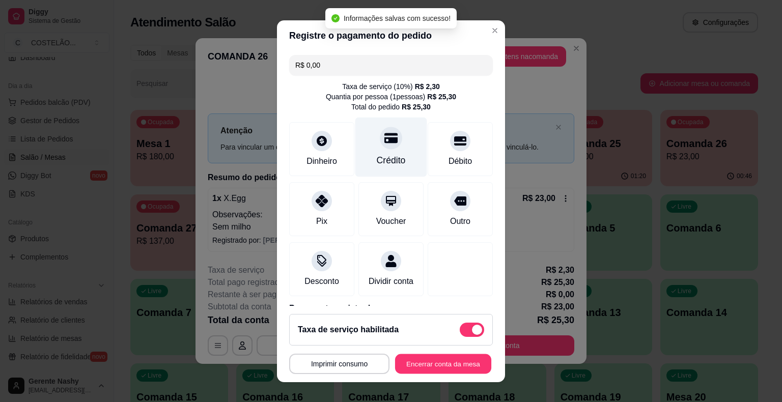
click at [433, 362] on button "Encerrar conta da mesa" at bounding box center [443, 364] width 96 height 20
